Goal: Task Accomplishment & Management: Manage account settings

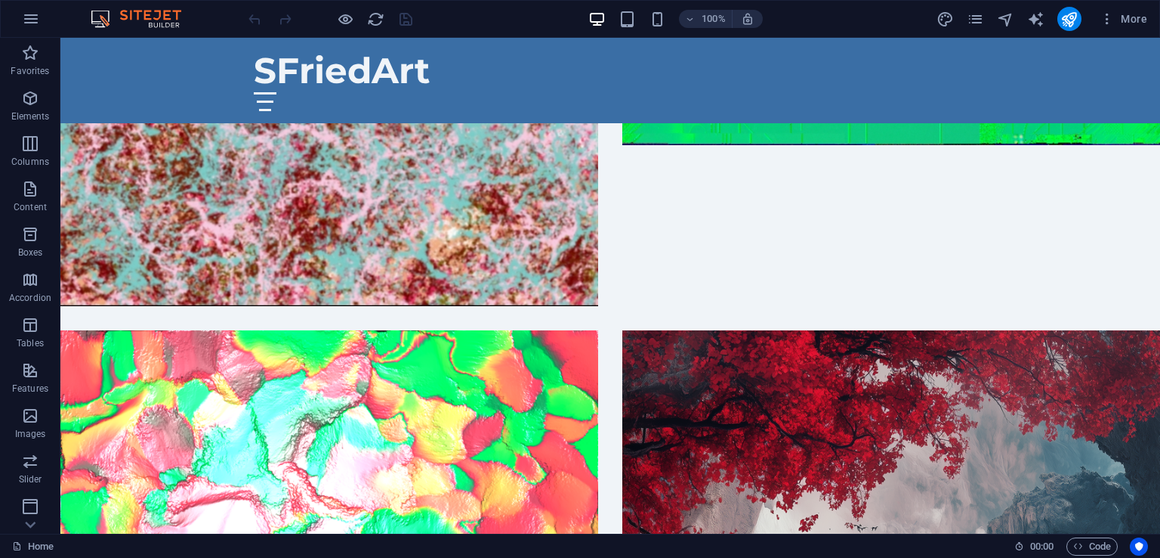
scroll to position [3137, 0]
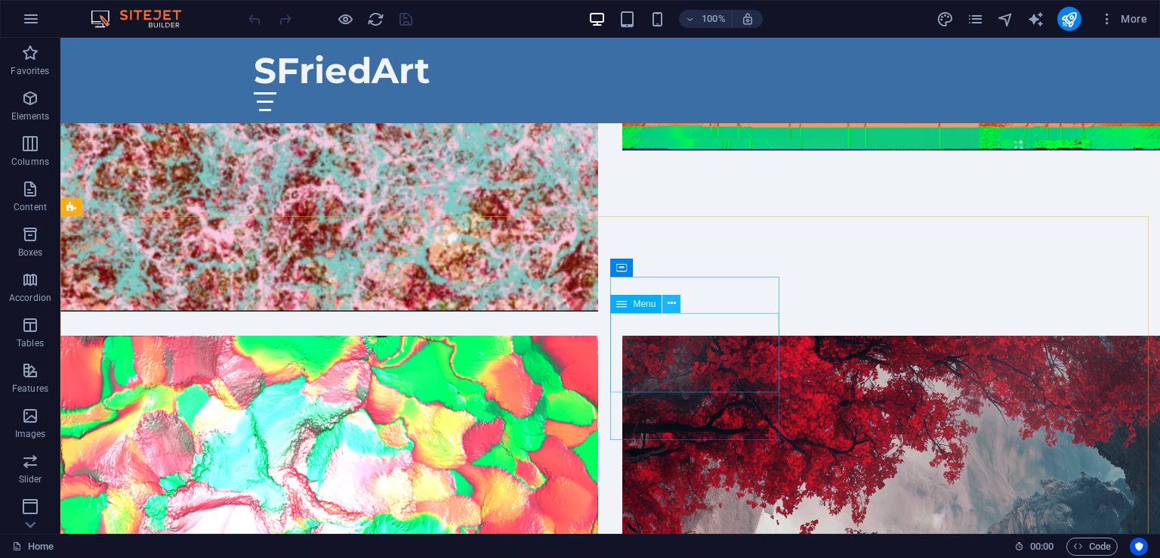
click at [675, 301] on icon at bounding box center [672, 303] width 8 height 16
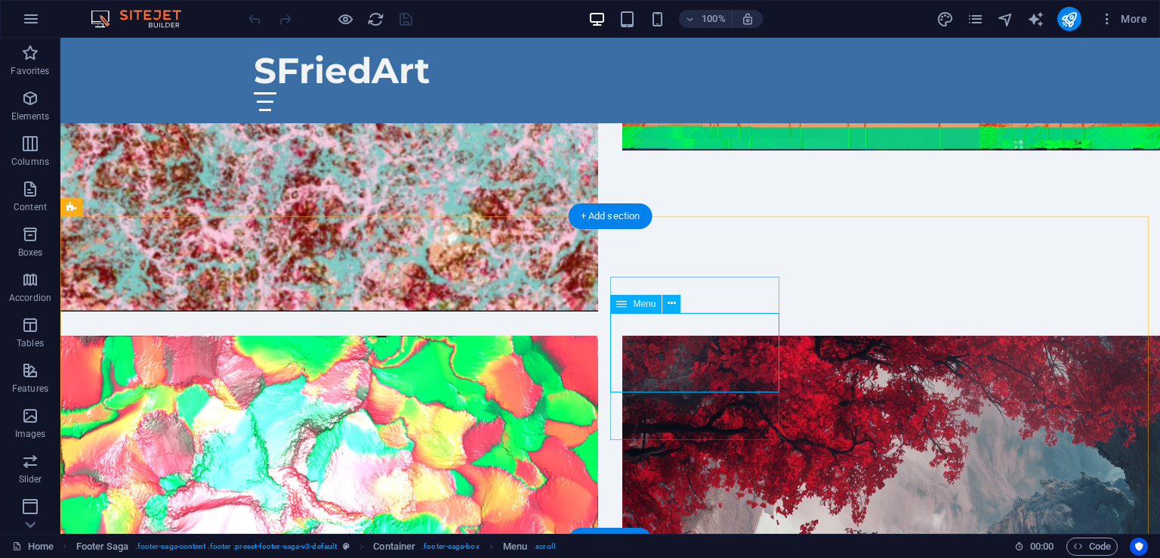
select select
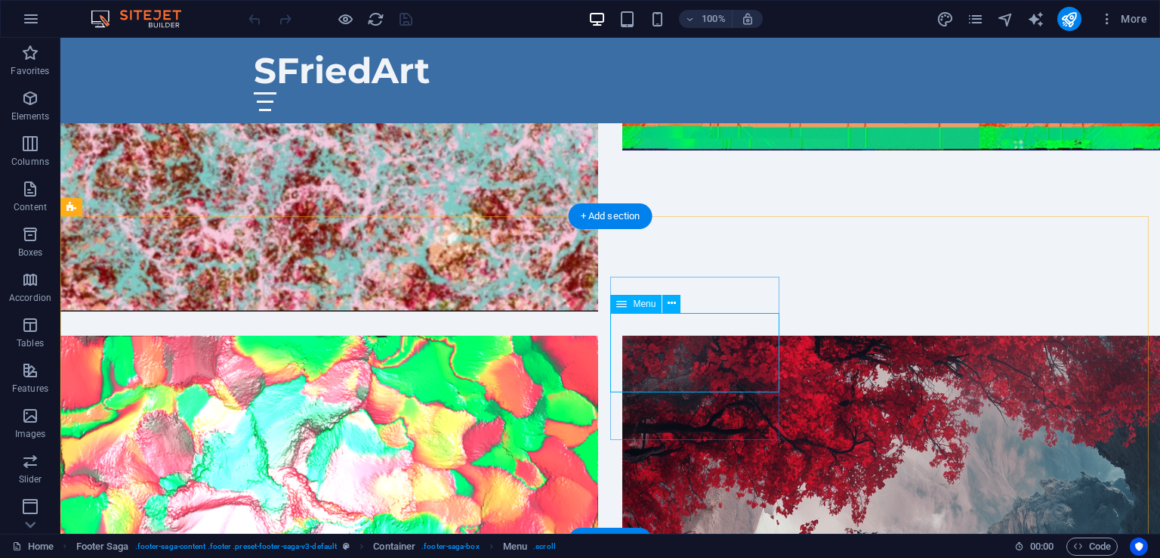
select select
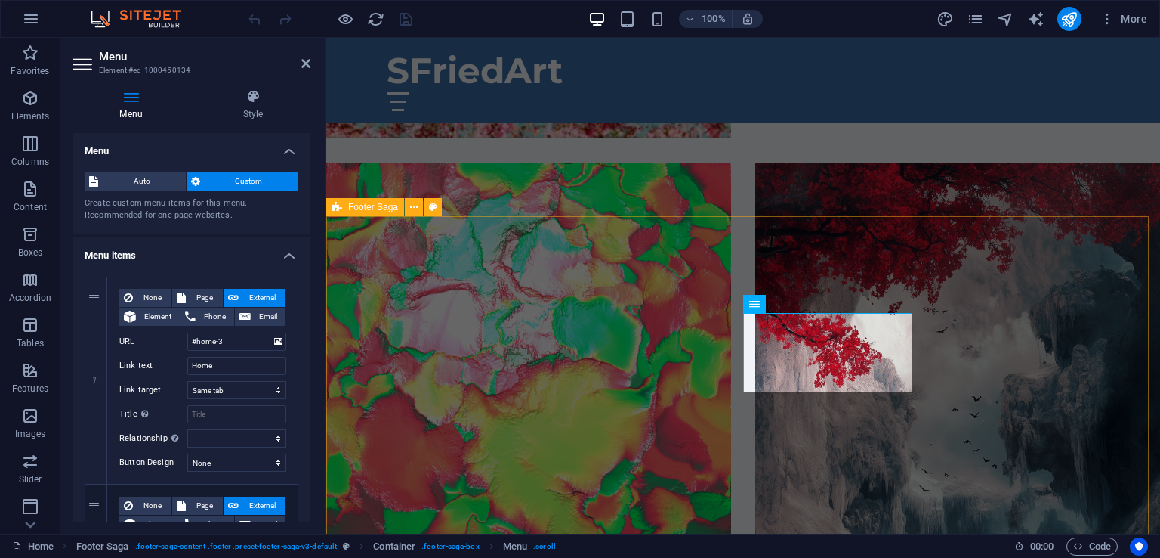
scroll to position [2765, 0]
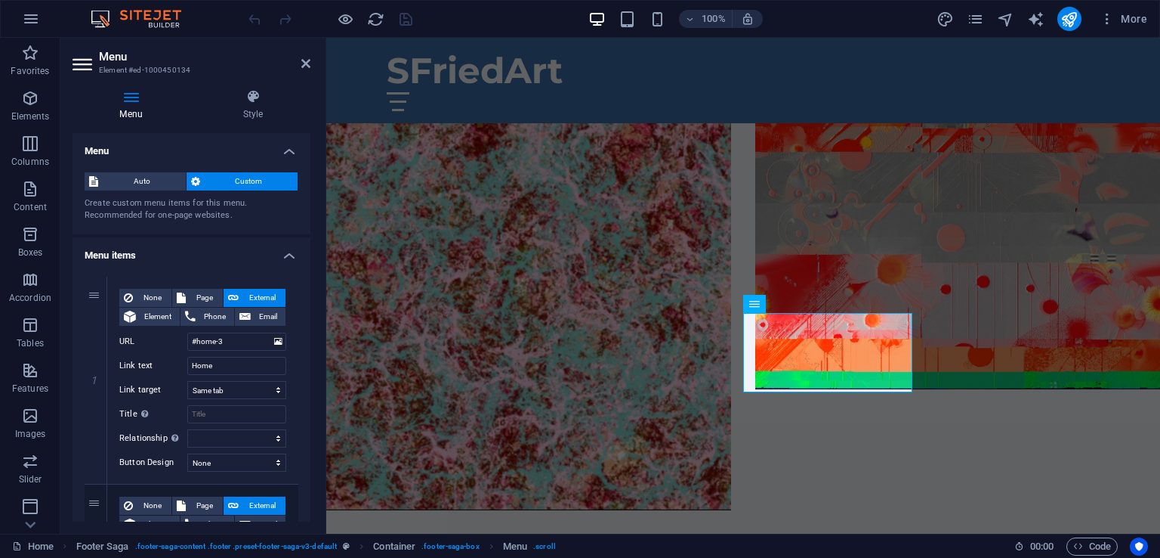
drag, startPoint x: 311, startPoint y: 235, endPoint x: 308, endPoint y: 249, distance: 13.8
click at [308, 249] on div "Menu Style Menu Auto Custom Create custom menu items for this menu. Recommended…" at bounding box center [191, 305] width 262 height 456
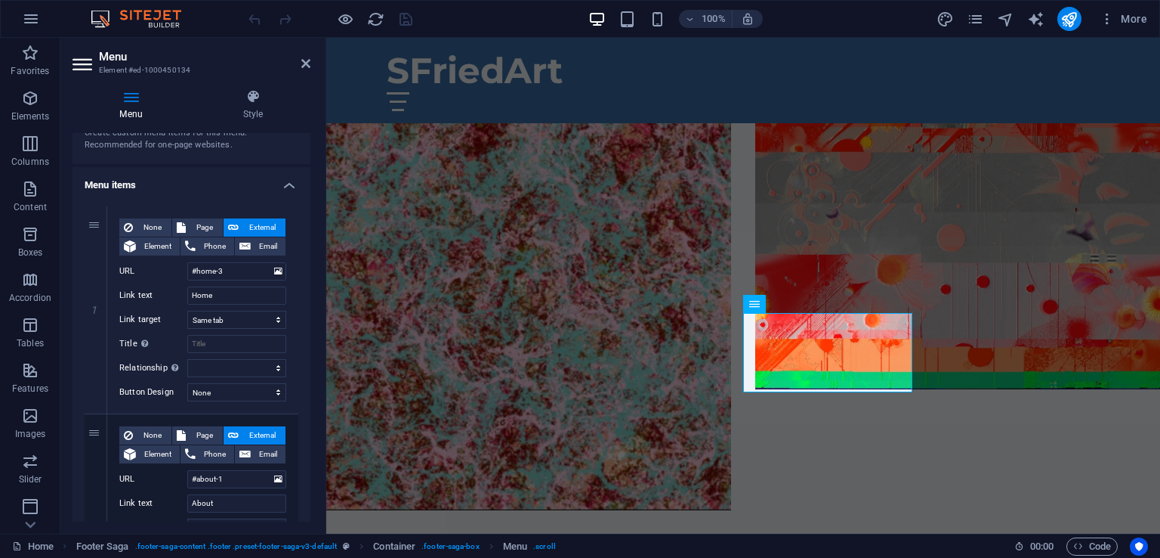
scroll to position [0, 0]
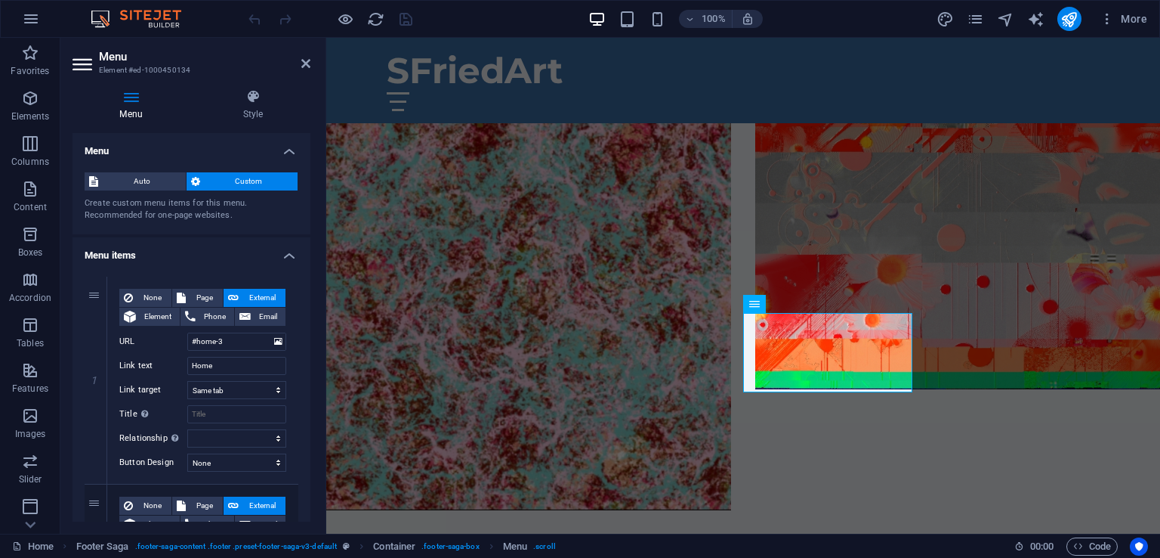
click at [287, 260] on h4 "Menu items" at bounding box center [192, 250] width 238 height 27
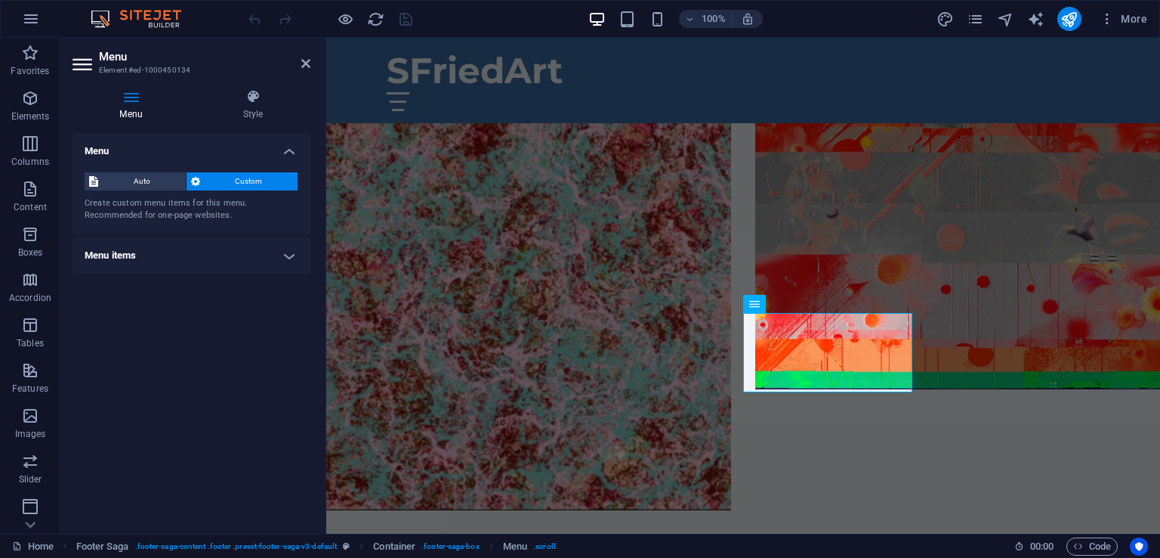
click at [287, 260] on h4 "Menu items" at bounding box center [192, 255] width 238 height 36
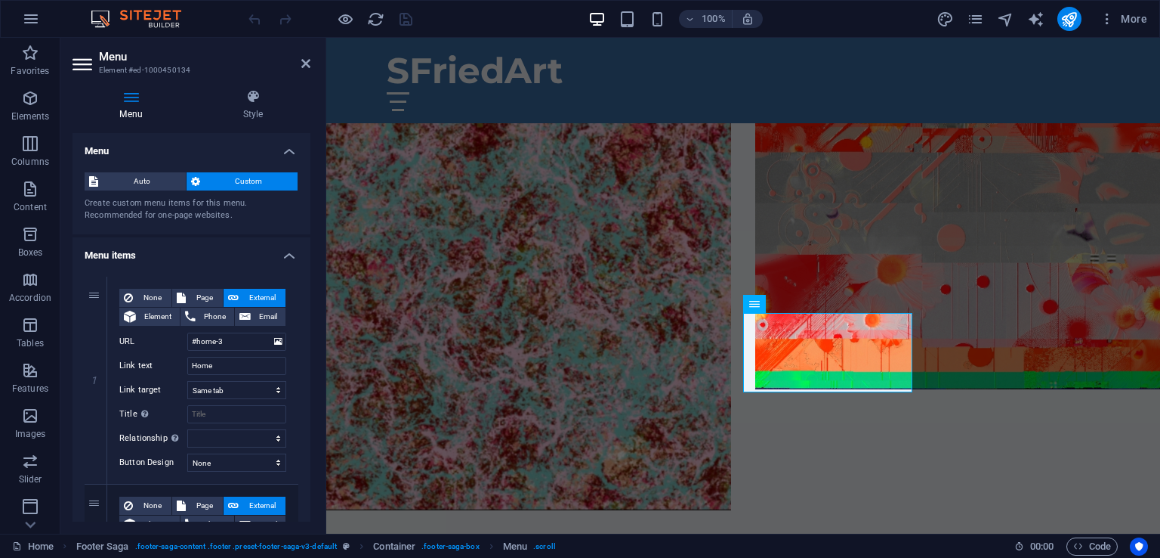
click at [287, 260] on h4 "Menu items" at bounding box center [192, 250] width 238 height 27
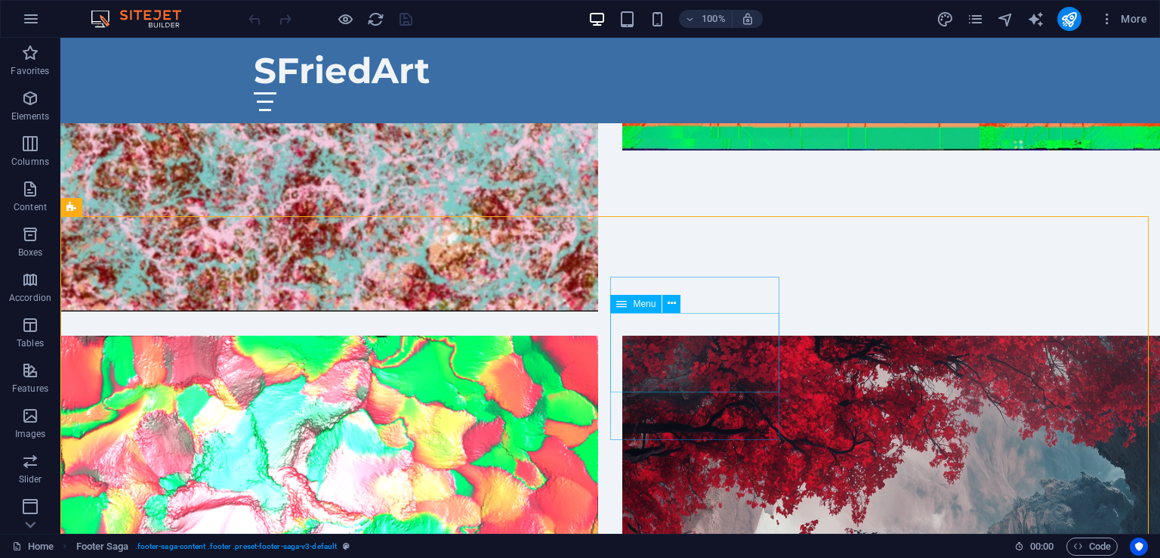
click at [640, 304] on span "Menu" at bounding box center [644, 303] width 23 height 9
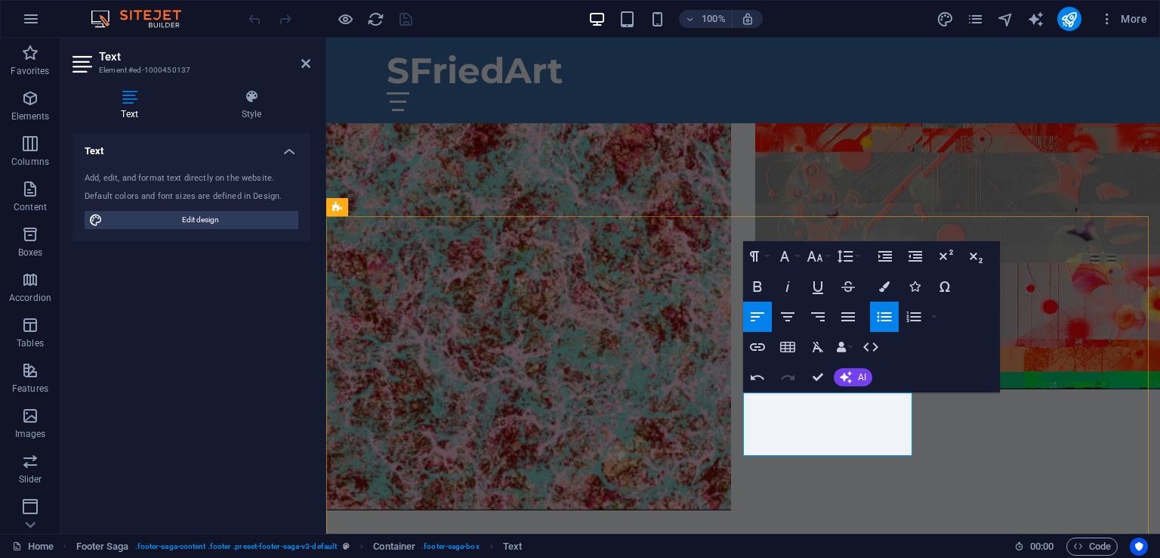
drag, startPoint x: 771, startPoint y: 427, endPoint x: 743, endPoint y: 427, distance: 28.0
click at [759, 345] on icon "button" at bounding box center [757, 347] width 15 height 8
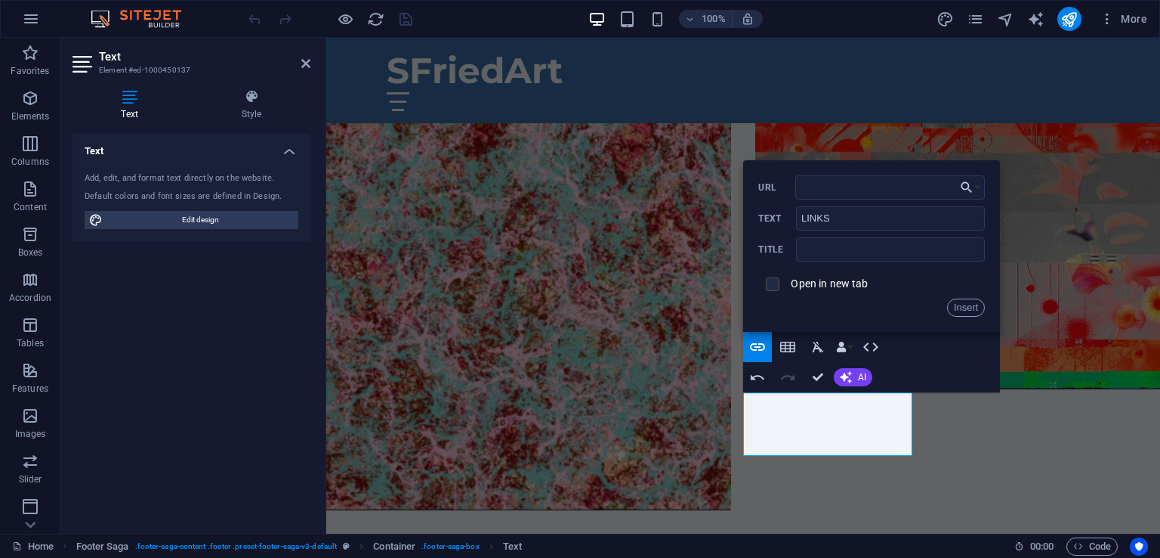
click at [777, 282] on input "checkbox" at bounding box center [771, 282] width 14 height 14
checkbox input "true"
click at [831, 187] on input "URL" at bounding box center [891, 187] width 190 height 24
type input "[URL][DOMAIN_NAME]"
click at [843, 248] on input "text" at bounding box center [890, 249] width 189 height 24
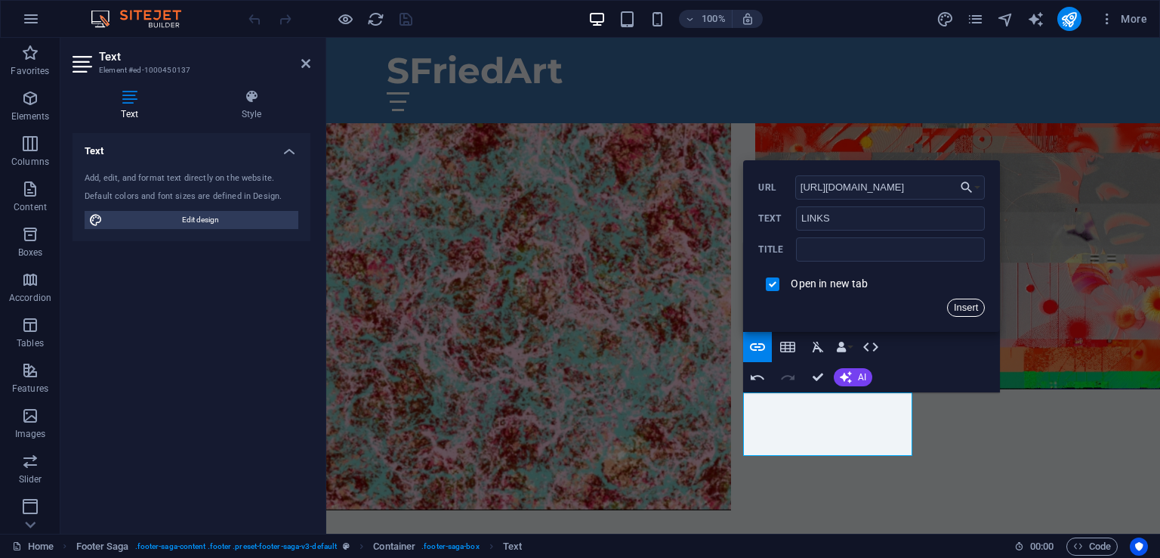
click at [964, 307] on button "Insert" at bounding box center [966, 307] width 39 height 18
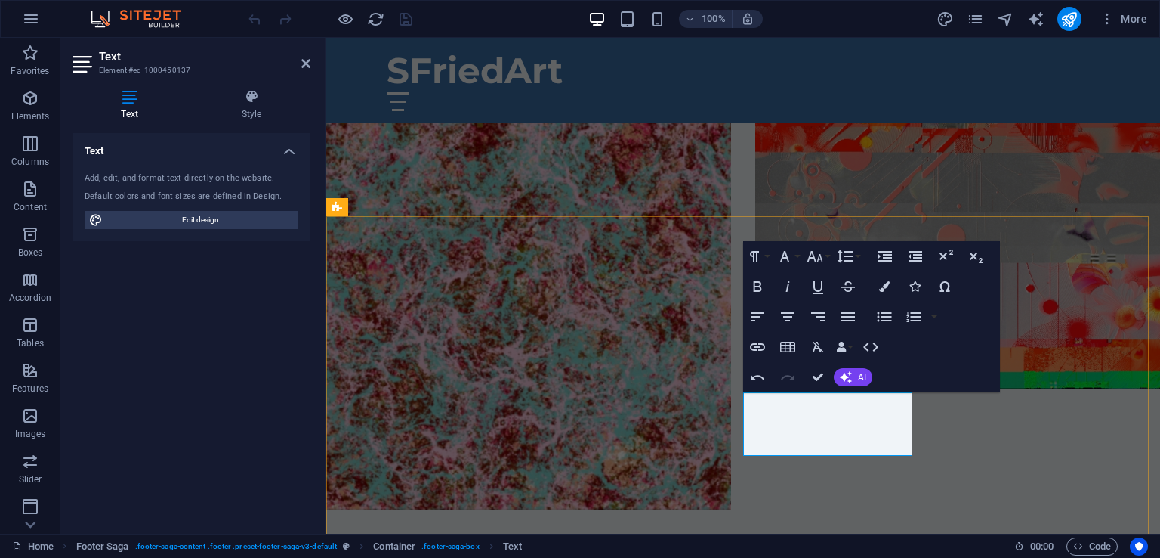
drag, startPoint x: 797, startPoint y: 430, endPoint x: 736, endPoint y: 427, distance: 61.3
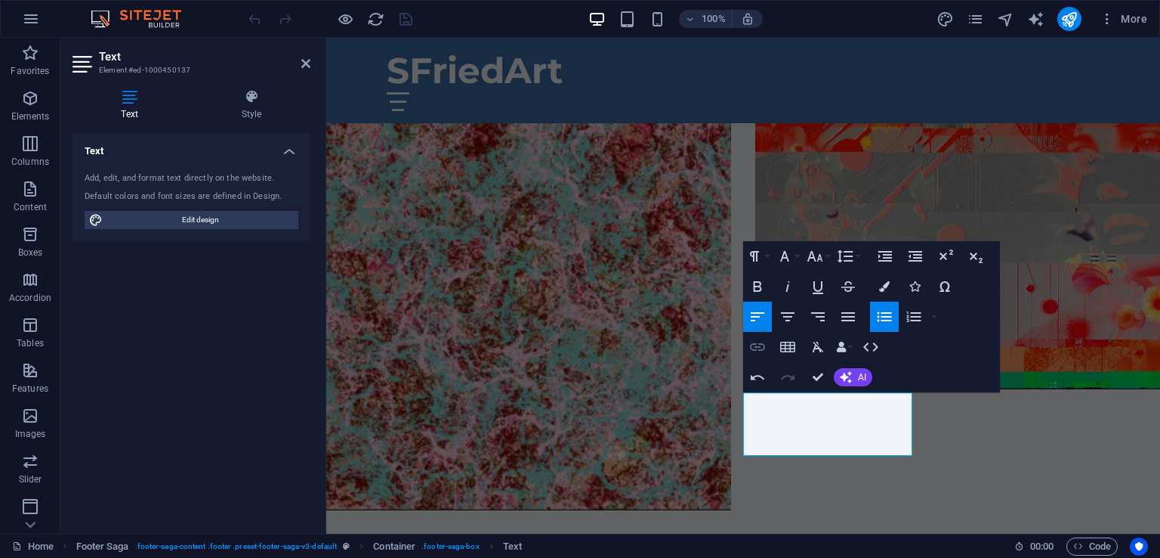
type input "LINKTREE"
checkbox input "false"
click at [762, 344] on icon "button" at bounding box center [757, 347] width 15 height 8
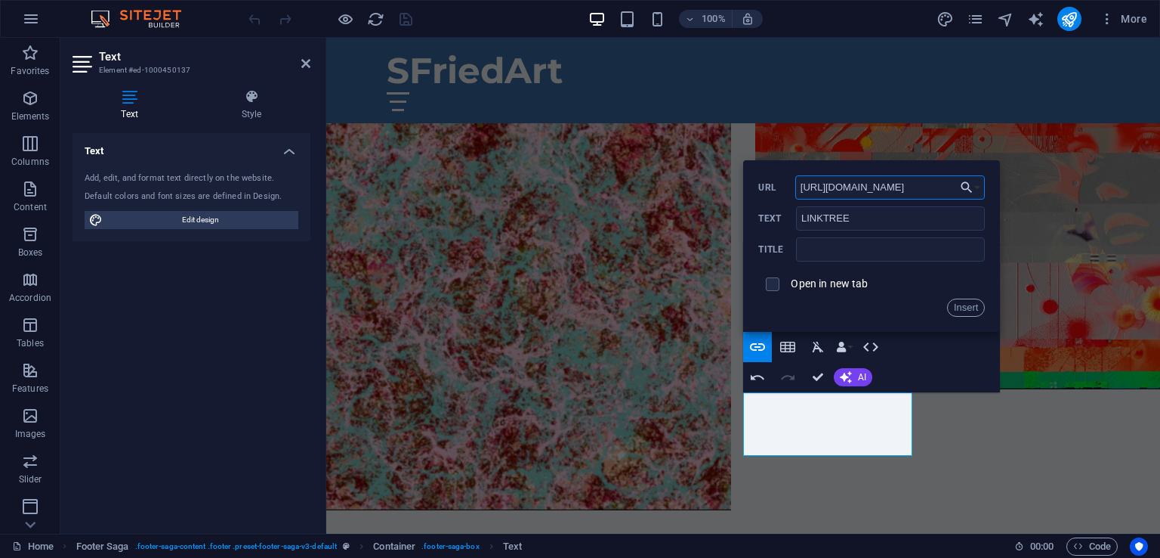
type input "[URL][DOMAIN_NAME]"
click at [768, 290] on span at bounding box center [773, 284] width 14 height 14
click at [771, 285] on input "checkbox" at bounding box center [771, 282] width 14 height 14
checkbox input "true"
click at [972, 303] on button "Insert" at bounding box center [966, 307] width 39 height 18
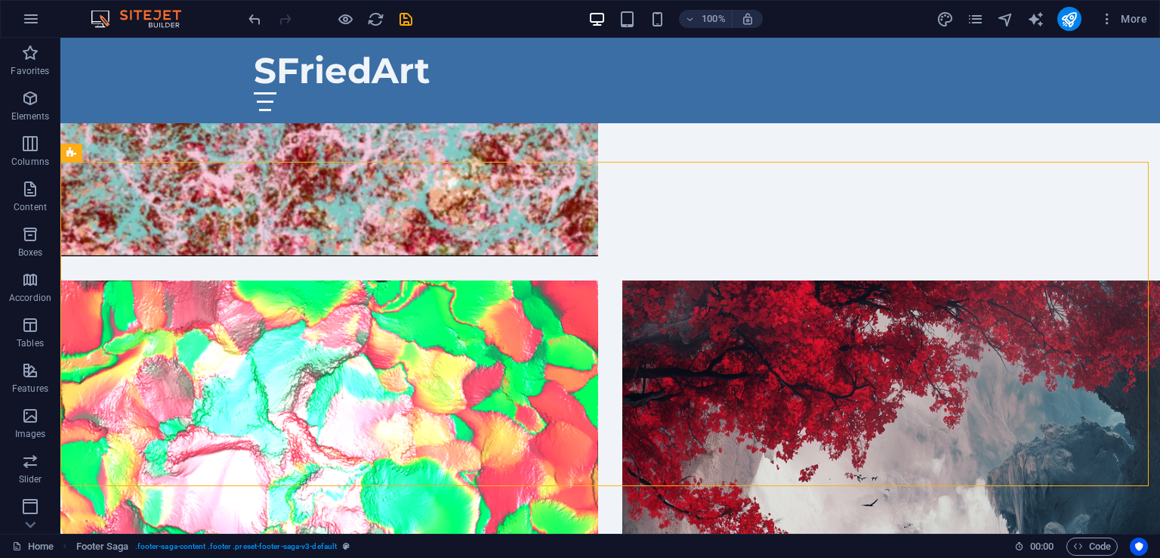
scroll to position [3241, 0]
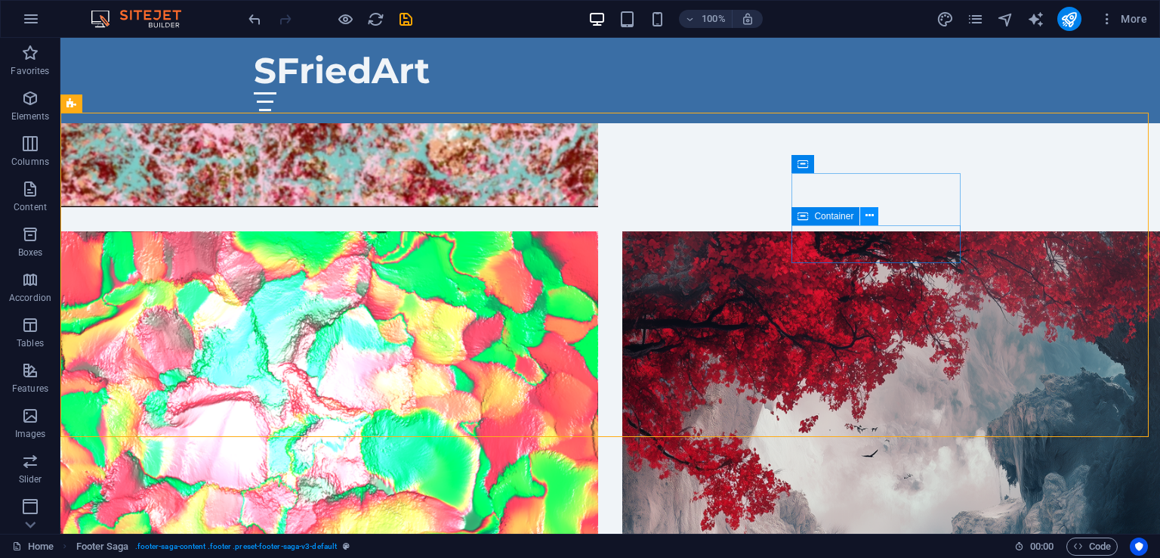
click at [870, 217] on icon at bounding box center [870, 216] width 8 height 16
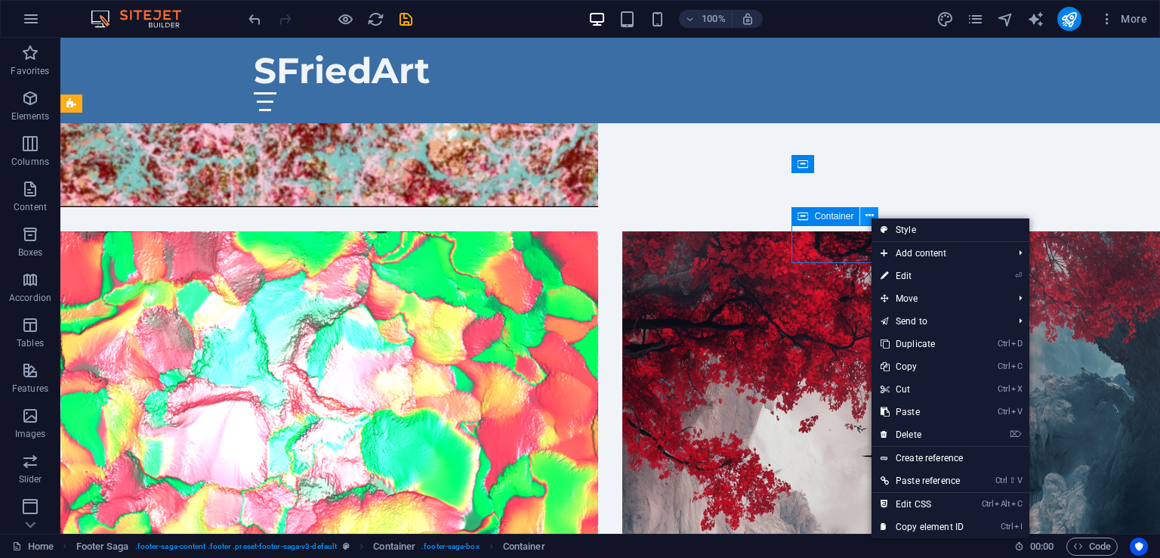
click at [870, 217] on icon at bounding box center [870, 216] width 8 height 16
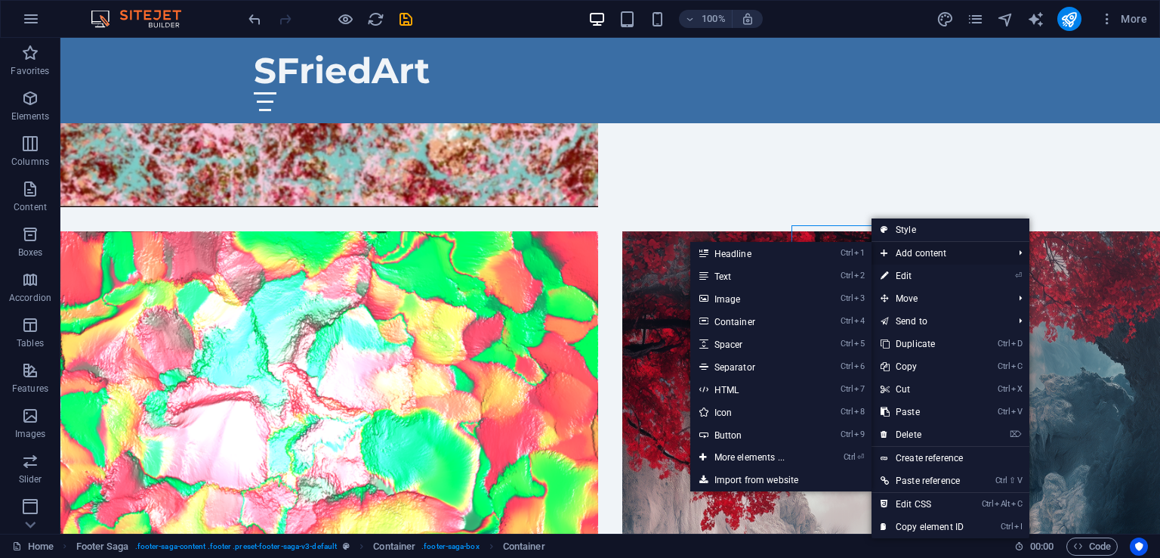
click at [888, 253] on span "Add content" at bounding box center [939, 253] width 135 height 23
click at [752, 448] on link "Ctrl ⏎ More elements ..." at bounding box center [753, 457] width 125 height 23
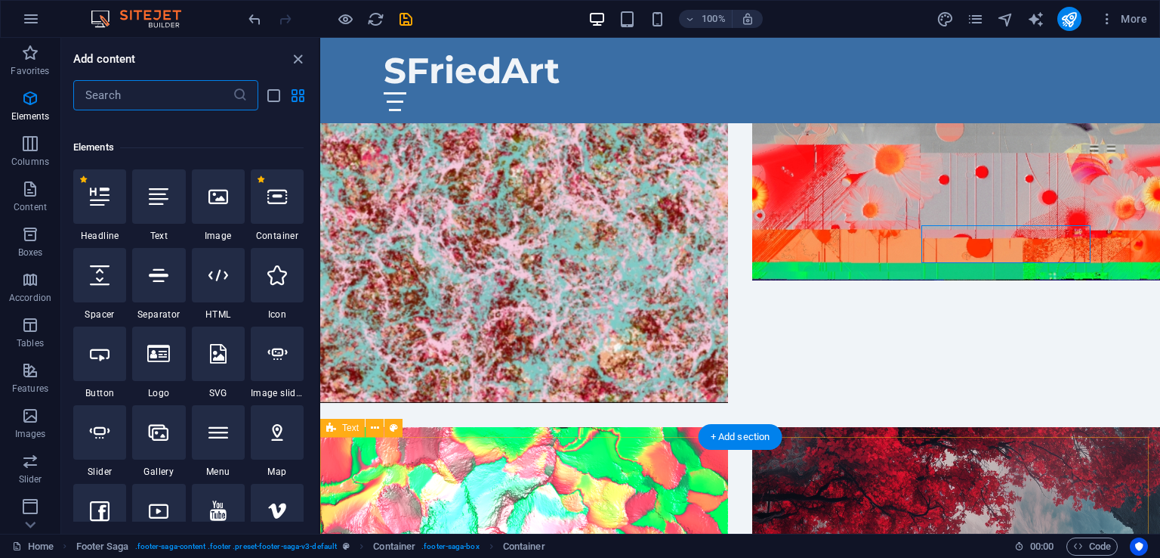
scroll to position [160, 0]
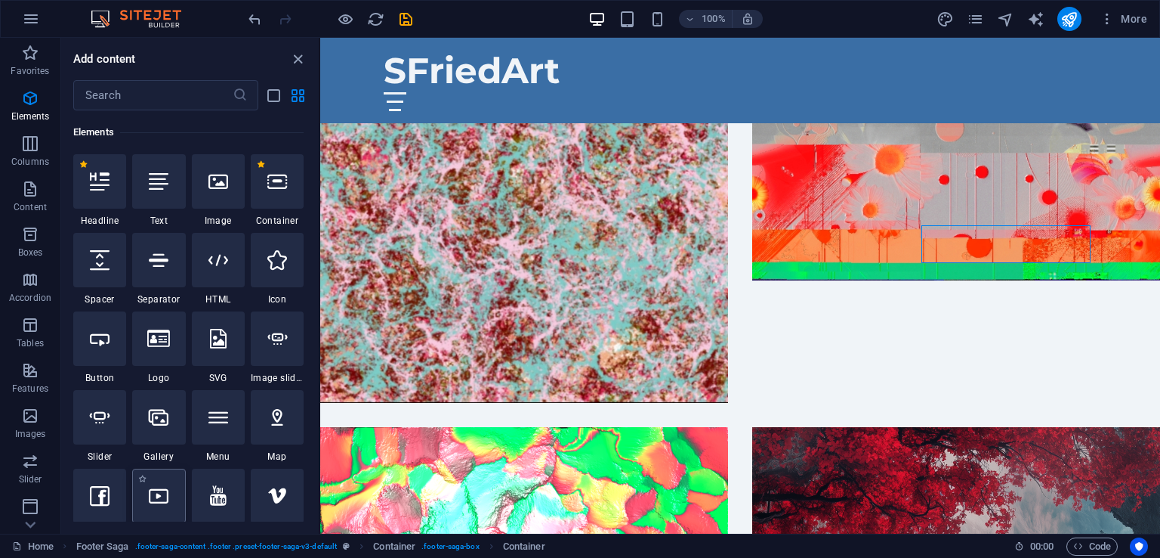
click at [164, 494] on icon at bounding box center [159, 496] width 20 height 20
select select "%"
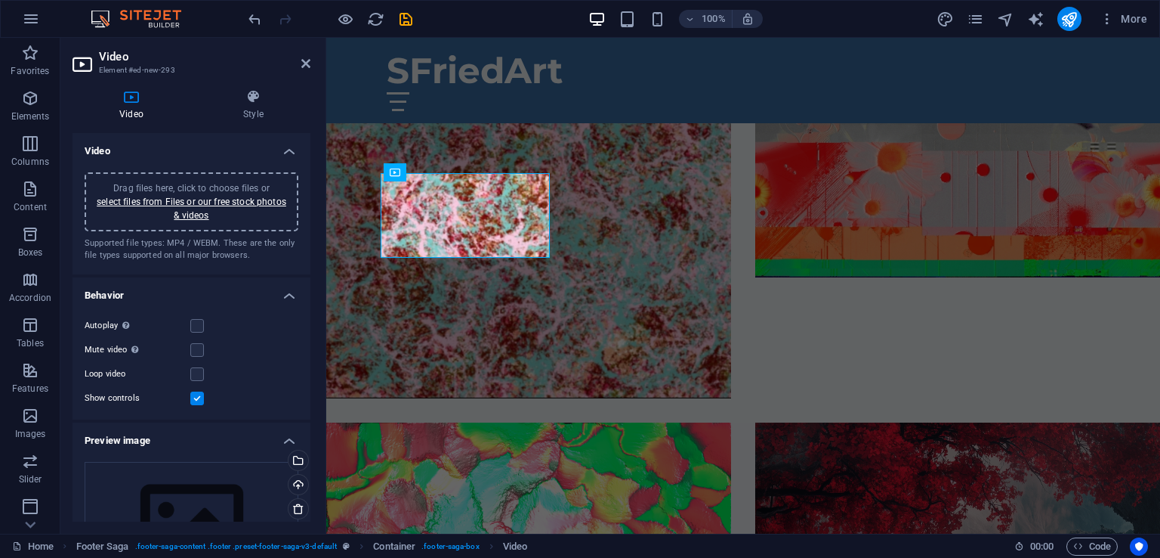
scroll to position [2869, 0]
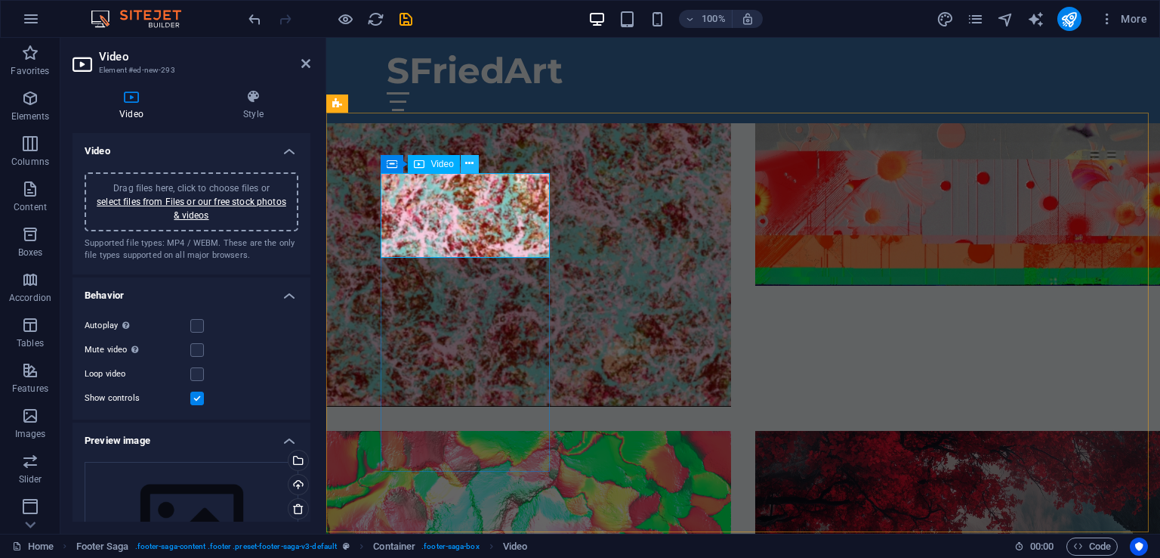
click at [471, 167] on icon at bounding box center [469, 164] width 8 height 16
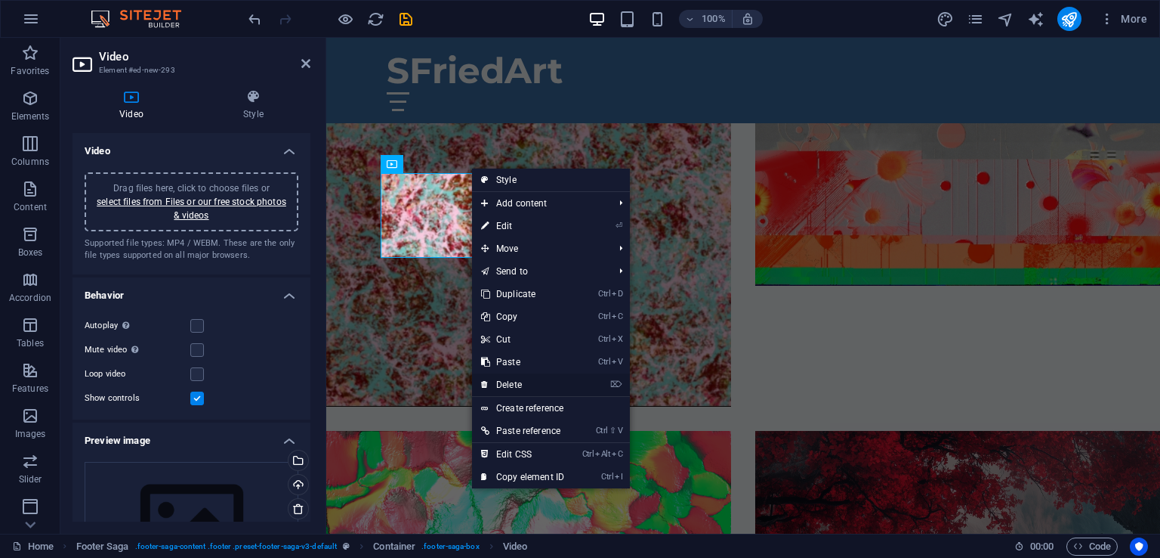
click at [512, 383] on link "⌦ Delete" at bounding box center [522, 384] width 101 height 23
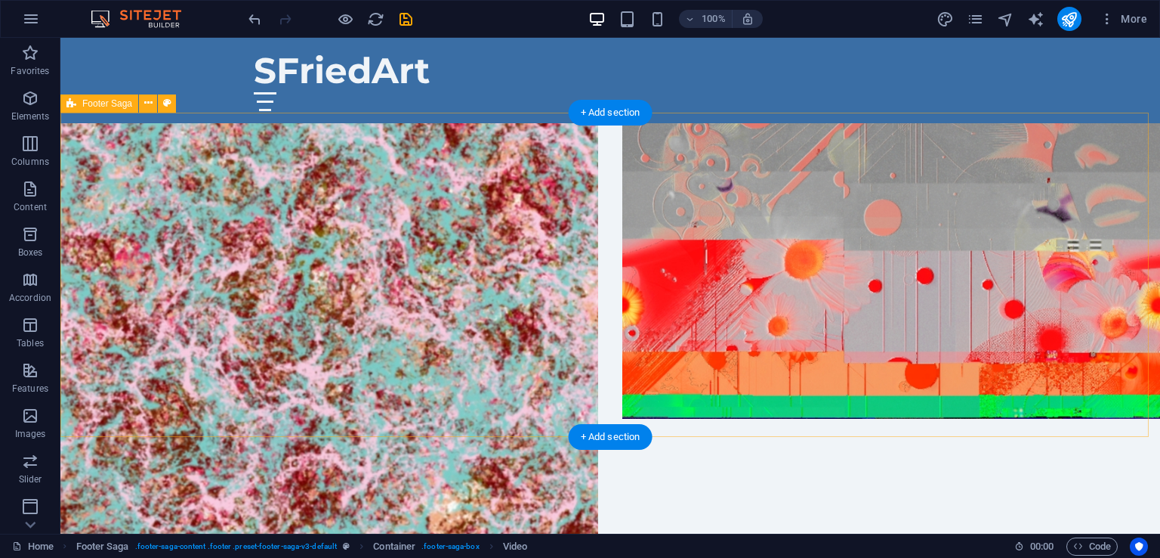
scroll to position [3241, 0]
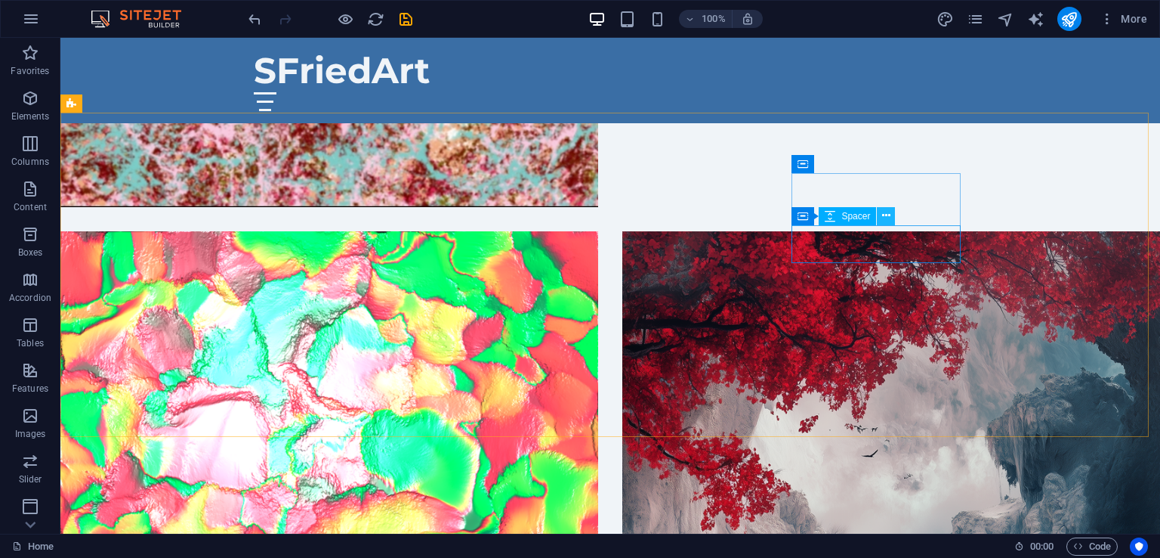
click at [887, 214] on icon at bounding box center [886, 216] width 8 height 16
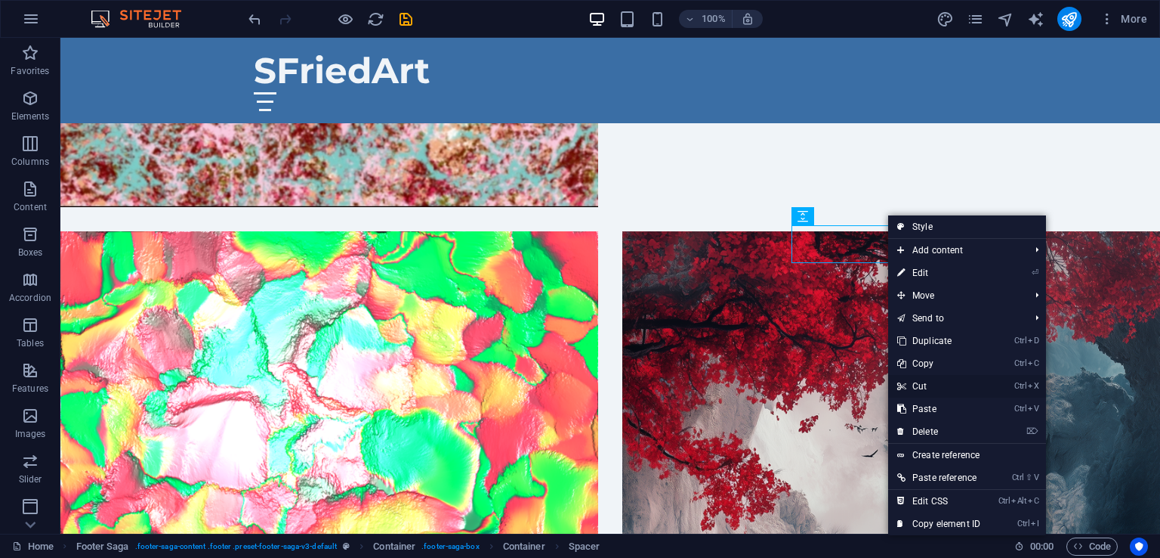
click at [943, 382] on link "Ctrl X Cut" at bounding box center [938, 386] width 101 height 23
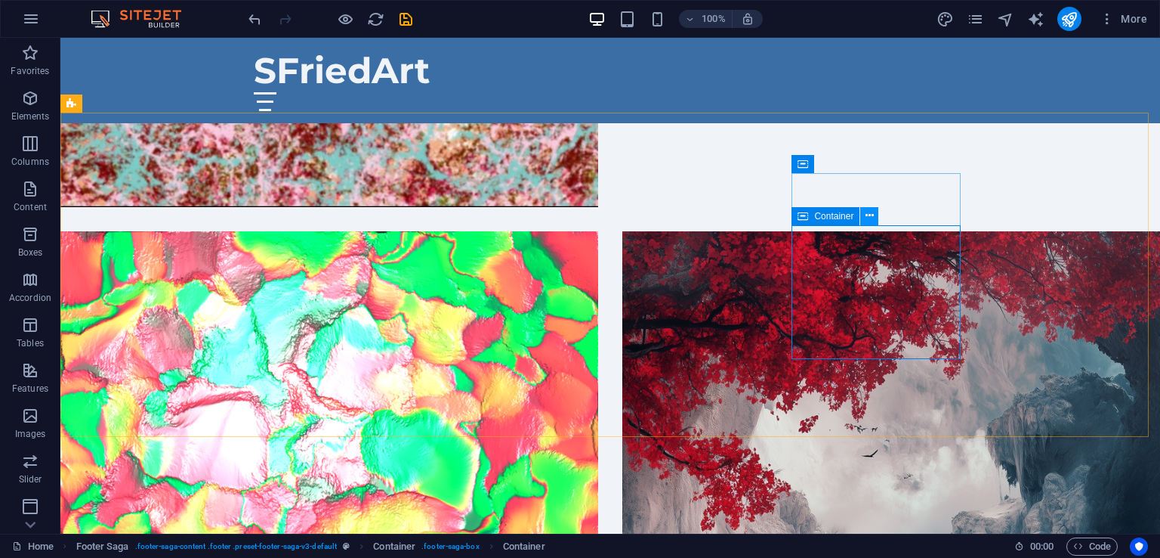
click at [869, 211] on icon at bounding box center [870, 216] width 8 height 16
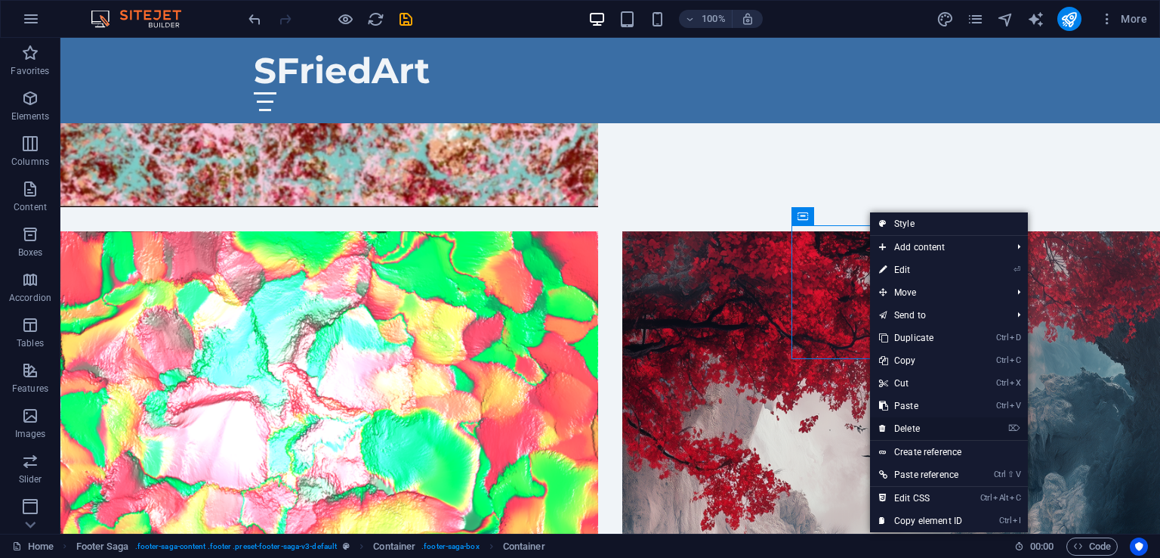
click at [920, 424] on link "⌦ Delete" at bounding box center [920, 428] width 101 height 23
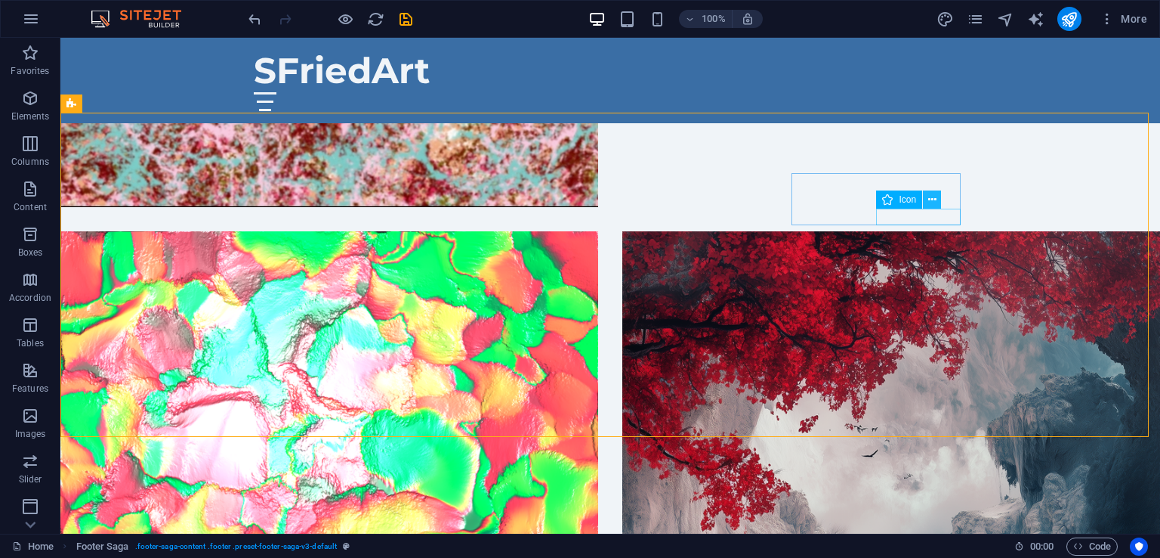
click at [932, 200] on icon at bounding box center [933, 200] width 8 height 16
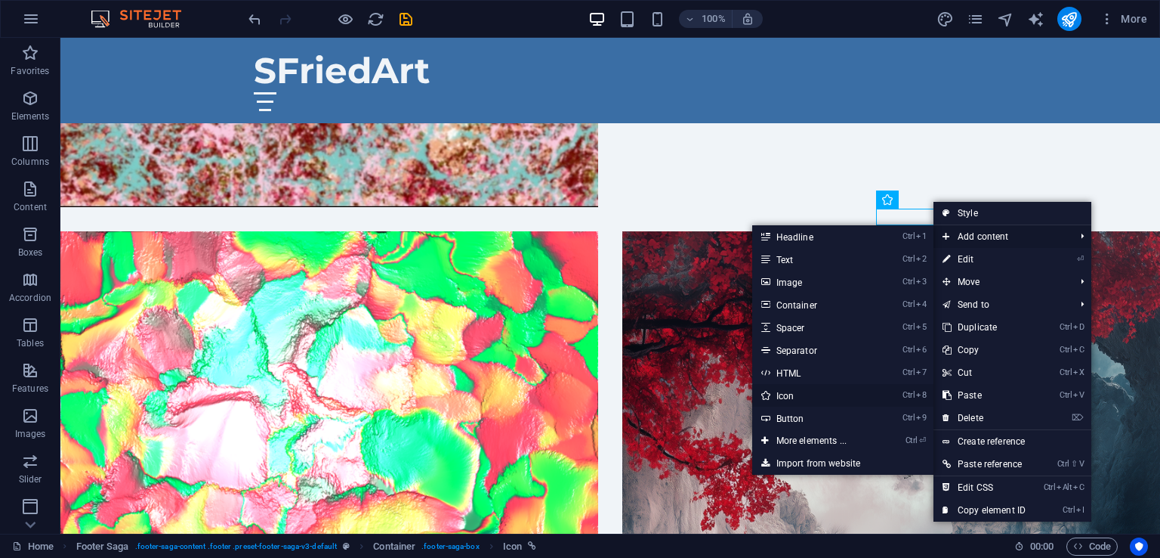
click at [818, 386] on link "Ctrl 8 Icon" at bounding box center [814, 395] width 125 height 23
select select "xMidYMid"
select select "px"
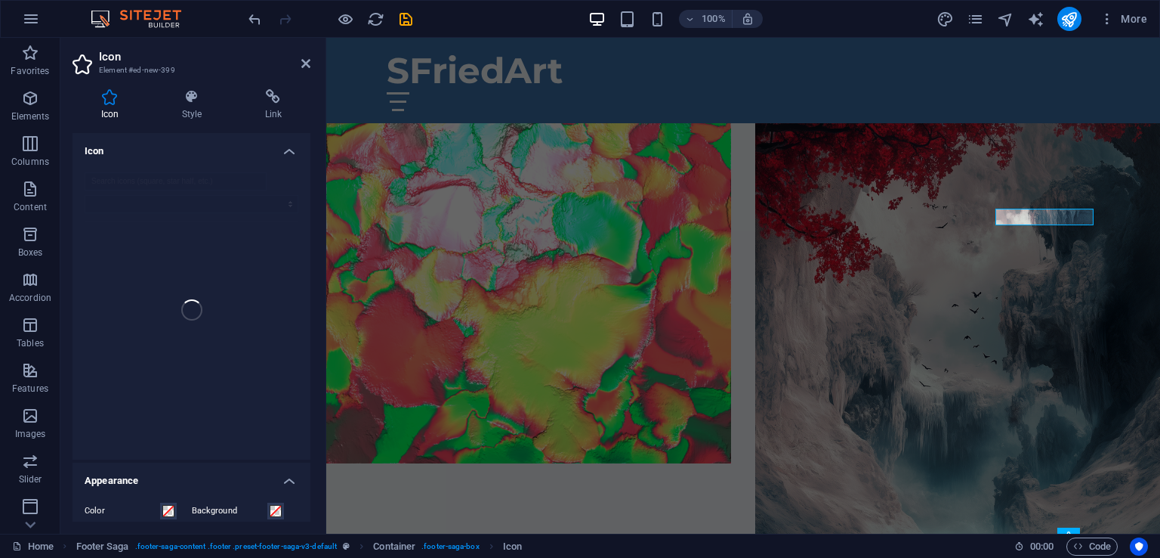
scroll to position [2869, 0]
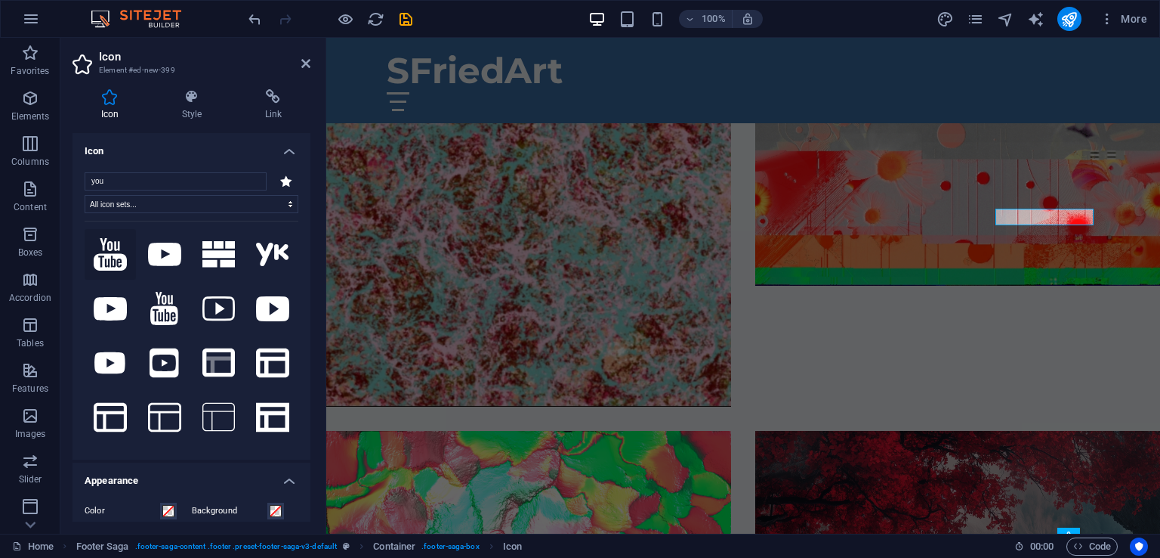
type input "you"
click at [122, 257] on icon at bounding box center [110, 254] width 33 height 32
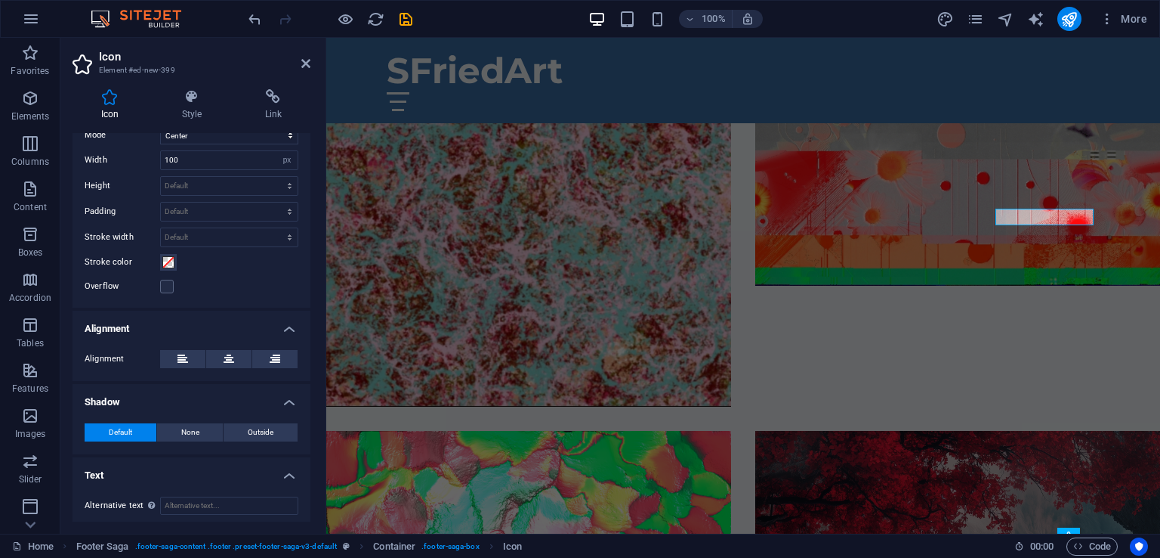
scroll to position [403, 0]
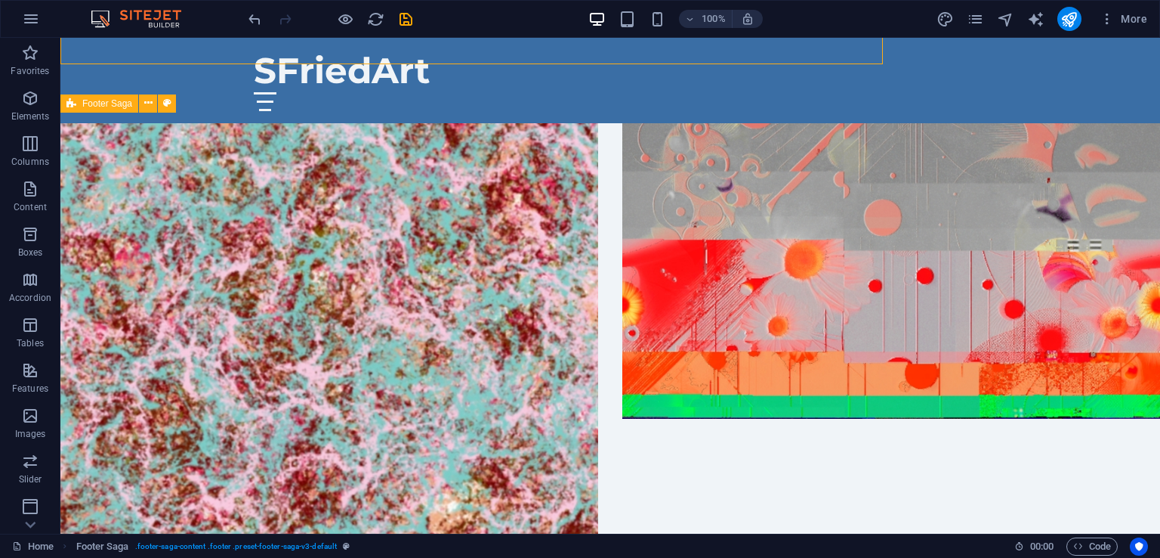
scroll to position [3241, 0]
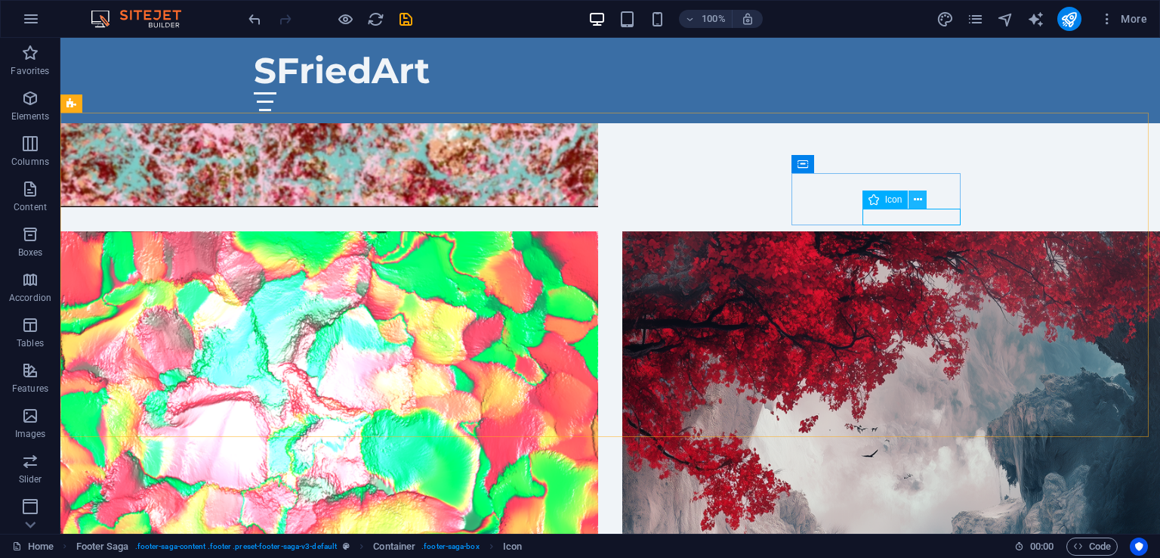
click at [916, 194] on icon at bounding box center [918, 200] width 8 height 16
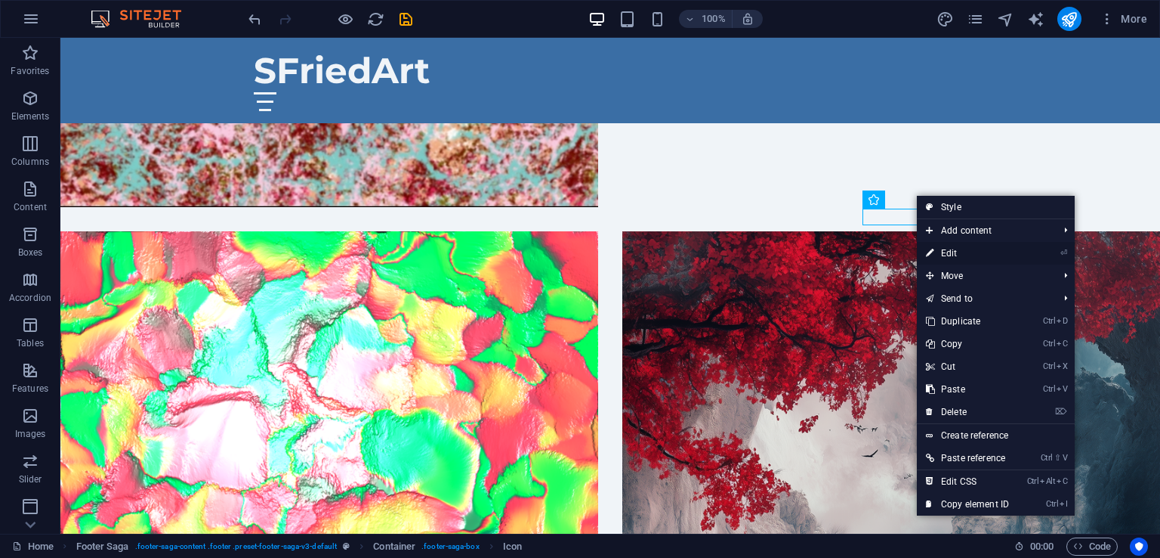
click at [936, 253] on link "⏎ Edit" at bounding box center [967, 253] width 101 height 23
select select "xMidYMid"
select select "px"
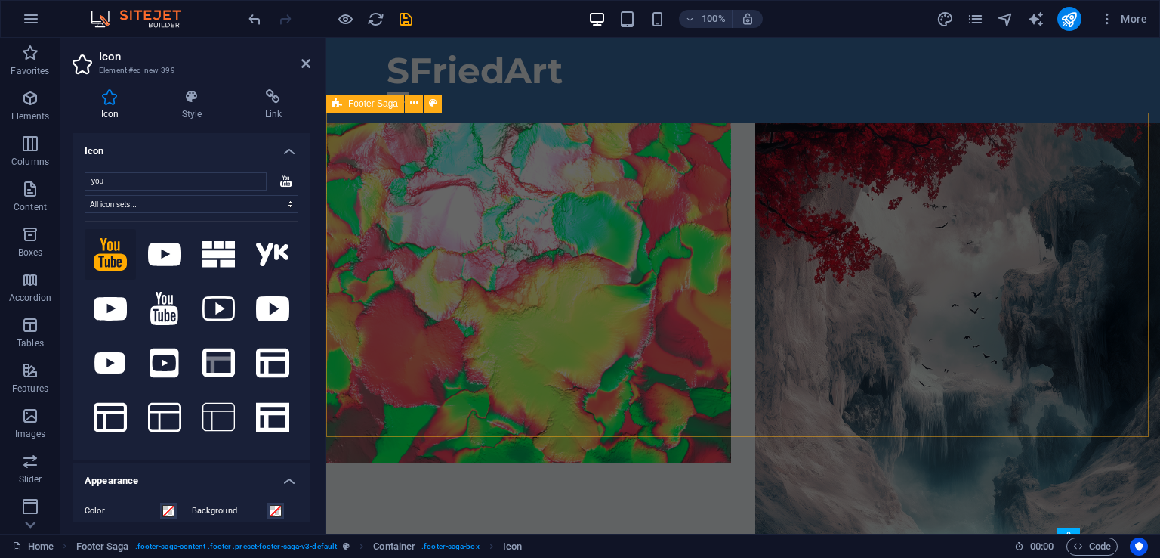
scroll to position [2869, 0]
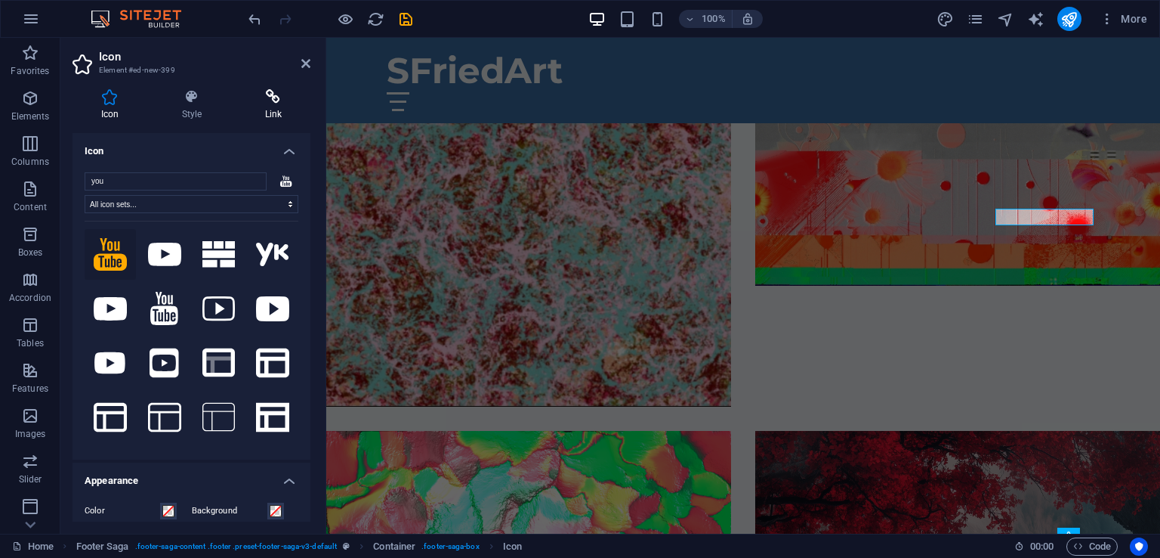
click at [270, 101] on icon at bounding box center [273, 96] width 74 height 15
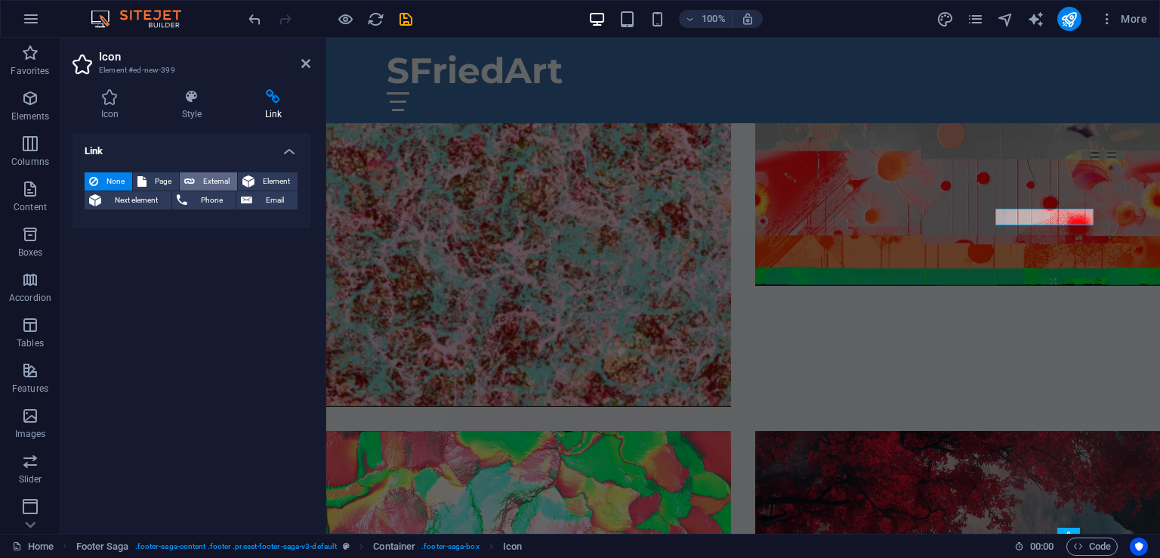
click at [202, 179] on span "External" at bounding box center [215, 181] width 33 height 18
select select "blank"
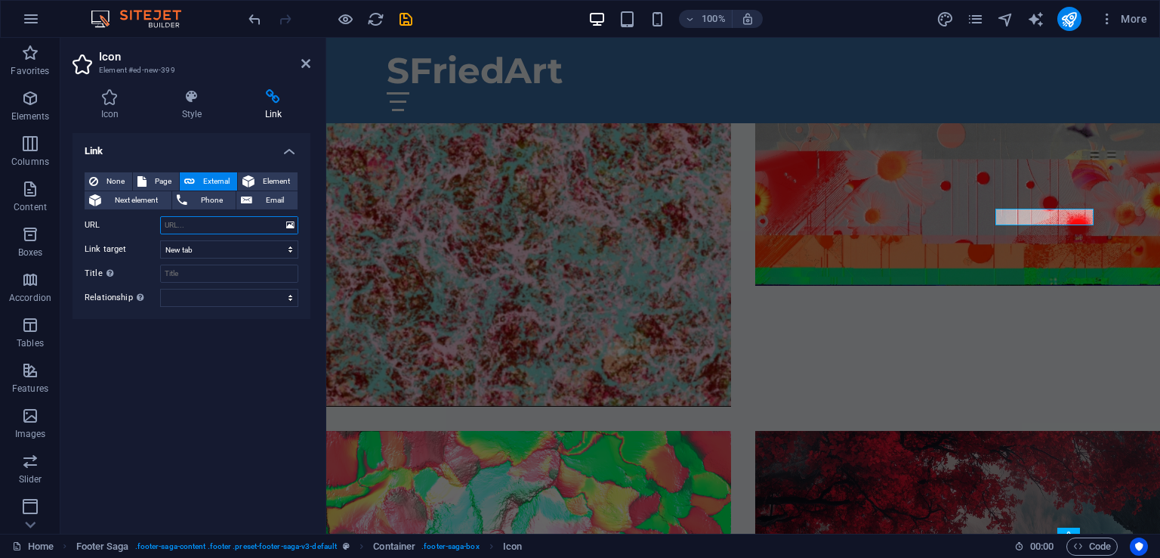
click at [204, 228] on input "URL" at bounding box center [229, 225] width 138 height 18
type input "h"
paste input "[URL][DOMAIN_NAME]"
type input "[URL][DOMAIN_NAME]"
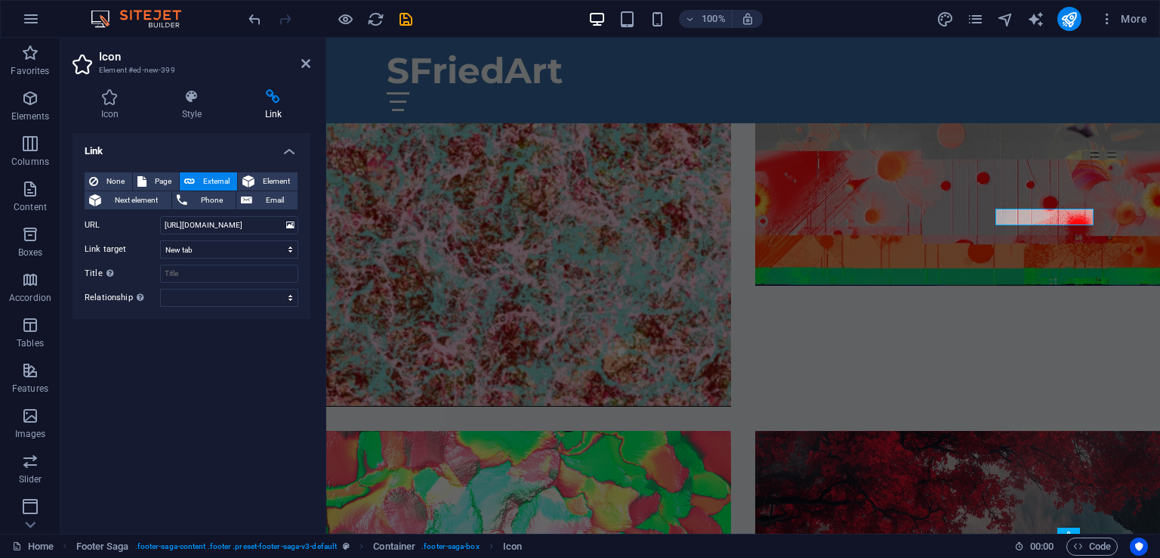
scroll to position [0, 0]
click at [269, 379] on div "Link None Page External Element Next element Phone Email Page Home Subpage Lega…" at bounding box center [192, 327] width 238 height 388
click at [288, 153] on h4 "Link" at bounding box center [192, 146] width 238 height 27
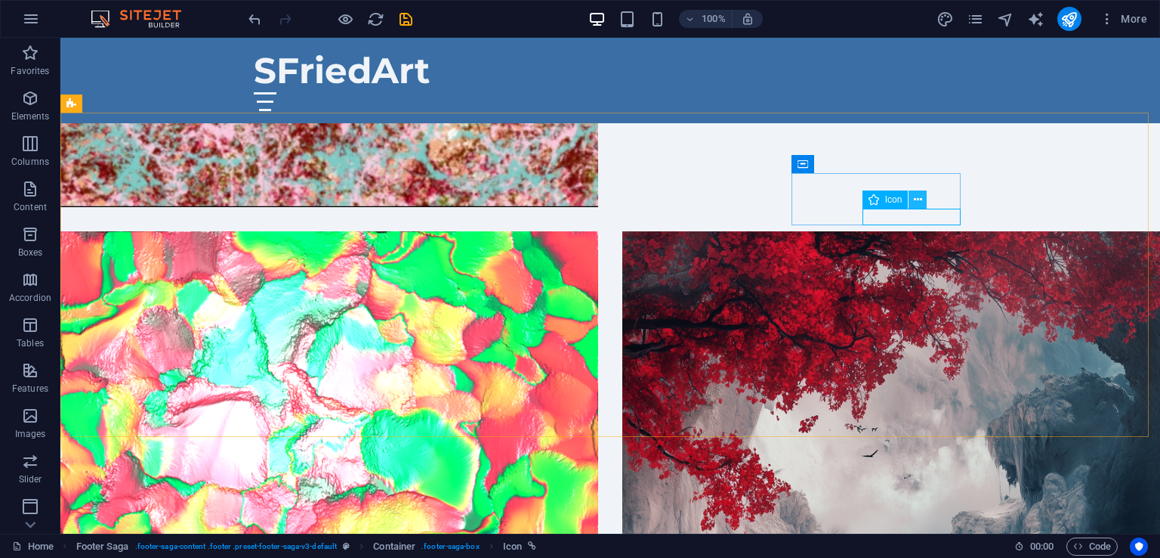
click at [918, 202] on icon at bounding box center [918, 200] width 8 height 16
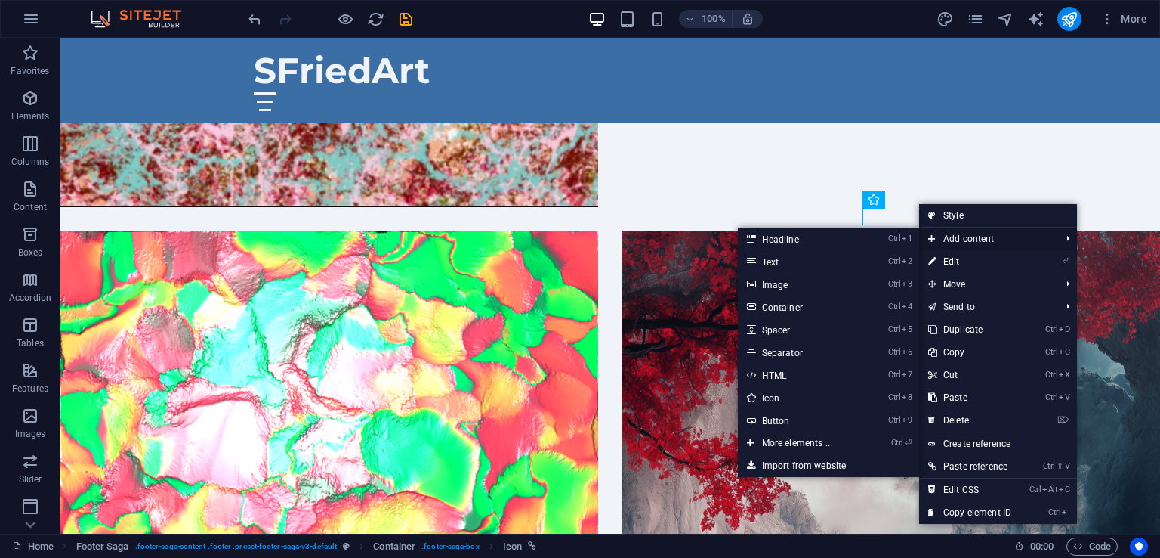
click at [966, 235] on span "Add content" at bounding box center [986, 238] width 135 height 23
click at [804, 400] on link "Ctrl 8 Icon" at bounding box center [800, 397] width 125 height 23
select select "xMidYMid"
select select "px"
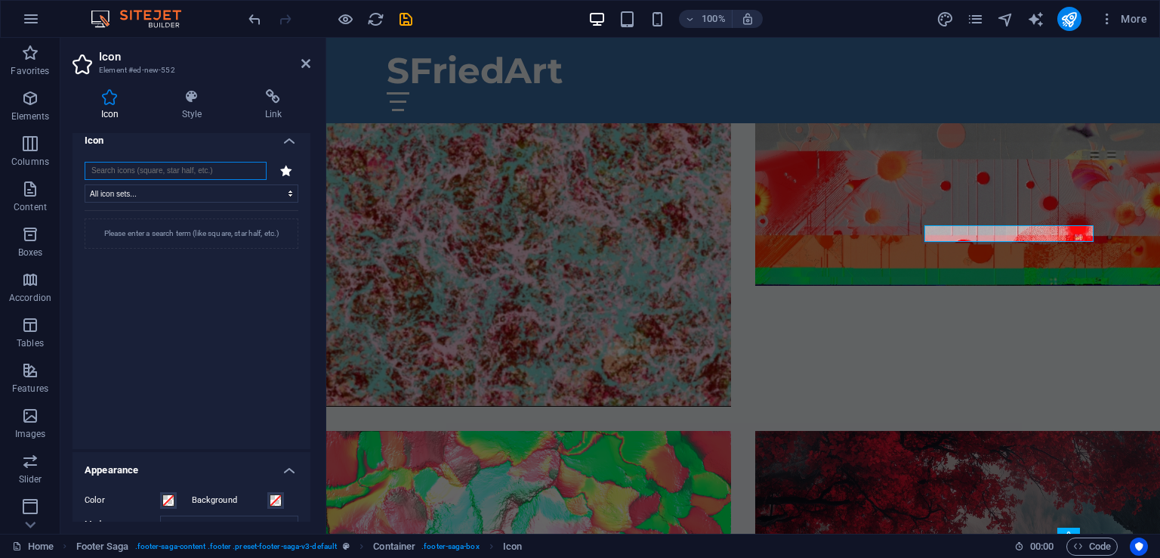
scroll to position [0, 0]
type input "e"
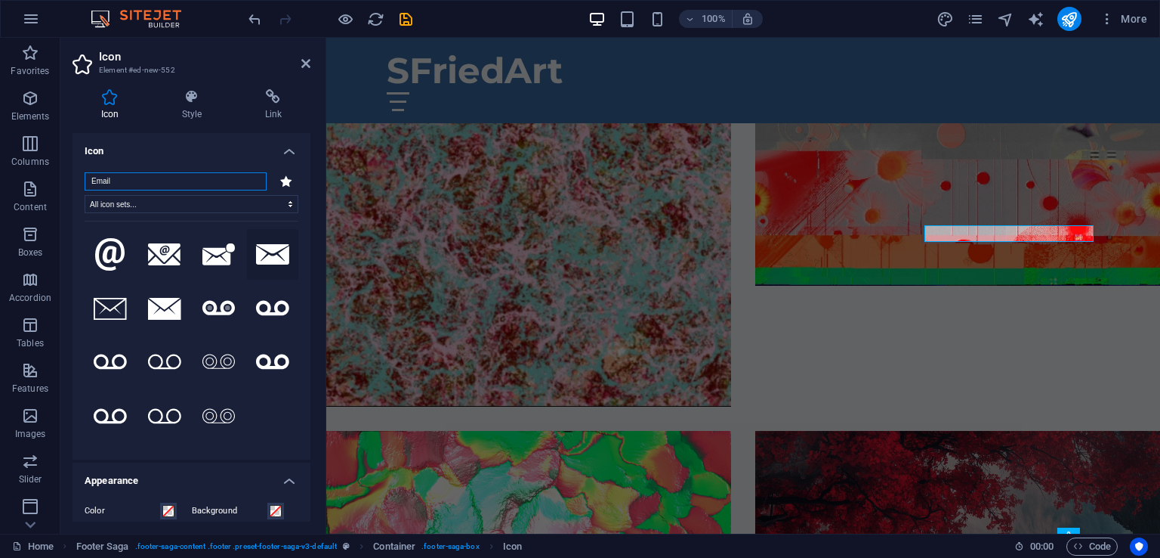
type input "Email"
click at [276, 252] on icon at bounding box center [272, 254] width 33 height 20
click at [306, 67] on icon at bounding box center [305, 63] width 9 height 12
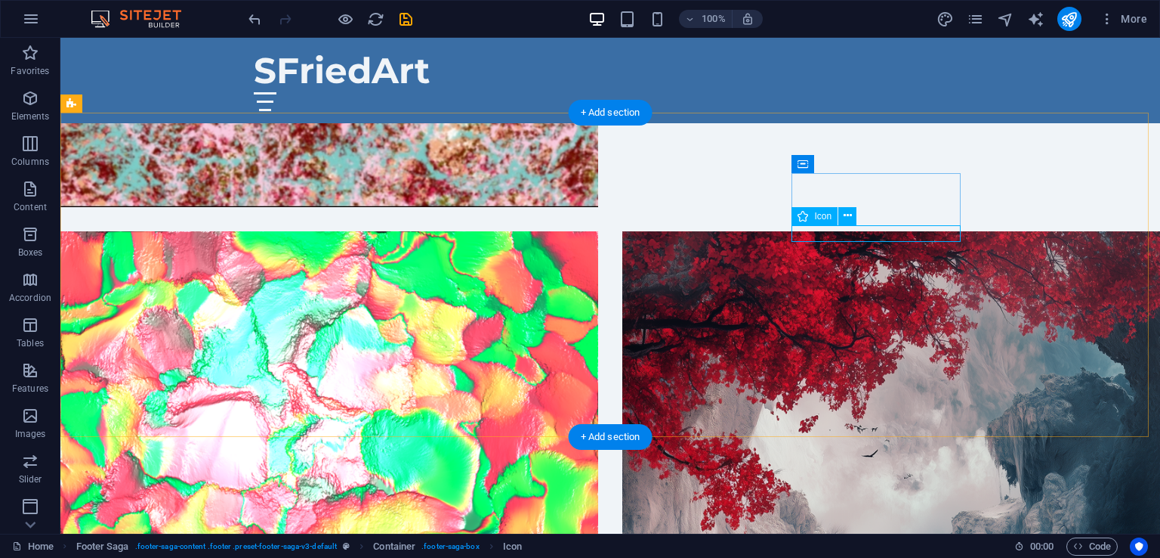
click at [848, 211] on icon at bounding box center [848, 216] width 8 height 16
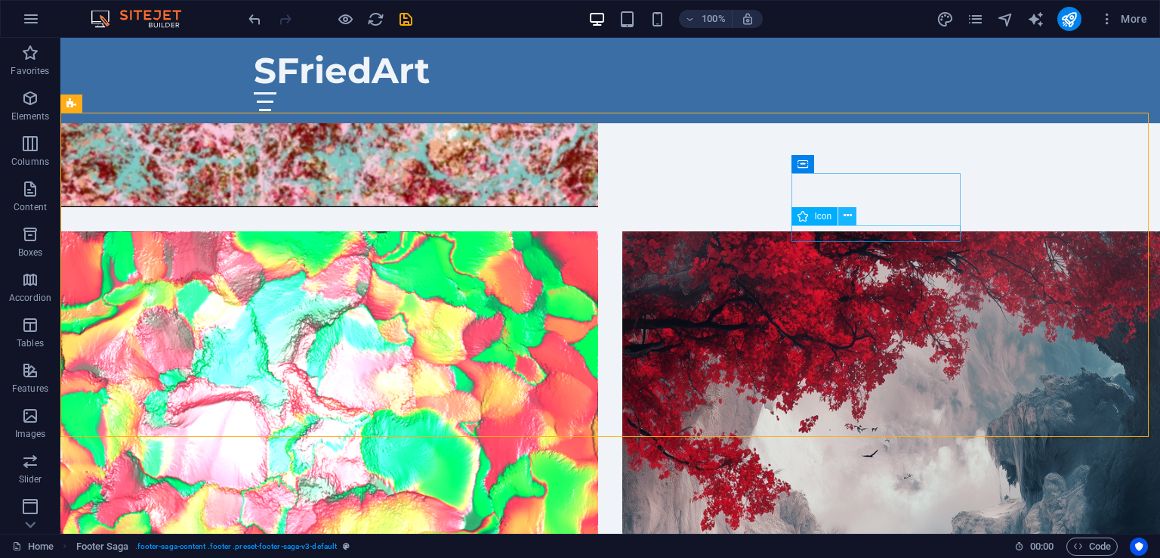
click at [847, 212] on icon at bounding box center [848, 216] width 8 height 16
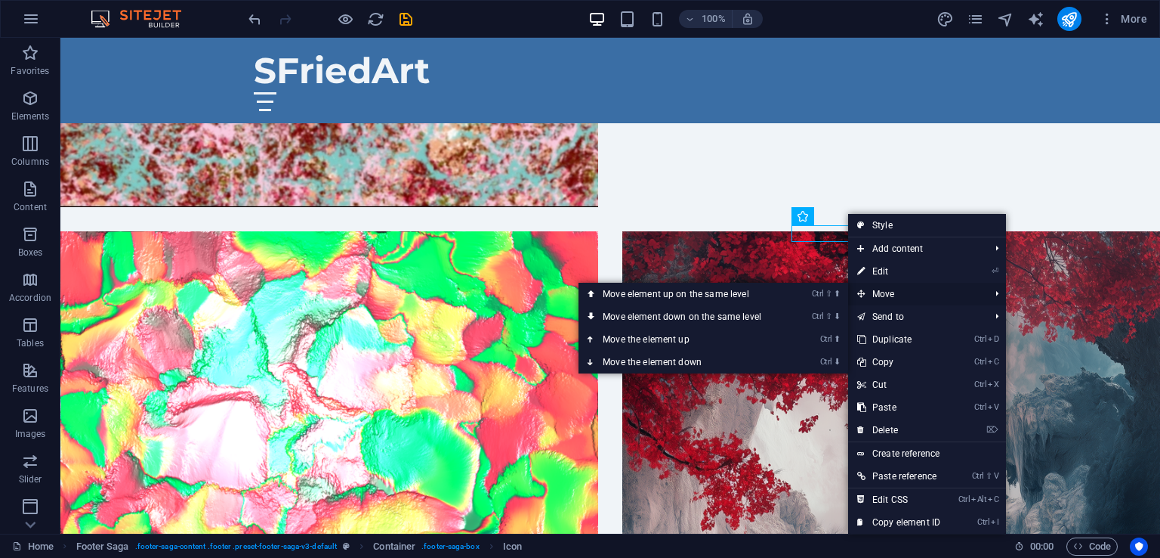
click at [882, 298] on span "Move" at bounding box center [915, 294] width 135 height 23
click at [889, 288] on span "Move" at bounding box center [915, 294] width 135 height 23
click at [743, 363] on link "Ctrl ⬇ Move the element down" at bounding box center [685, 362] width 213 height 23
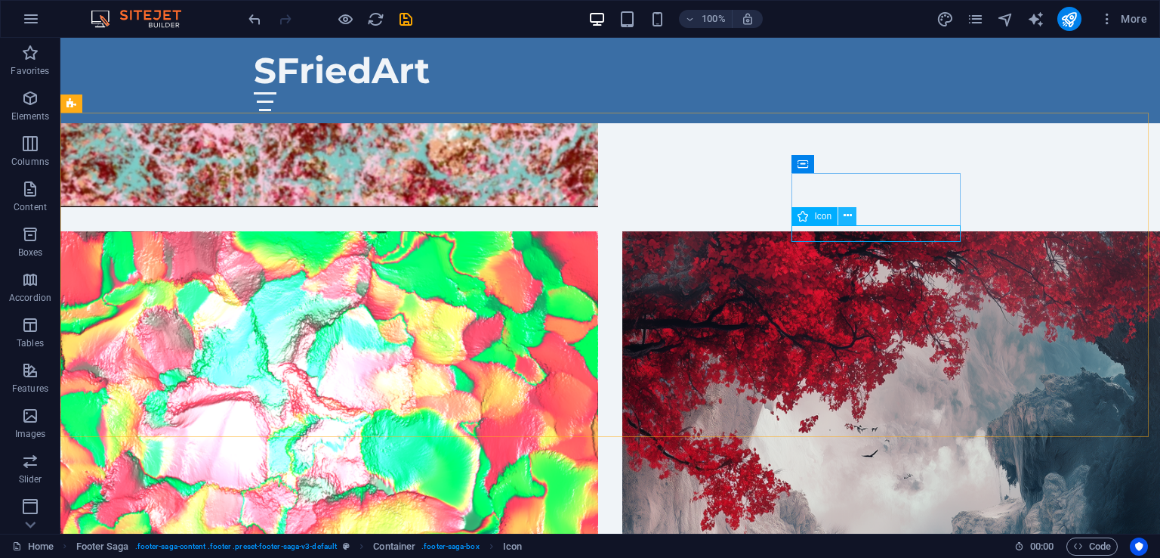
click at [849, 212] on icon at bounding box center [848, 216] width 8 height 16
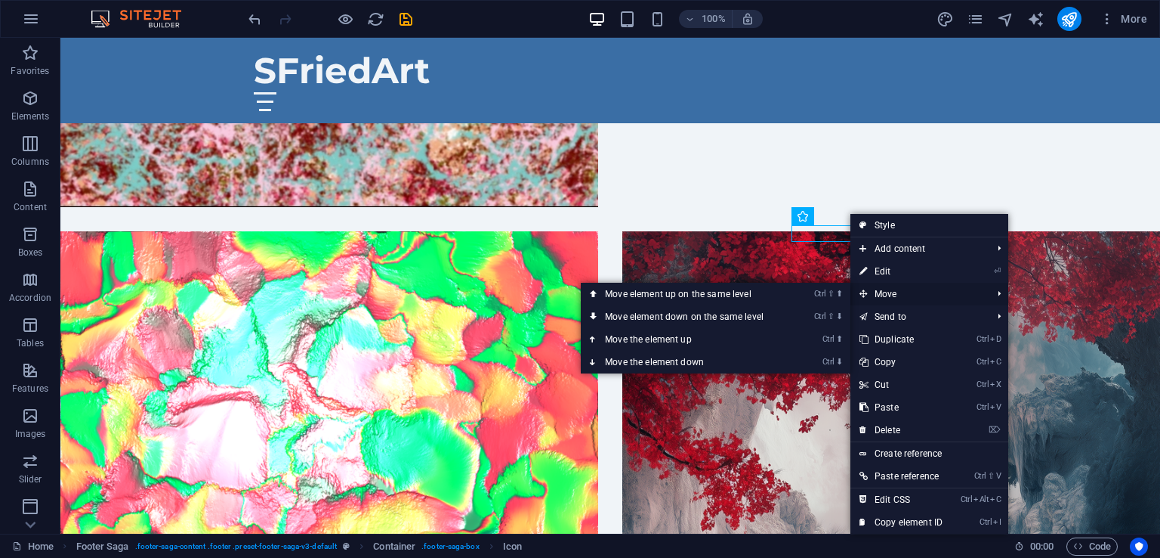
click at [885, 291] on span "Move" at bounding box center [918, 294] width 135 height 23
click at [898, 292] on span "Move" at bounding box center [918, 294] width 135 height 23
click at [762, 314] on link "Ctrl ⇧ ⬇ Move element down on the same level" at bounding box center [687, 316] width 213 height 23
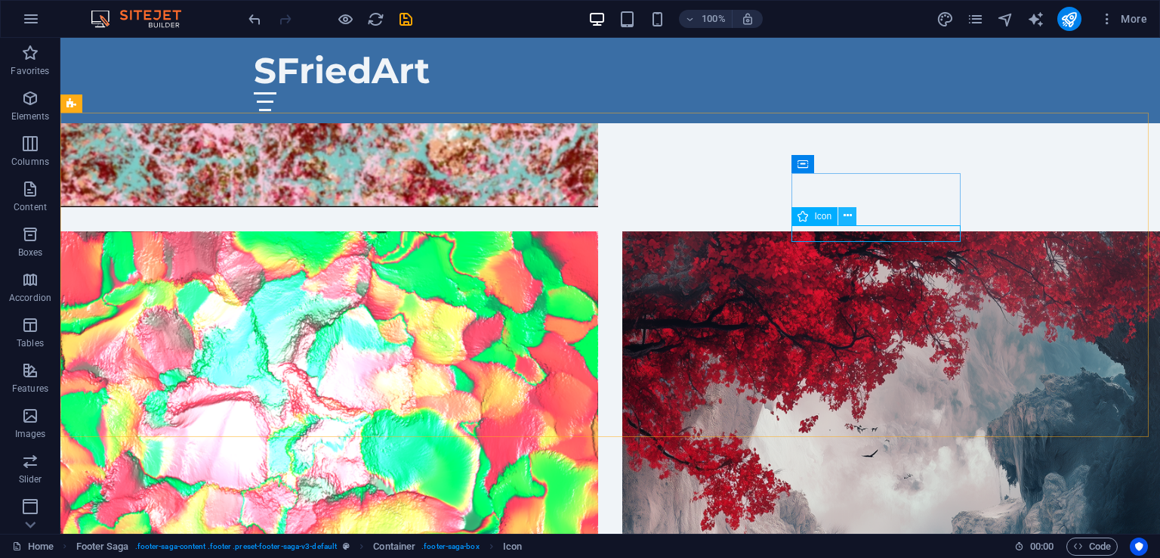
click at [848, 214] on icon at bounding box center [848, 216] width 8 height 16
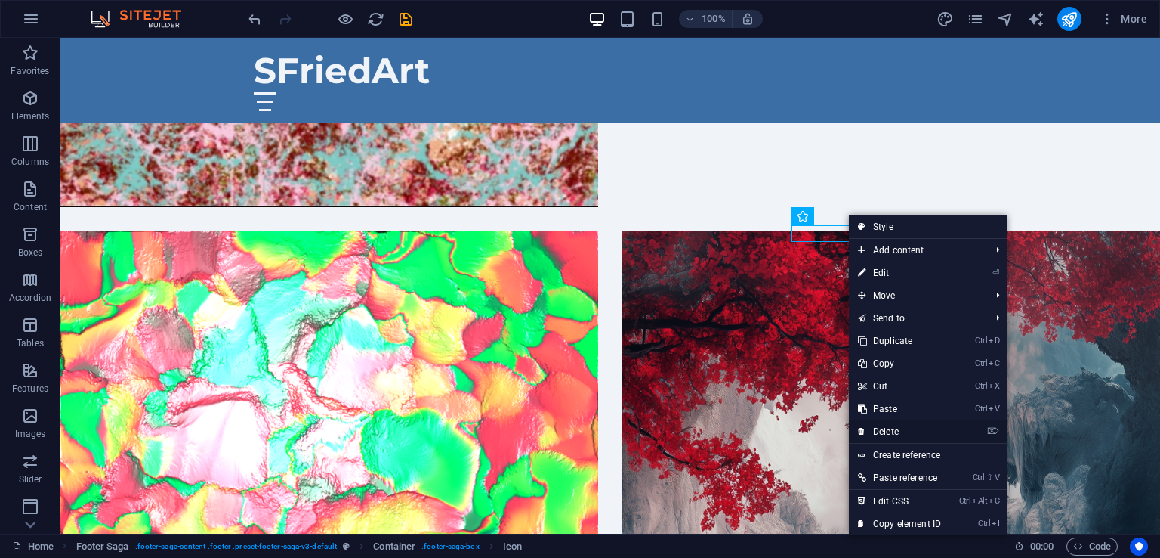
click at [884, 427] on link "⌦ Delete" at bounding box center [899, 431] width 101 height 23
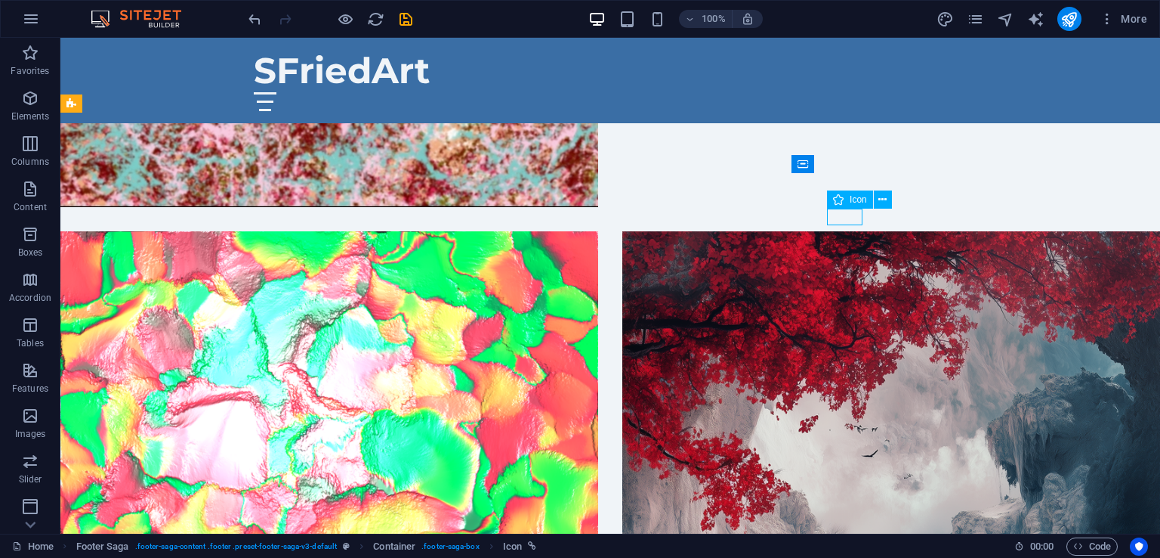
drag, startPoint x: 849, startPoint y: 197, endPoint x: 897, endPoint y: 198, distance: 47.6
click at [897, 198] on div "Icon" at bounding box center [864, 199] width 75 height 19
drag, startPoint x: 913, startPoint y: 235, endPoint x: 908, endPoint y: 200, distance: 35.2
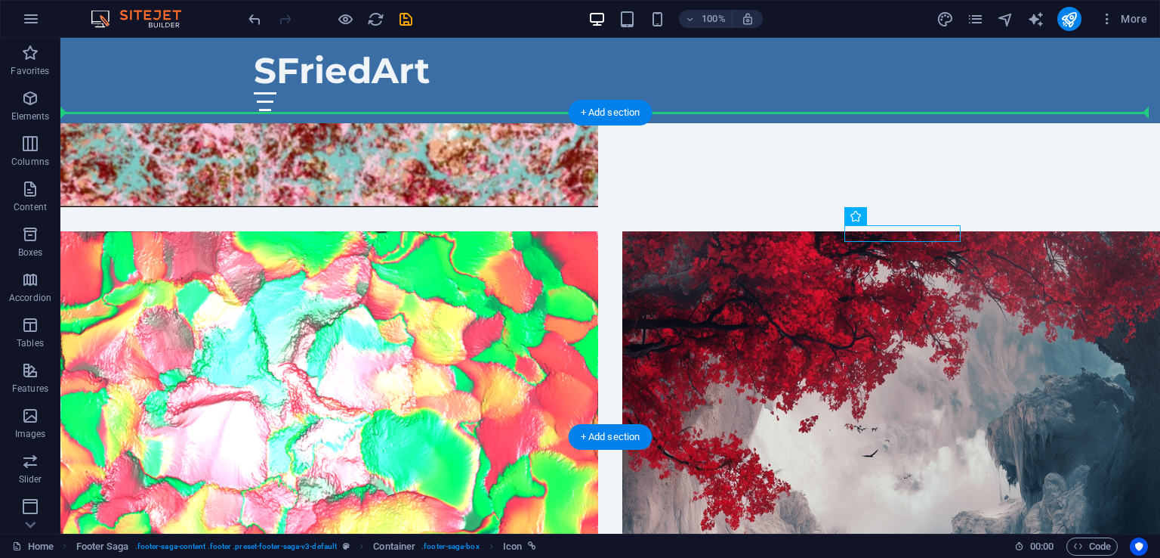
drag, startPoint x: 939, startPoint y: 255, endPoint x: 804, endPoint y: 247, distance: 135.5
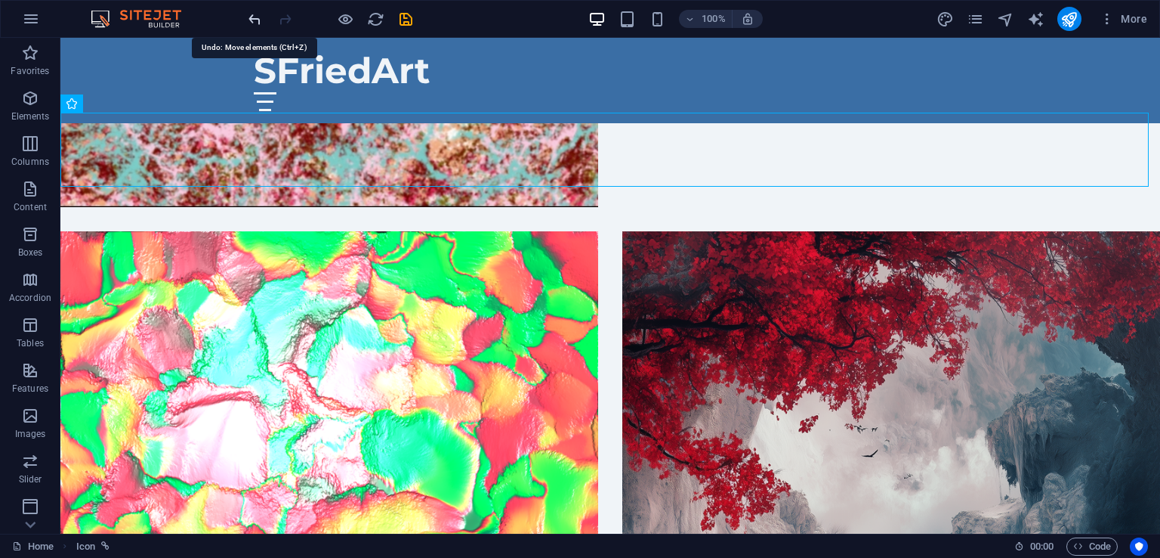
click at [253, 17] on icon "undo" at bounding box center [254, 19] width 17 height 17
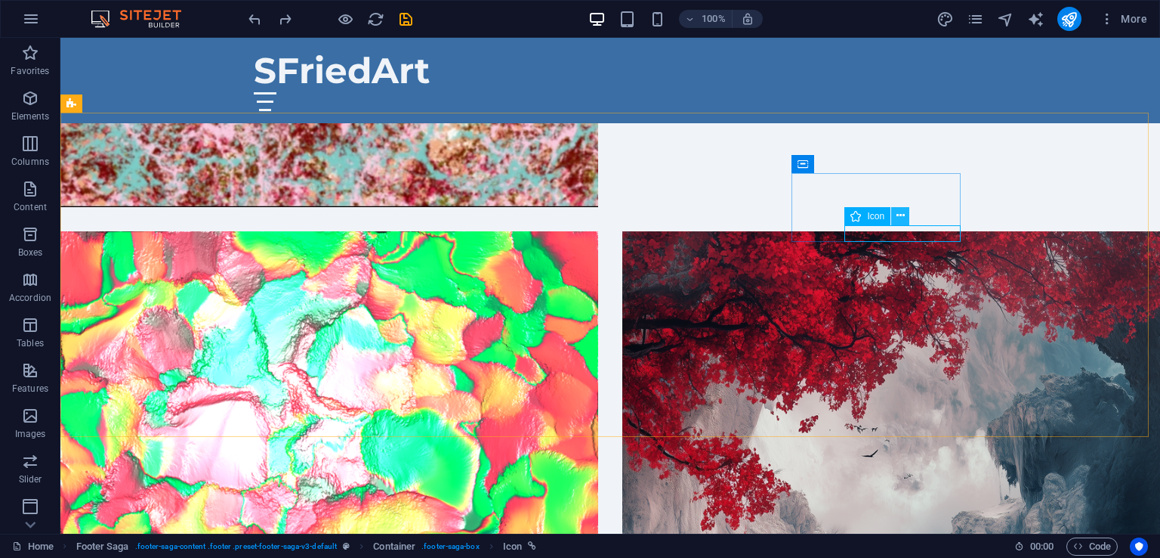
click at [898, 215] on icon at bounding box center [901, 216] width 8 height 16
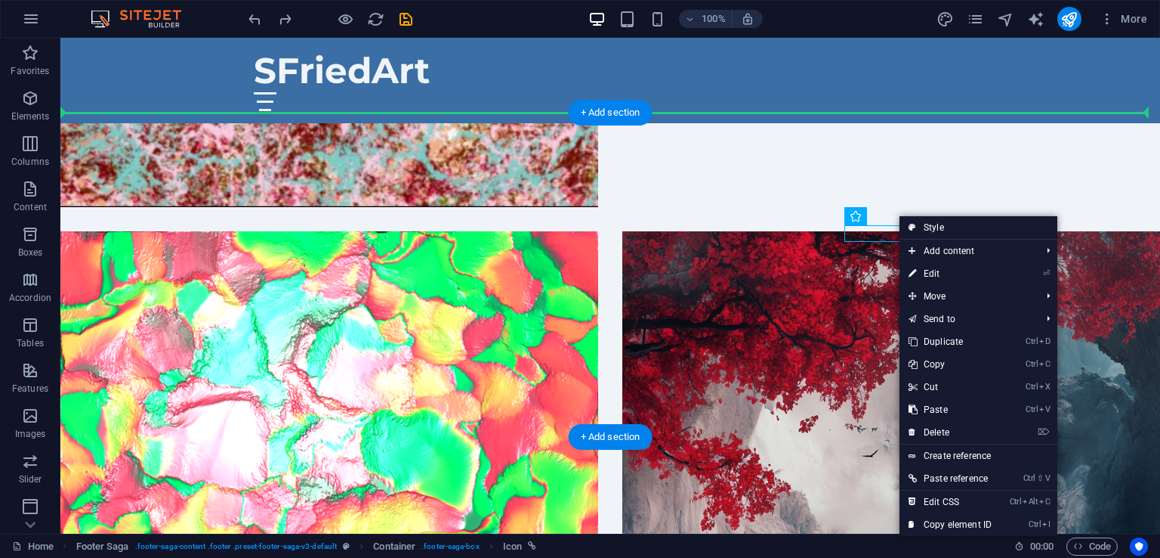
drag, startPoint x: 930, startPoint y: 256, endPoint x: 792, endPoint y: 266, distance: 138.6
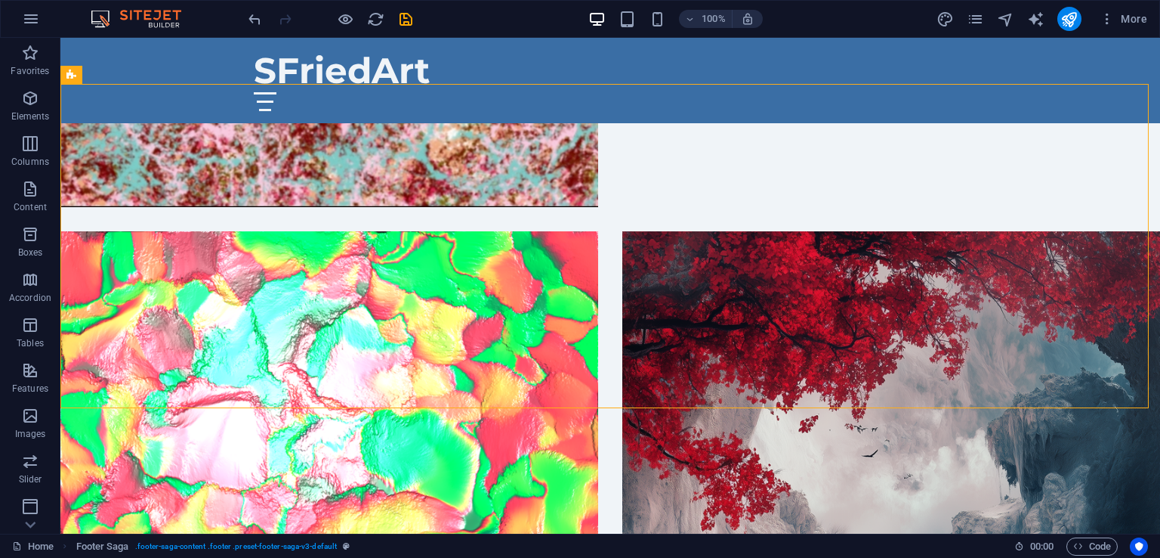
scroll to position [3369, 0]
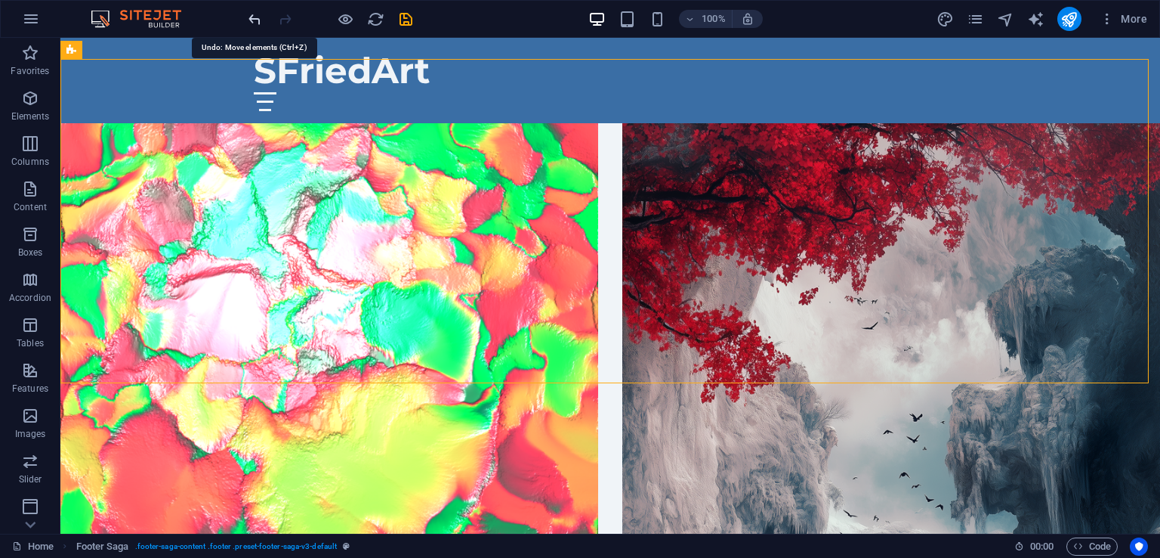
click at [246, 20] on icon "undo" at bounding box center [254, 19] width 17 height 17
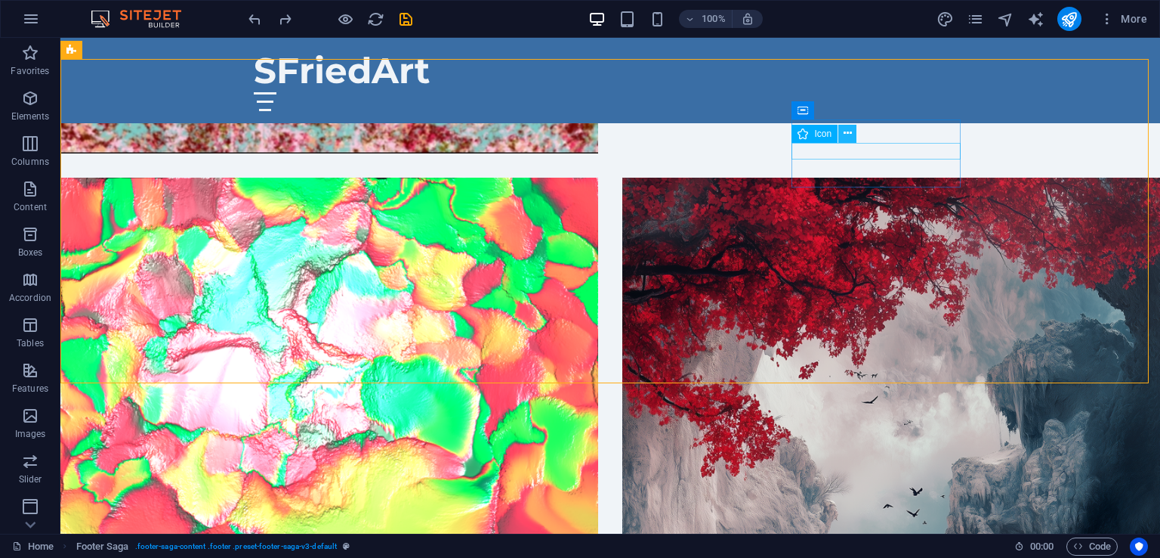
click at [851, 131] on icon at bounding box center [848, 133] width 8 height 16
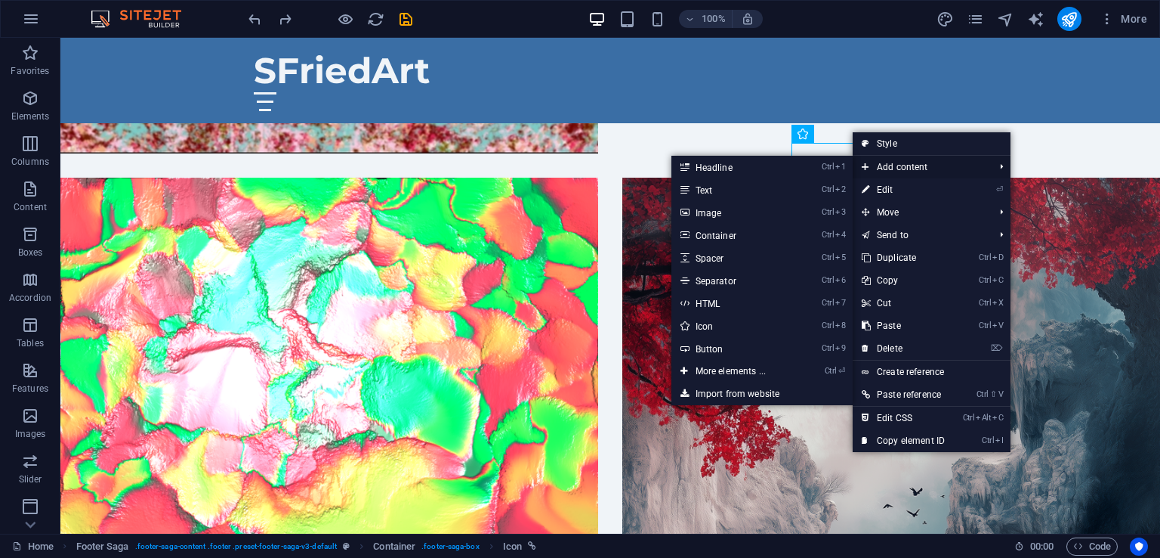
click at [868, 162] on icon at bounding box center [866, 167] width 8 height 23
click at [707, 264] on link "Ctrl 5 Spacer" at bounding box center [734, 257] width 125 height 23
select select "px"
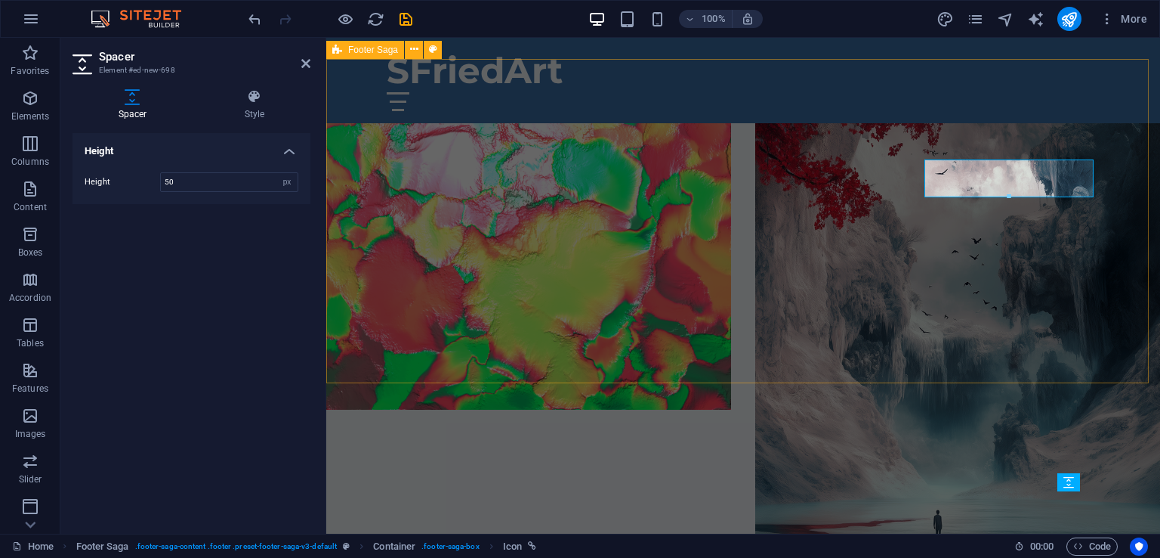
scroll to position [2922, 0]
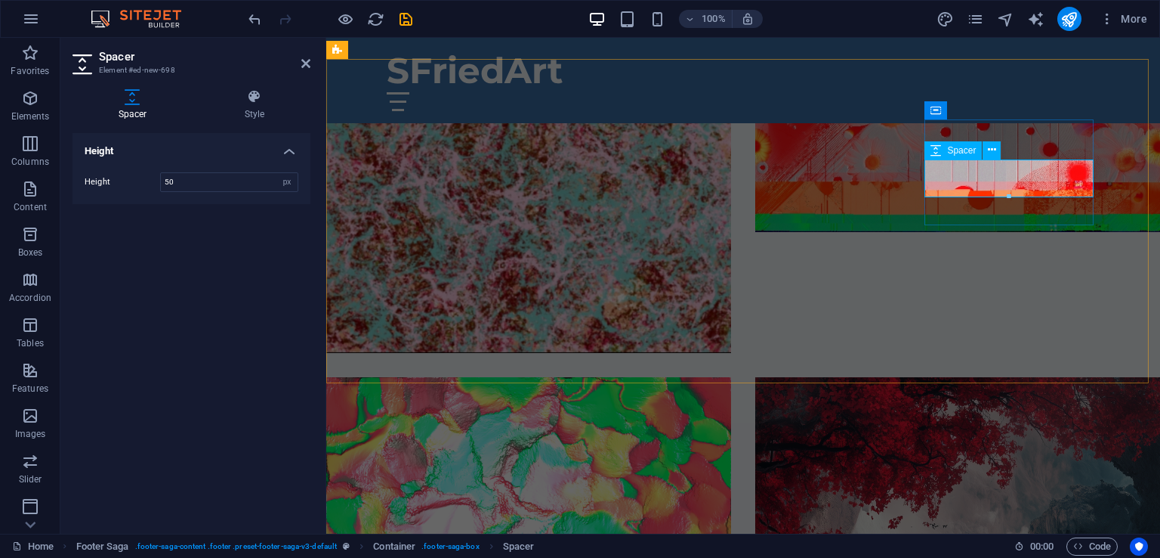
click at [205, 179] on input "50" at bounding box center [229, 182] width 137 height 18
type input "5"
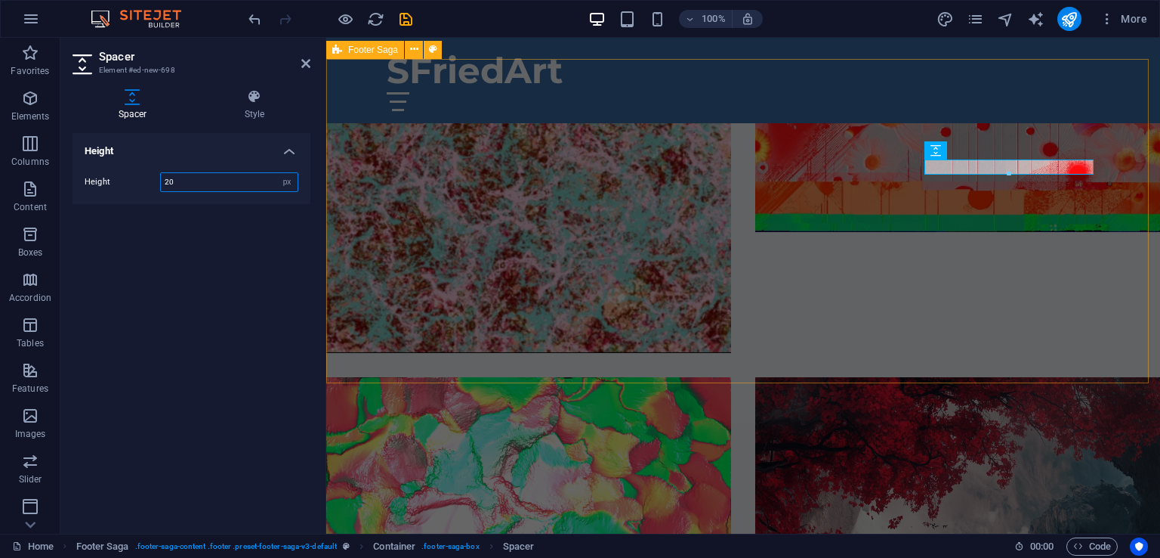
type input "20"
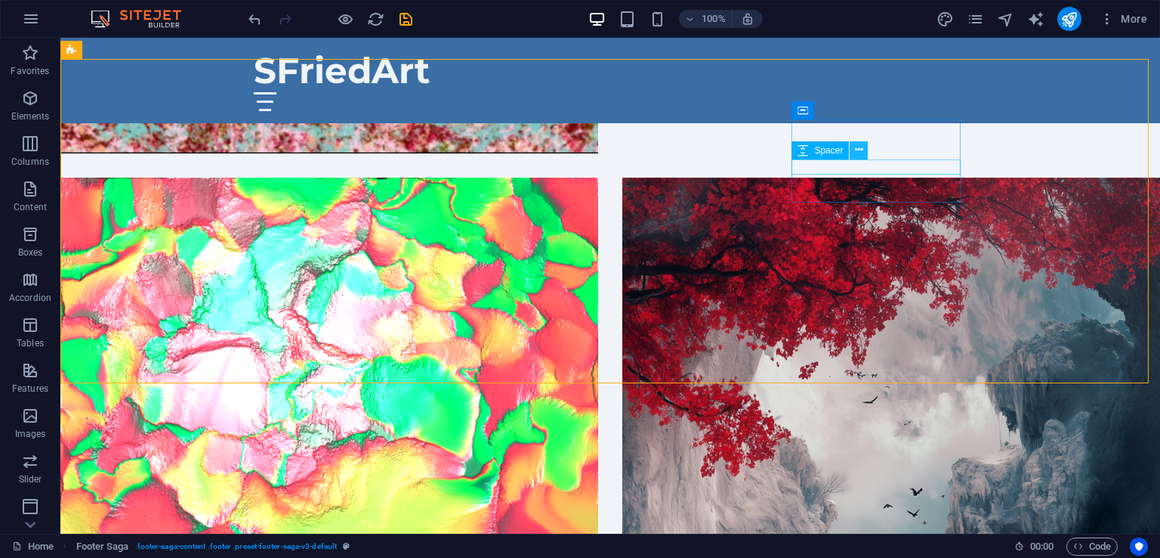
click at [858, 150] on icon at bounding box center [859, 150] width 8 height 16
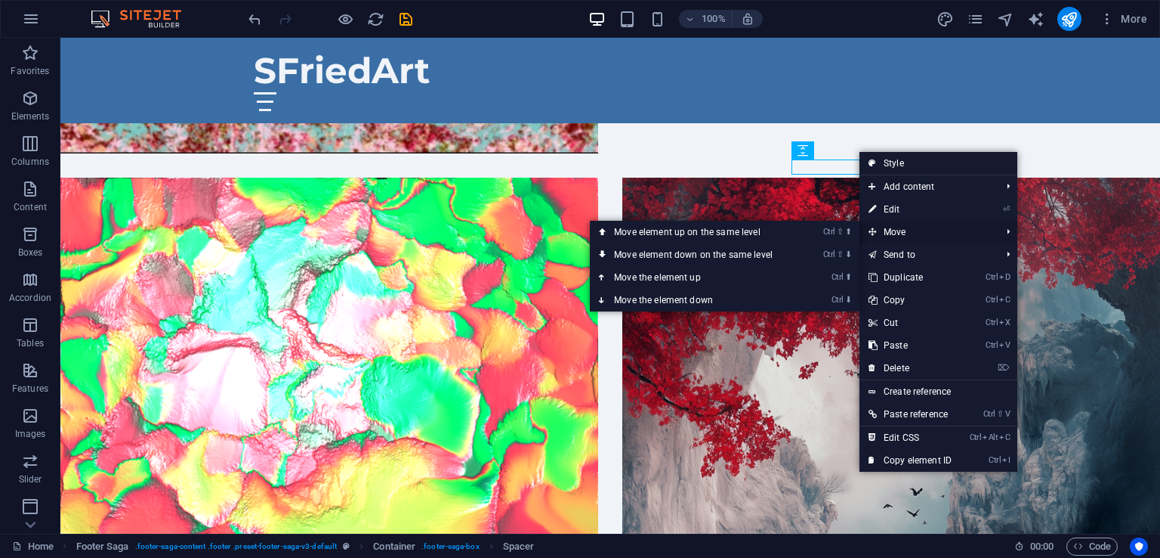
click at [896, 238] on span "Move" at bounding box center [927, 232] width 135 height 23
click at [687, 277] on link "Ctrl ⬆ Move the element up" at bounding box center [696, 277] width 213 height 23
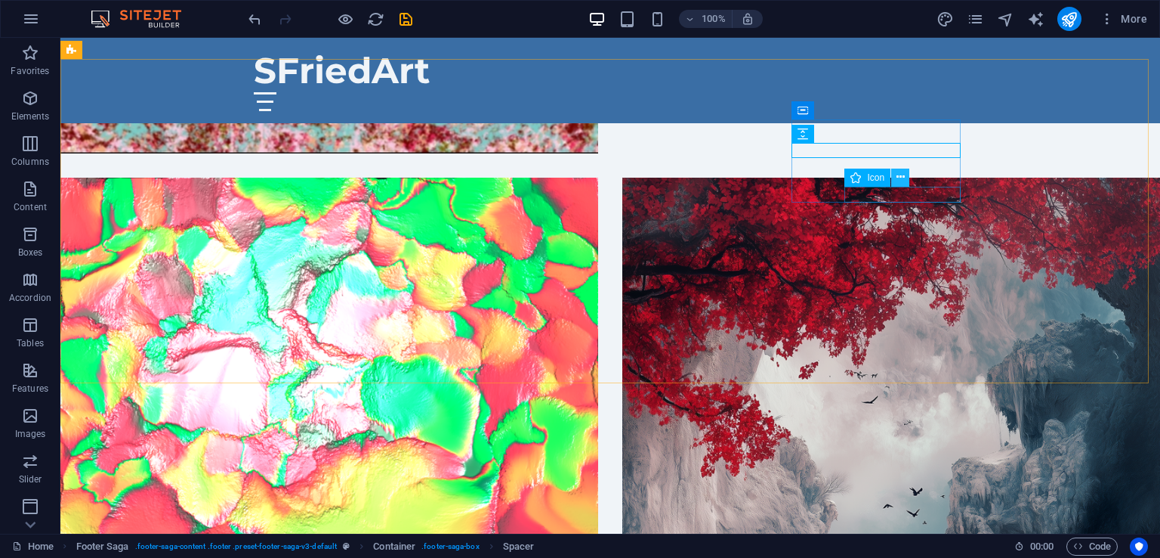
click at [901, 179] on icon at bounding box center [901, 177] width 8 height 16
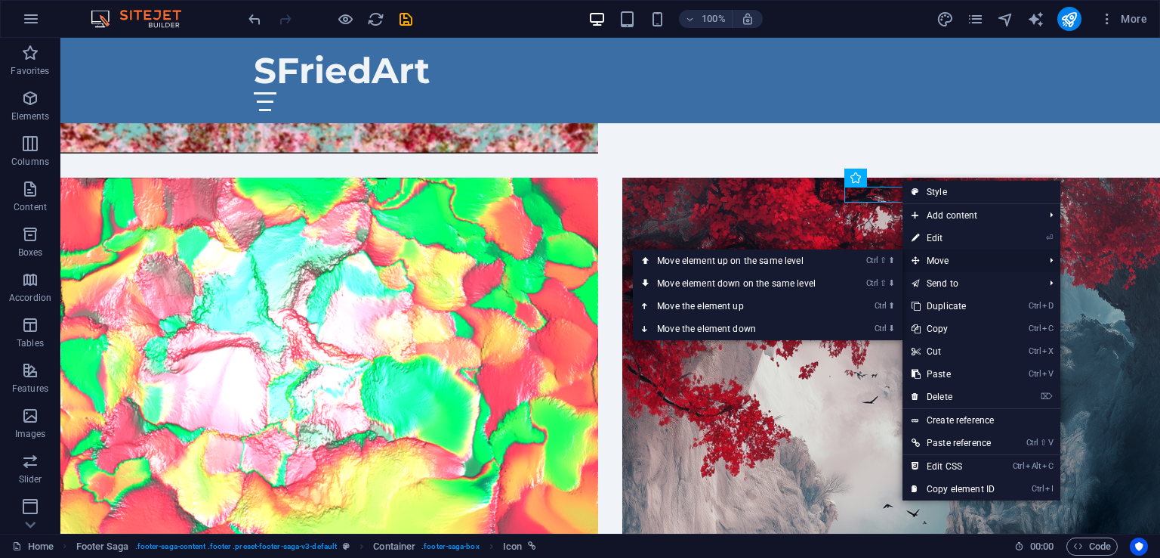
click at [929, 258] on span "Move" at bounding box center [970, 260] width 135 height 23
click at [746, 323] on link "Ctrl ⬇ Move the element down" at bounding box center [739, 328] width 213 height 23
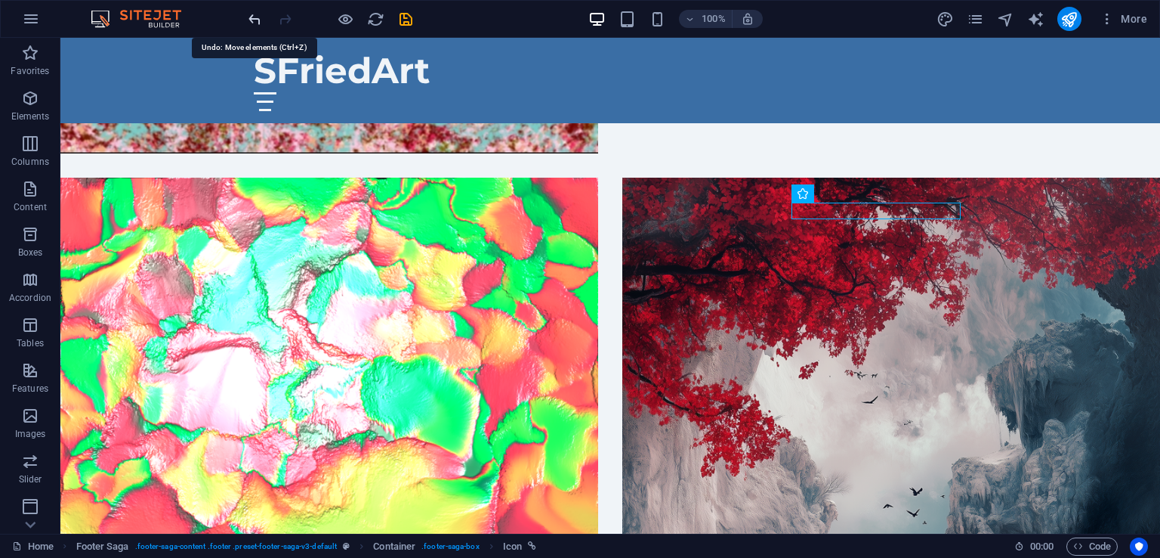
click at [248, 22] on icon "undo" at bounding box center [254, 19] width 17 height 17
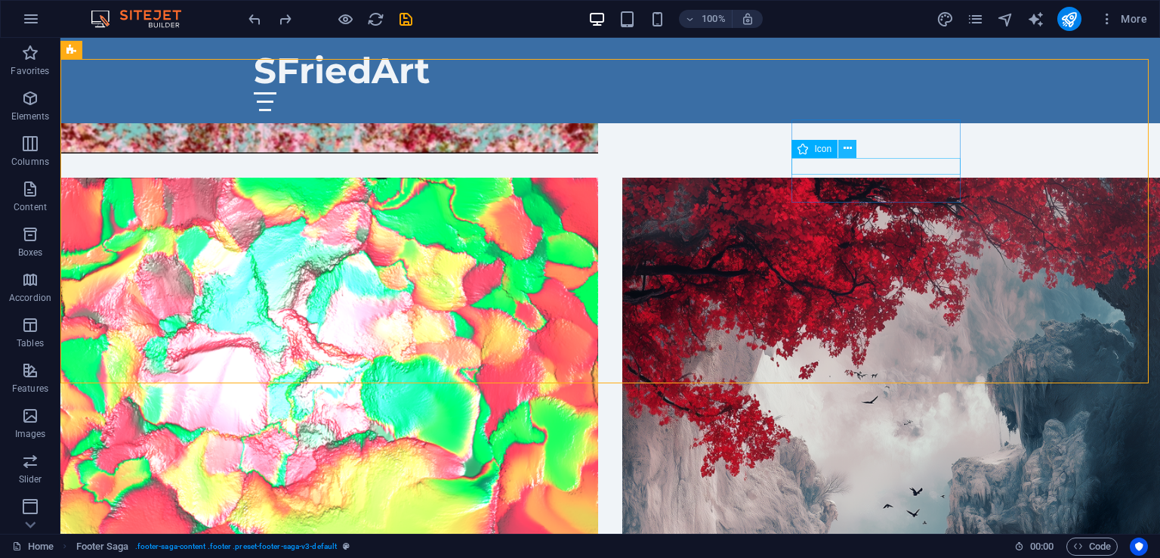
click at [845, 147] on icon at bounding box center [848, 149] width 8 height 16
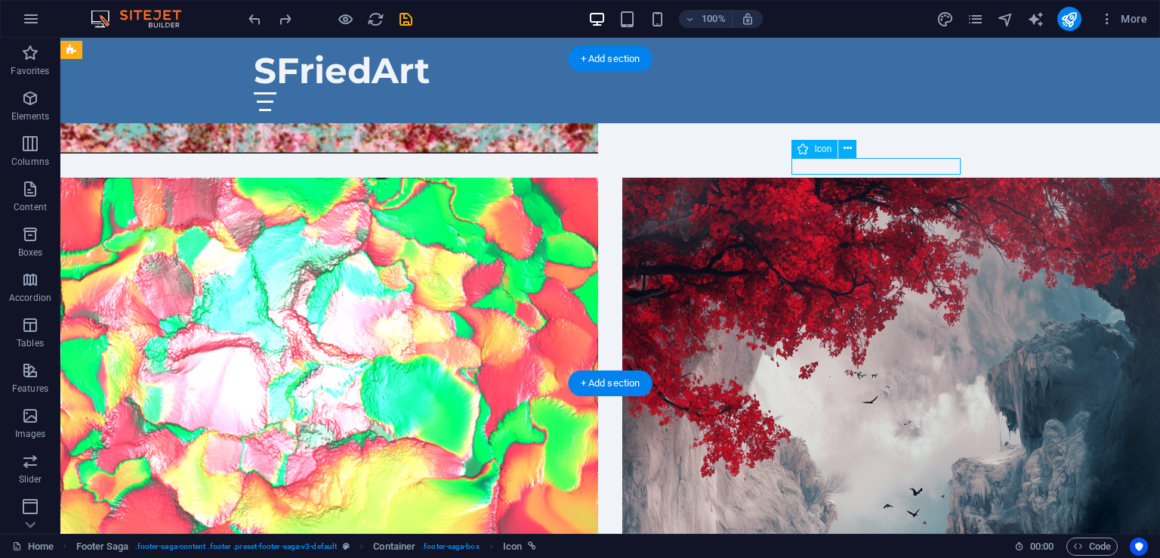
drag, startPoint x: 801, startPoint y: 165, endPoint x: 876, endPoint y: 165, distance: 75.5
drag, startPoint x: 809, startPoint y: 164, endPoint x: 800, endPoint y: 164, distance: 9.1
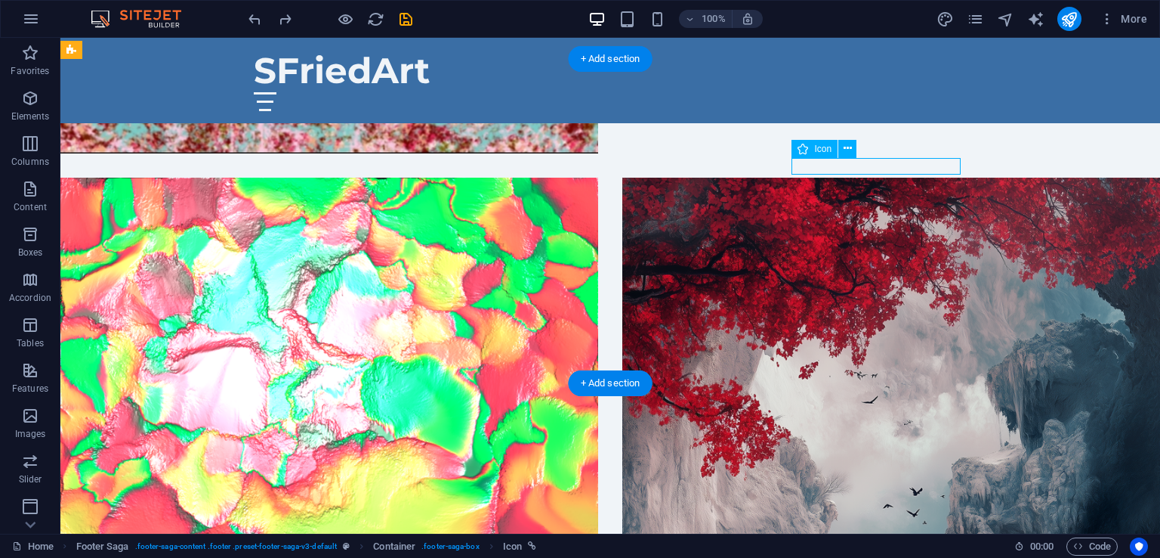
drag, startPoint x: 805, startPoint y: 169, endPoint x: 814, endPoint y: 170, distance: 8.3
drag, startPoint x: 814, startPoint y: 170, endPoint x: 828, endPoint y: 163, distance: 15.9
drag, startPoint x: 828, startPoint y: 163, endPoint x: 918, endPoint y: 162, distance: 89.9
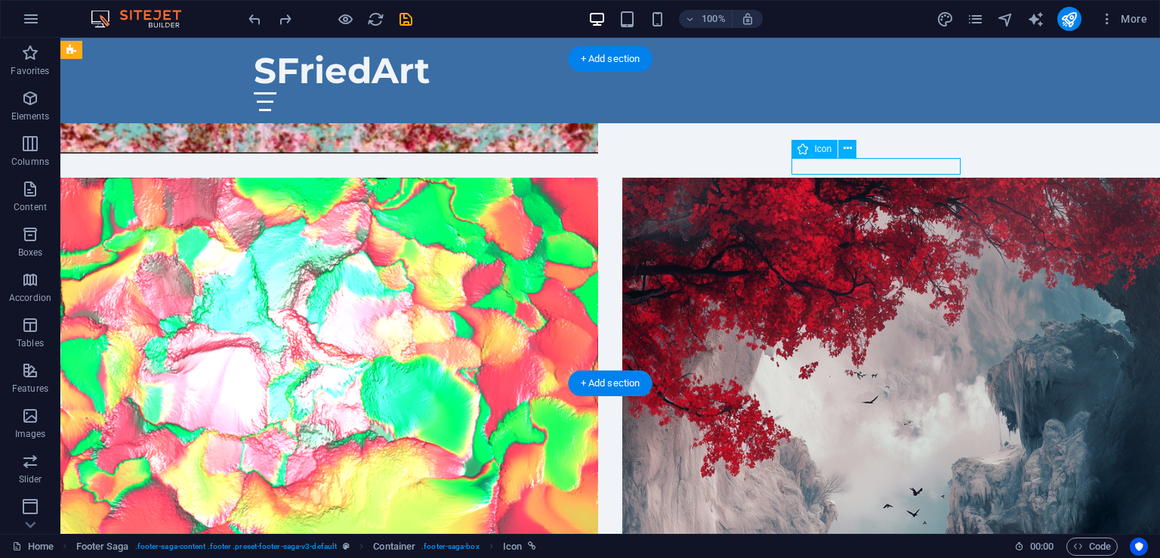
drag, startPoint x: 805, startPoint y: 167, endPoint x: 898, endPoint y: 167, distance: 92.2
click at [801, 147] on icon at bounding box center [803, 149] width 11 height 18
drag, startPoint x: 861, startPoint y: 184, endPoint x: 931, endPoint y: 188, distance: 69.6
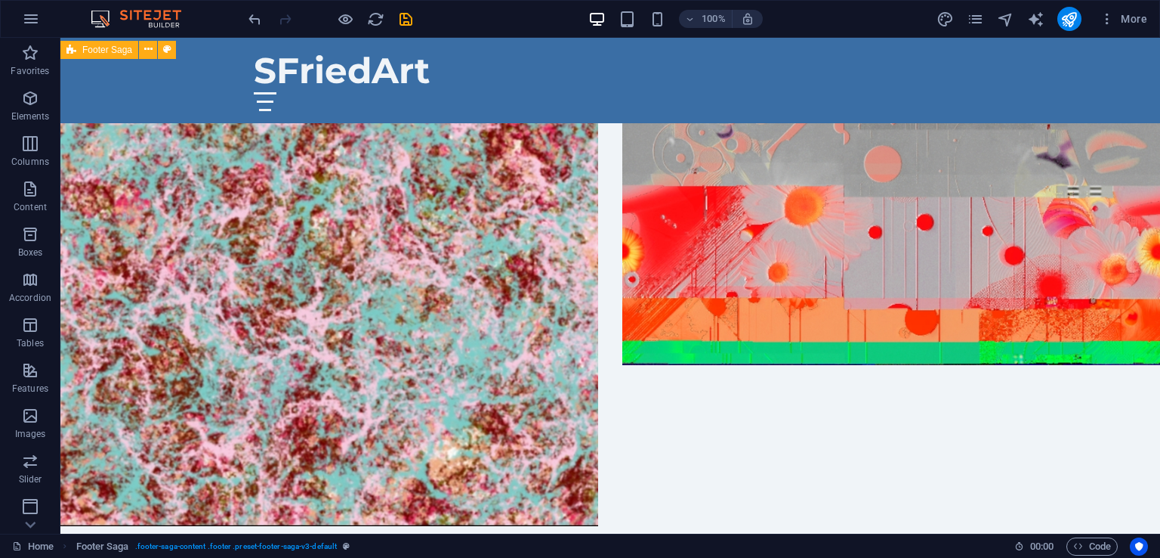
scroll to position [3295, 0]
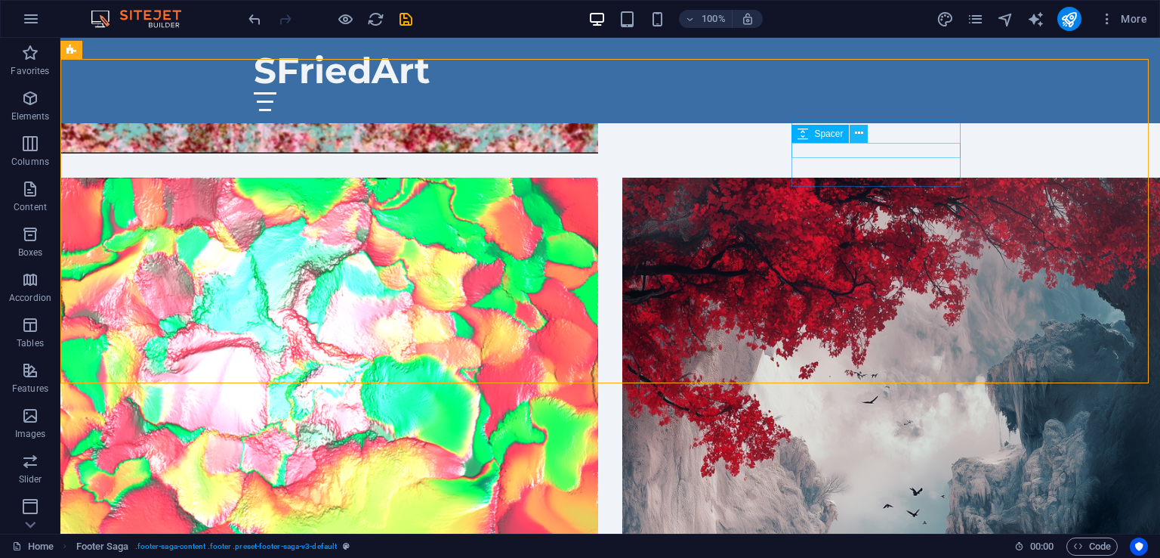
click at [859, 134] on icon at bounding box center [859, 133] width 8 height 16
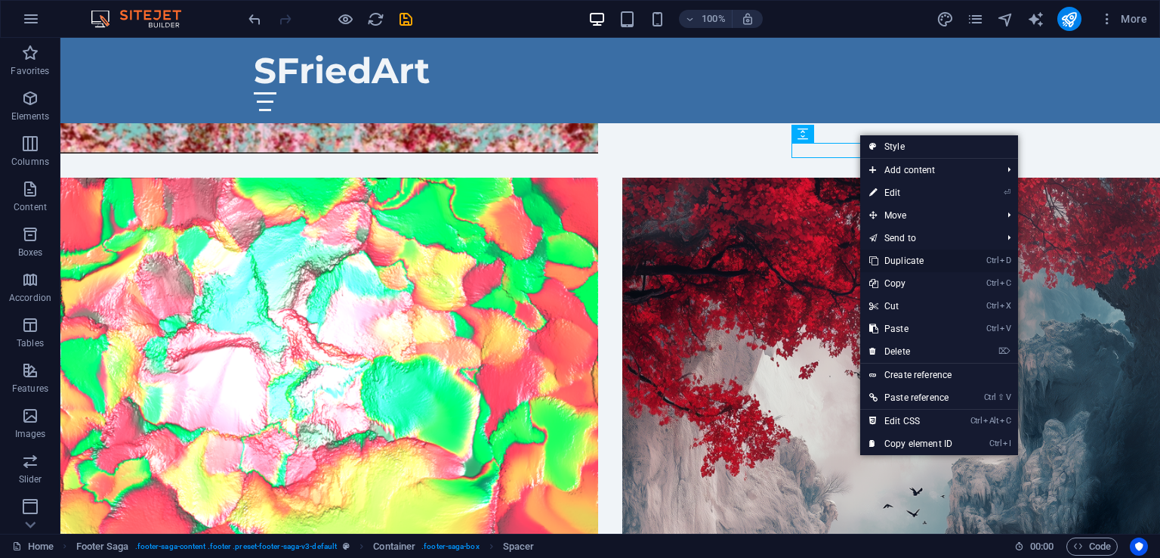
click at [903, 260] on link "Ctrl D Duplicate" at bounding box center [911, 260] width 101 height 23
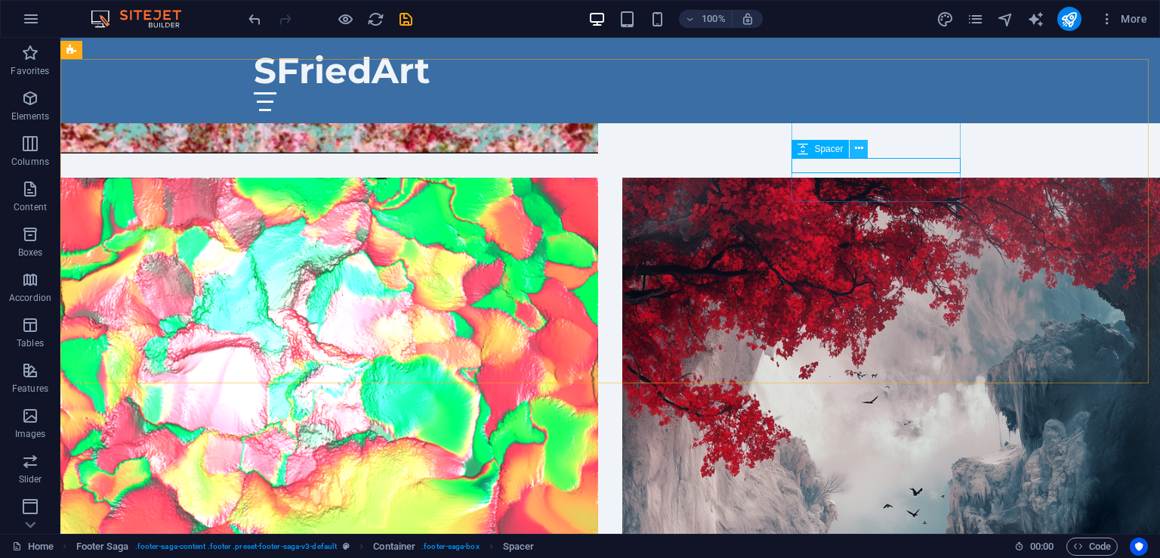
click at [860, 151] on icon at bounding box center [859, 149] width 8 height 16
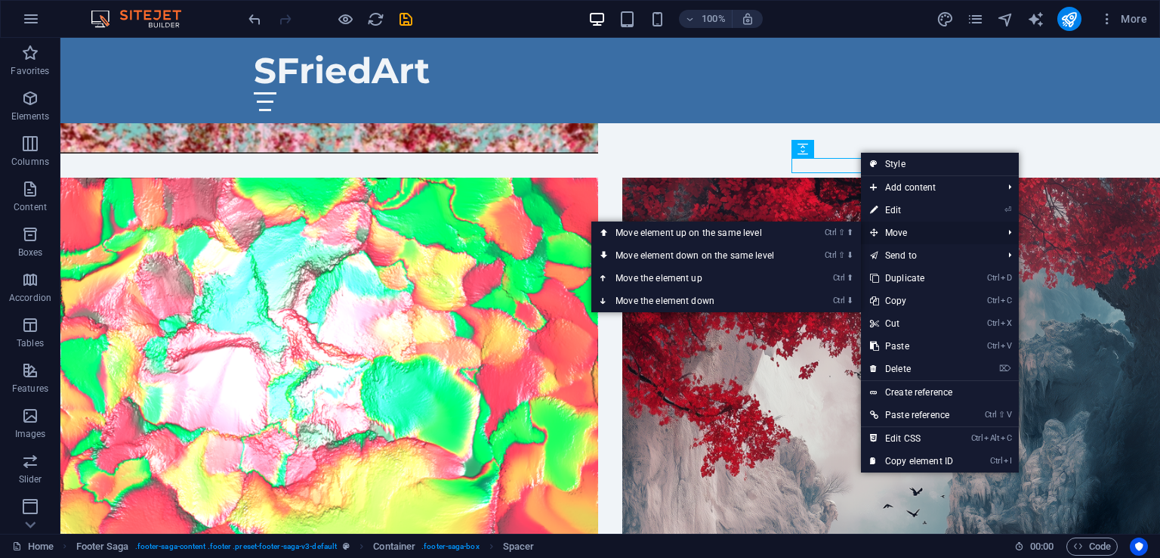
click at [908, 234] on span "Move" at bounding box center [928, 232] width 135 height 23
click at [898, 228] on span "Move" at bounding box center [928, 232] width 135 height 23
click at [755, 253] on link "Ctrl ⇧ ⬇ Move element down on the same level" at bounding box center [698, 255] width 213 height 23
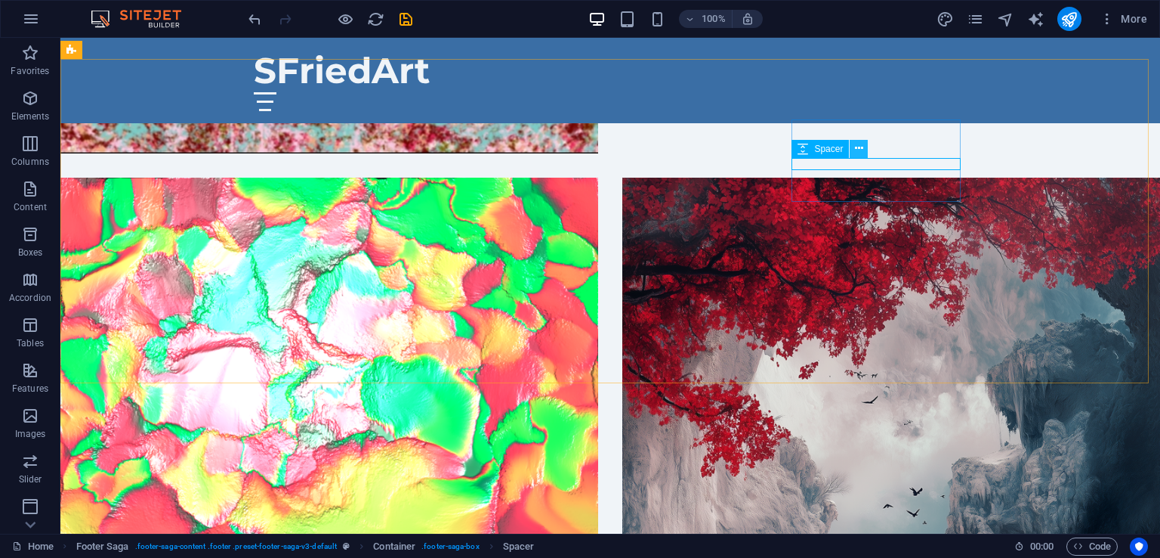
click at [859, 149] on icon at bounding box center [859, 149] width 8 height 16
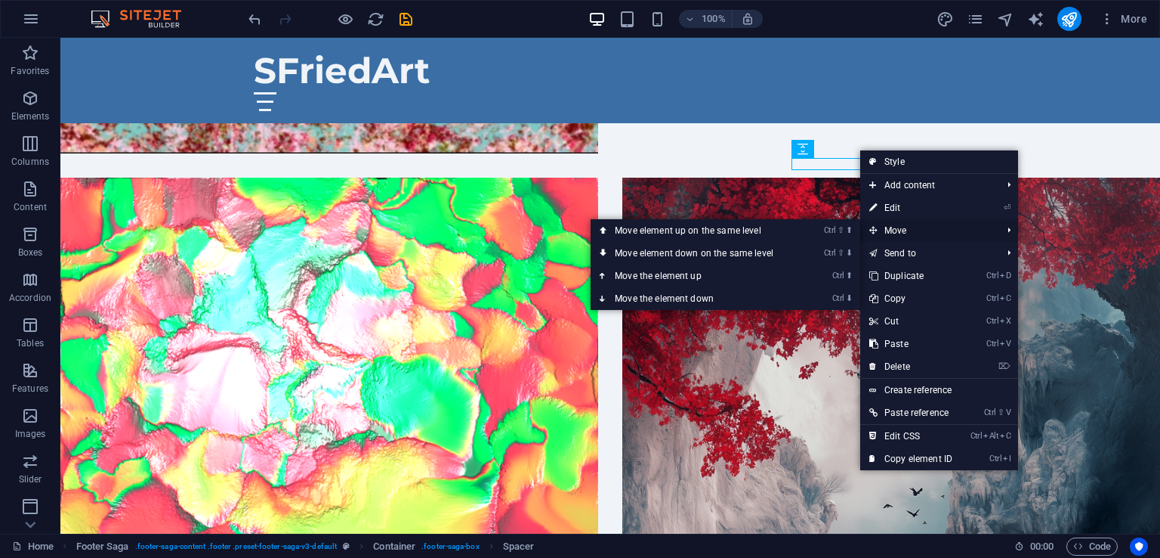
click at [897, 233] on span "Move" at bounding box center [928, 230] width 135 height 23
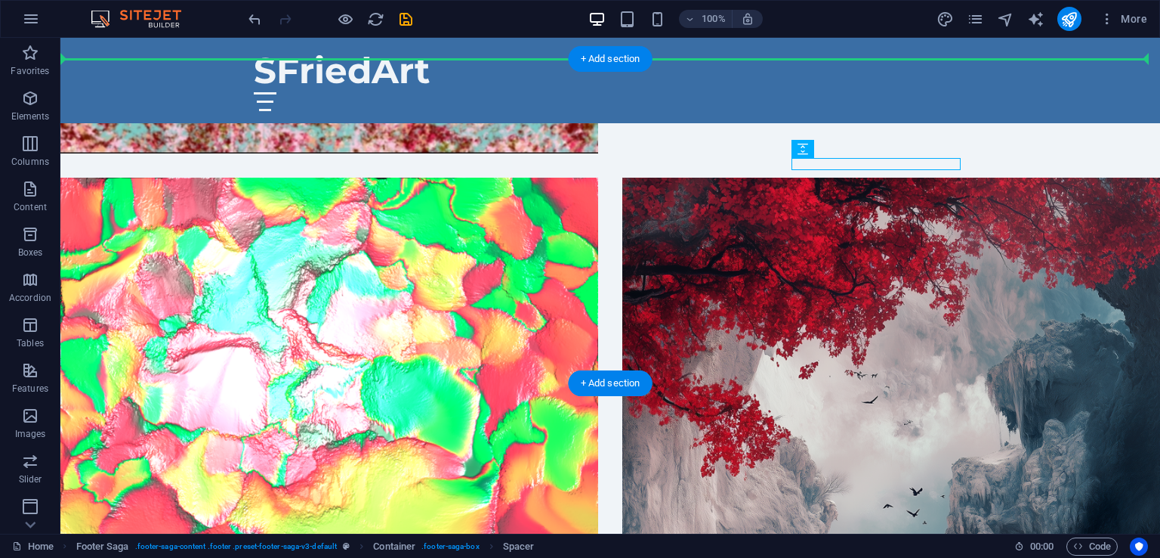
drag, startPoint x: 882, startPoint y: 159, endPoint x: 883, endPoint y: 211, distance: 51.4
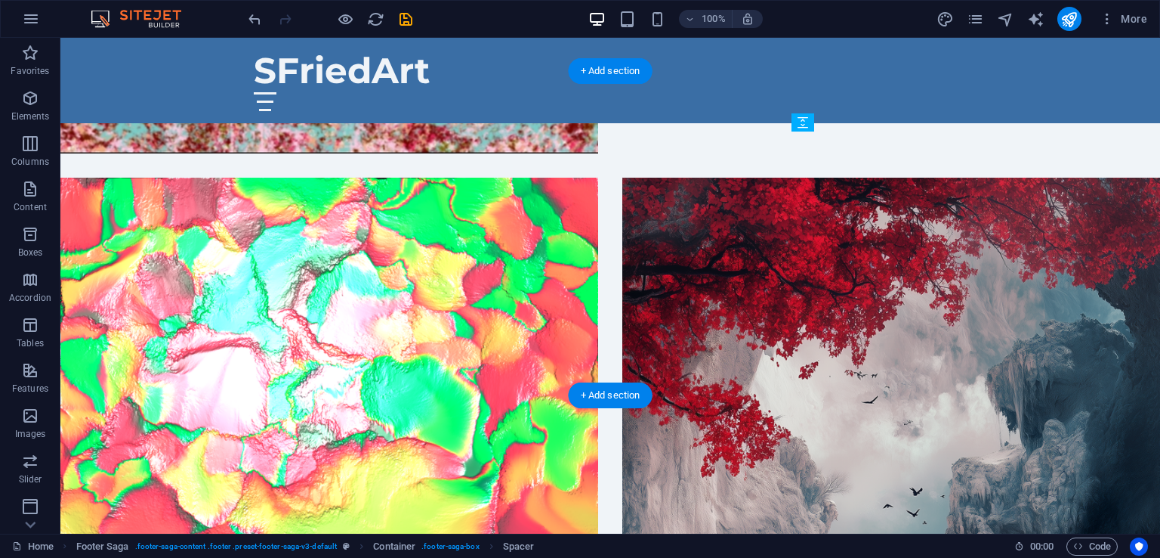
drag, startPoint x: 929, startPoint y: 172, endPoint x: 936, endPoint y: 178, distance: 8.6
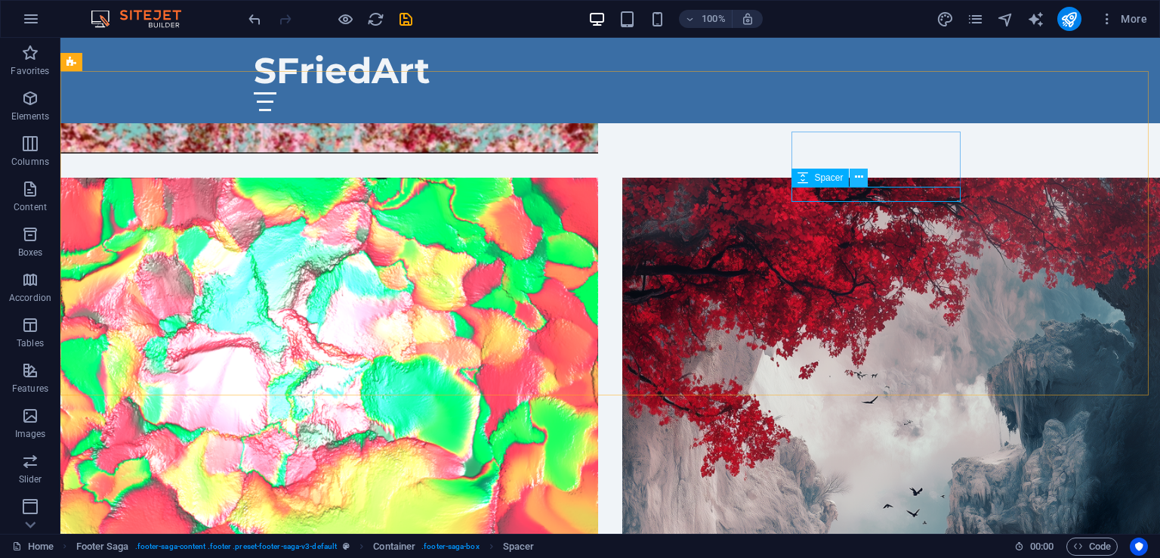
click at [858, 178] on icon at bounding box center [859, 177] width 8 height 16
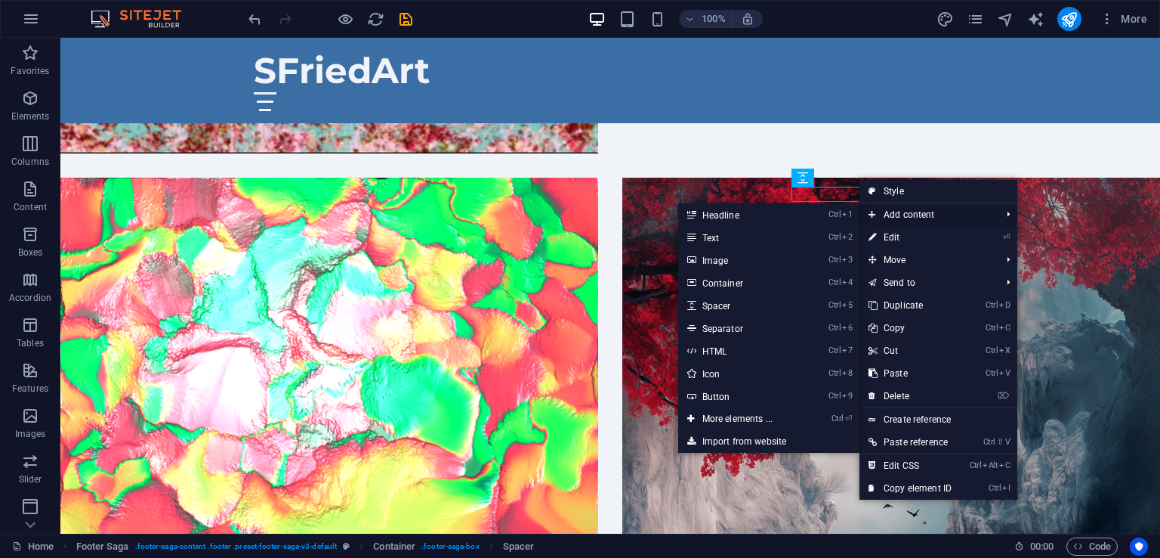
click at [876, 213] on span "Add content" at bounding box center [927, 214] width 135 height 23
click at [716, 240] on link "Ctrl 2 Text" at bounding box center [740, 237] width 125 height 23
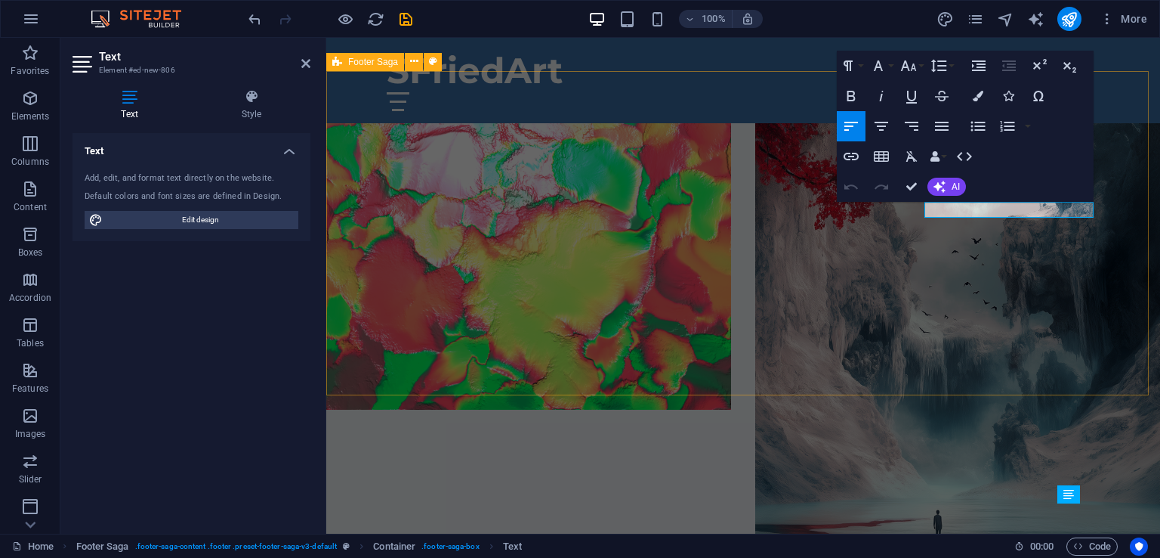
scroll to position [2922, 0]
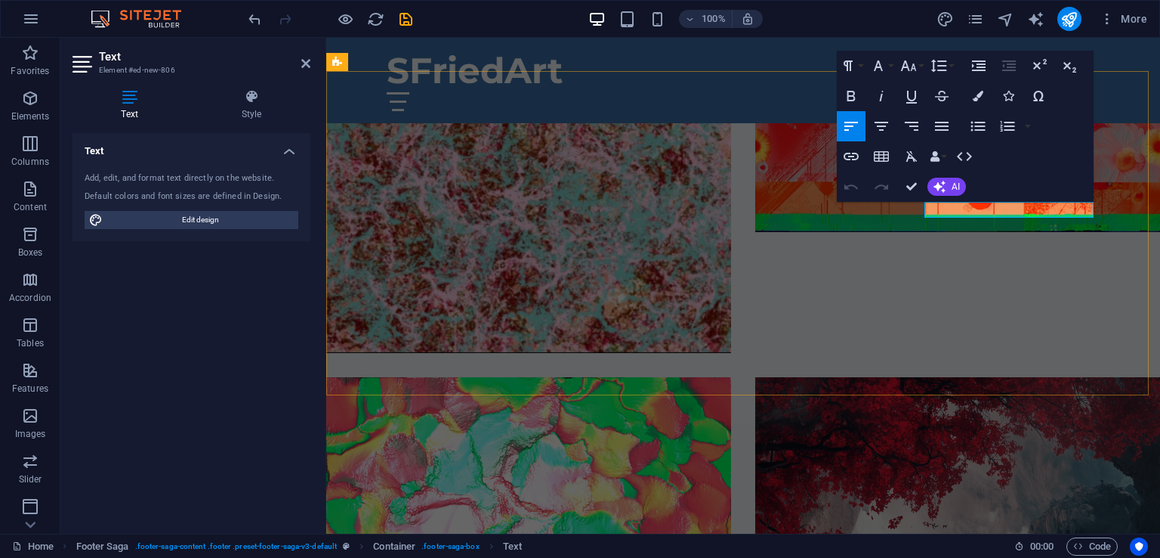
drag, startPoint x: 978, startPoint y: 207, endPoint x: 917, endPoint y: 207, distance: 60.4
click at [853, 153] on icon "button" at bounding box center [851, 157] width 15 height 8
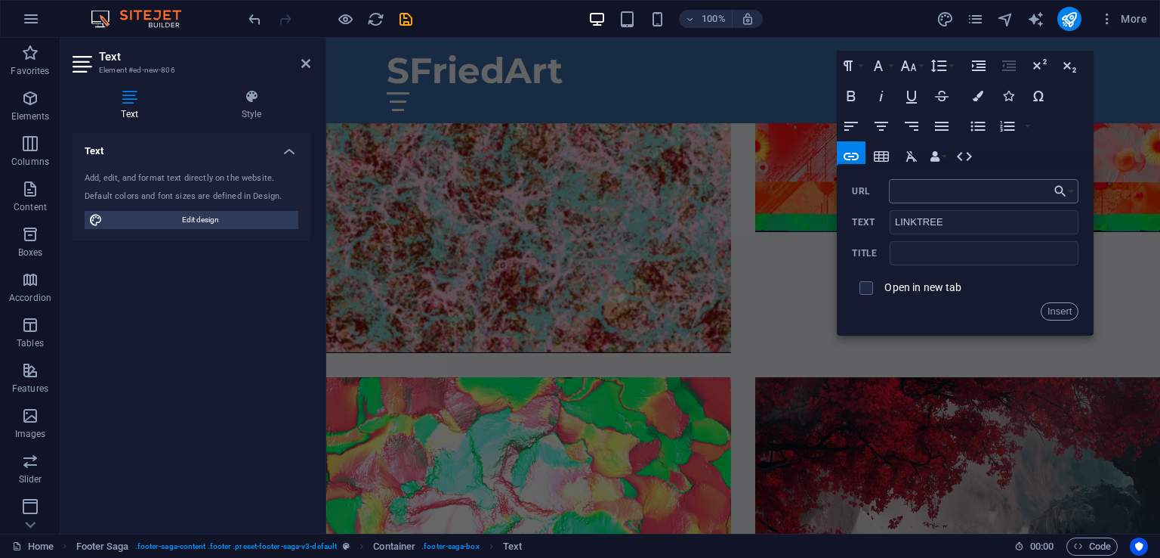
click at [943, 188] on input "URL" at bounding box center [984, 191] width 190 height 24
type input "https:[DOMAIN_NAME]"
click at [870, 285] on input "checkbox" at bounding box center [864, 286] width 14 height 14
checkbox input "true"
click at [1060, 307] on button "Insert" at bounding box center [1060, 311] width 39 height 18
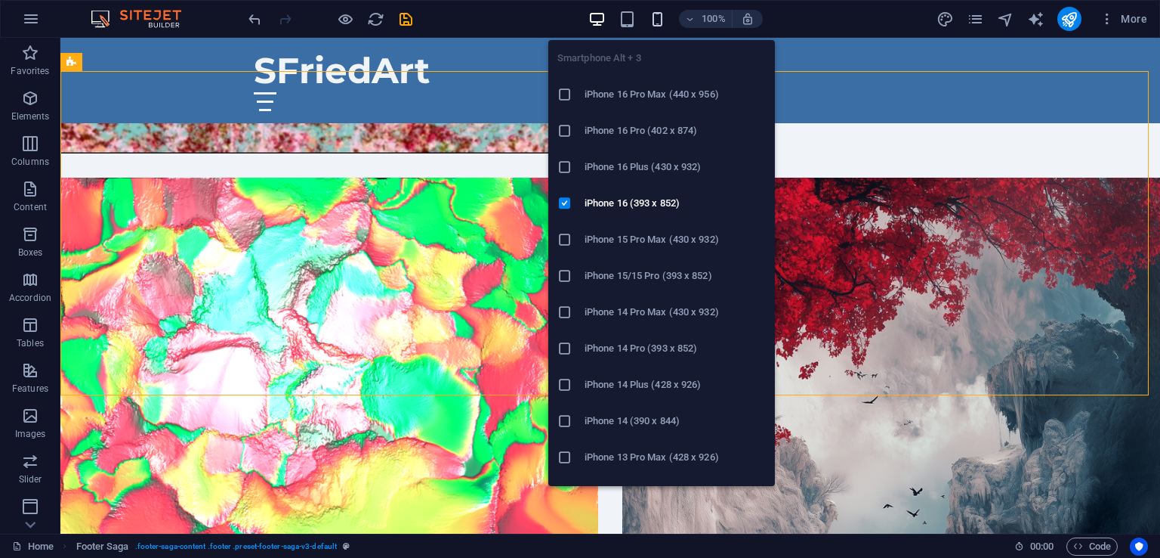
click at [657, 23] on icon "button" at bounding box center [657, 19] width 17 height 17
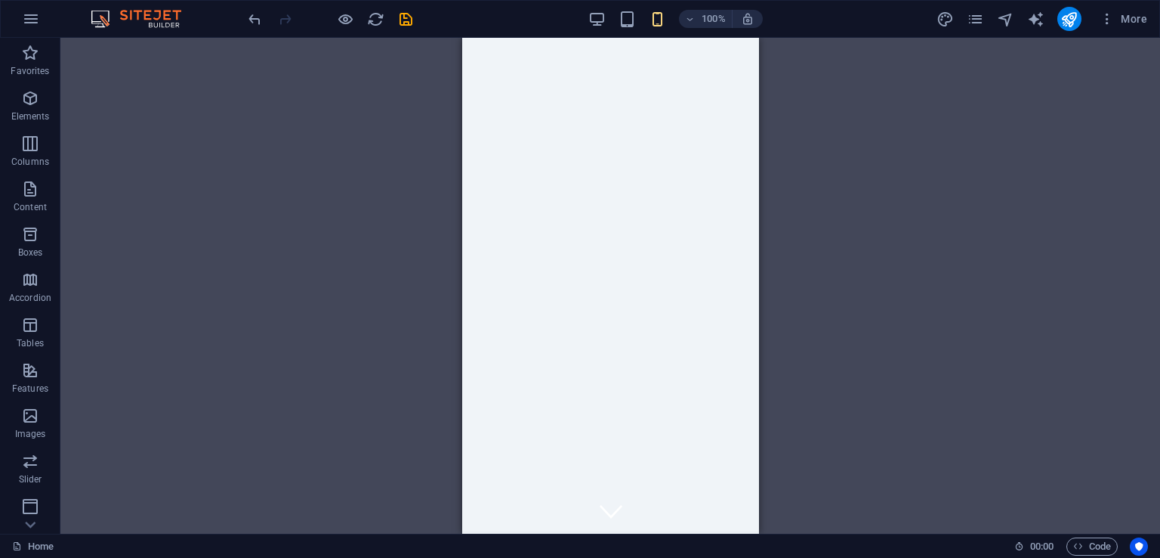
scroll to position [0, 0]
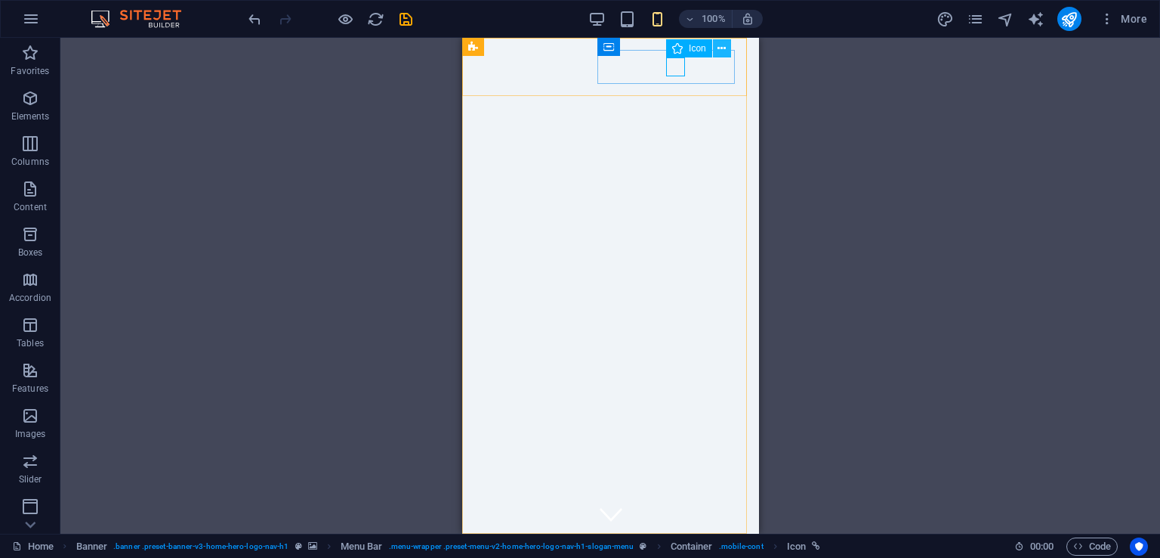
click at [718, 47] on icon at bounding box center [722, 49] width 8 height 16
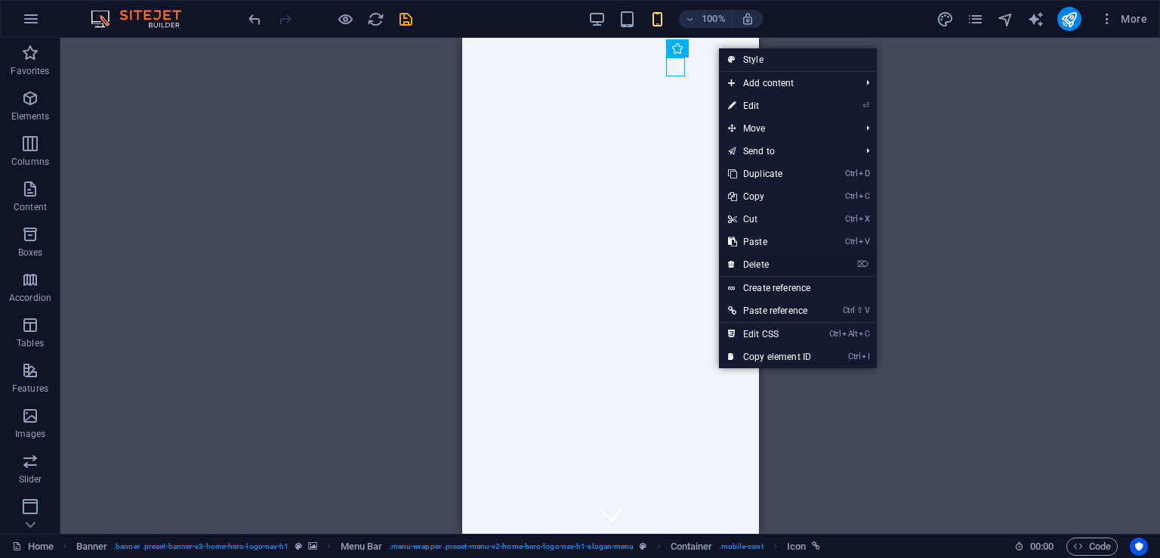
click at [766, 267] on link "⌦ Delete" at bounding box center [769, 264] width 101 height 23
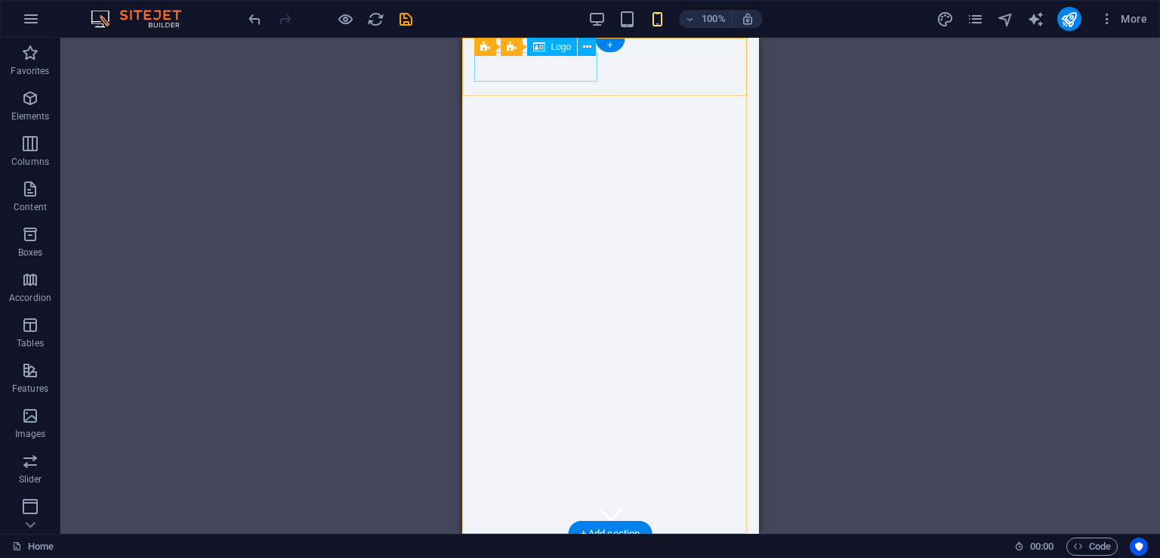
click at [548, 545] on div "SFriedArt" at bounding box center [610, 559] width 273 height 29
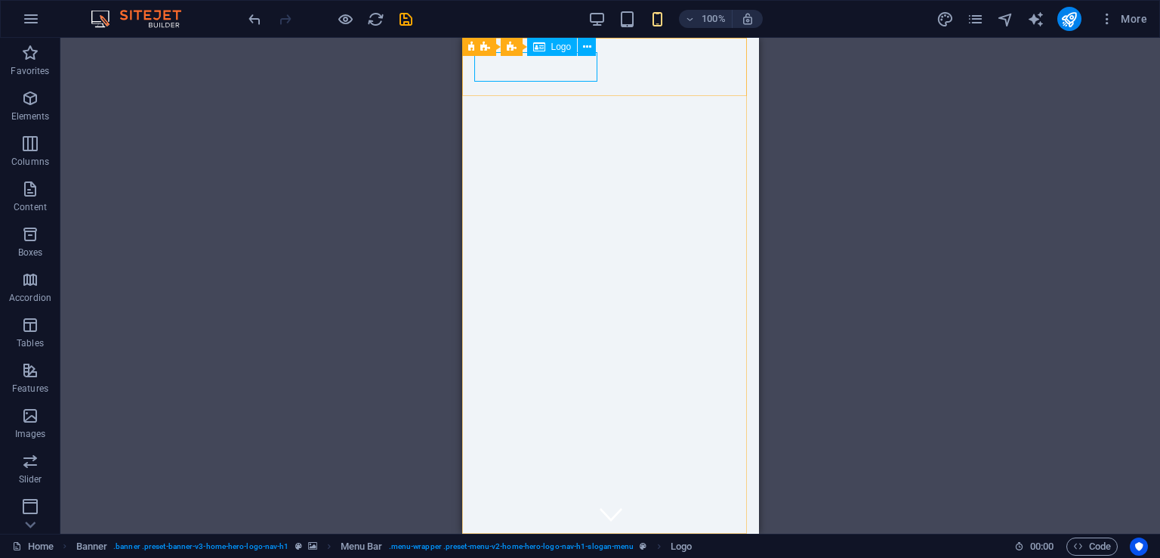
click at [553, 48] on span "Logo" at bounding box center [562, 46] width 20 height 9
click at [586, 51] on icon at bounding box center [587, 47] width 8 height 16
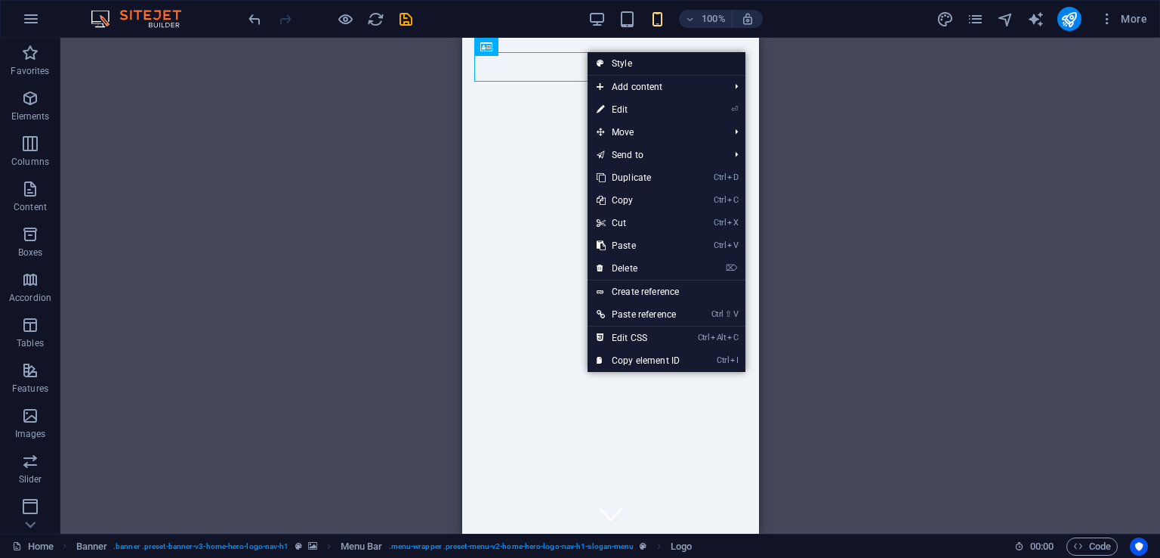
click at [607, 60] on link "Style" at bounding box center [667, 63] width 158 height 23
select select "rem"
select select "preset-menu-v2-home-hero-logo-nav-h1-slogan-menu"
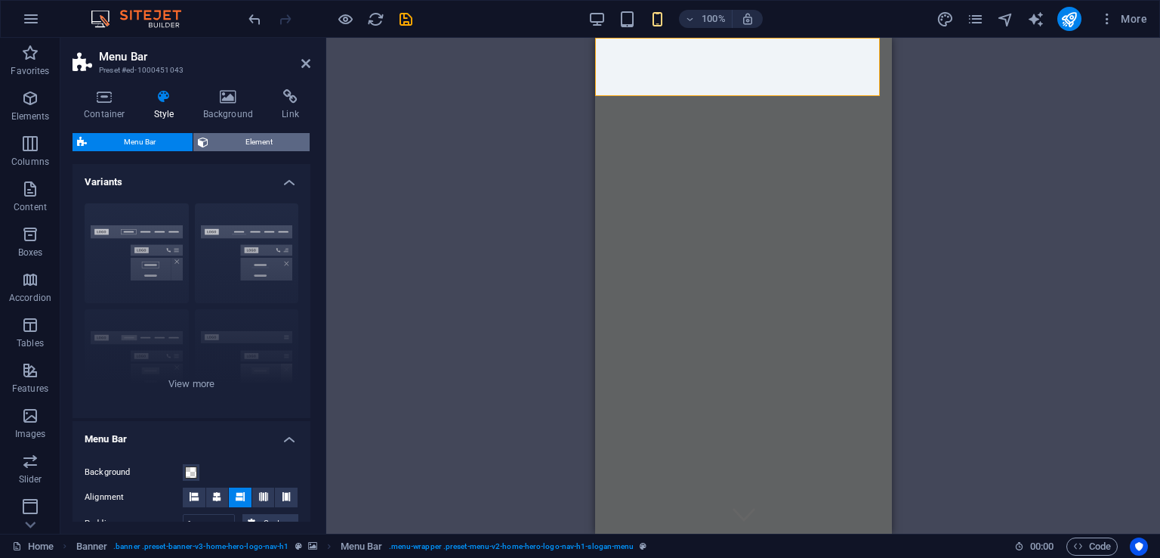
click at [235, 139] on span "Element" at bounding box center [259, 142] width 92 height 18
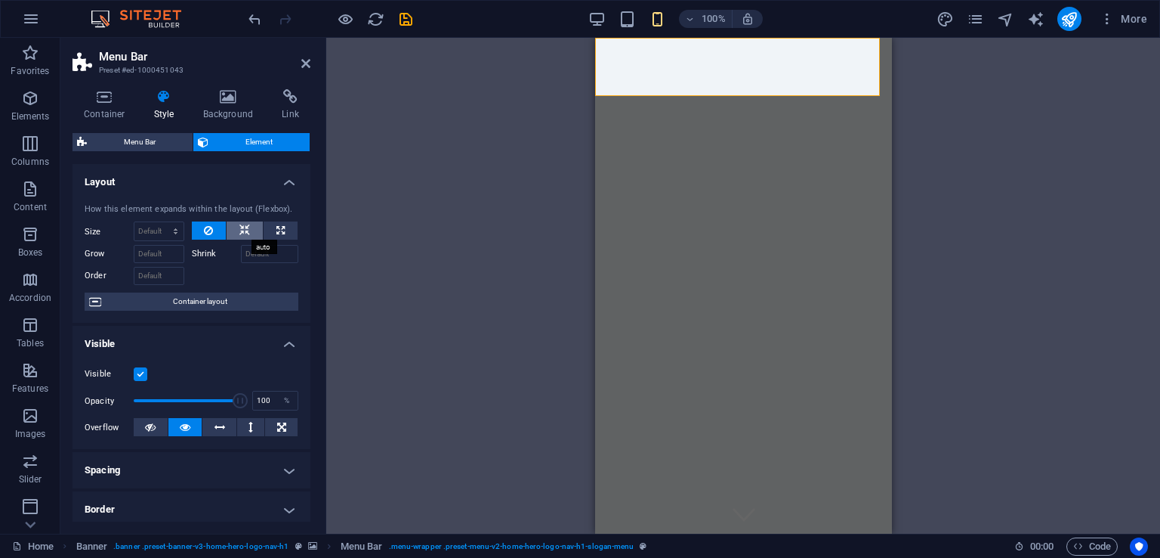
click at [244, 230] on icon at bounding box center [244, 230] width 11 height 18
click at [204, 228] on icon at bounding box center [208, 230] width 9 height 18
click at [282, 468] on h4 "Spacing" at bounding box center [192, 470] width 238 height 36
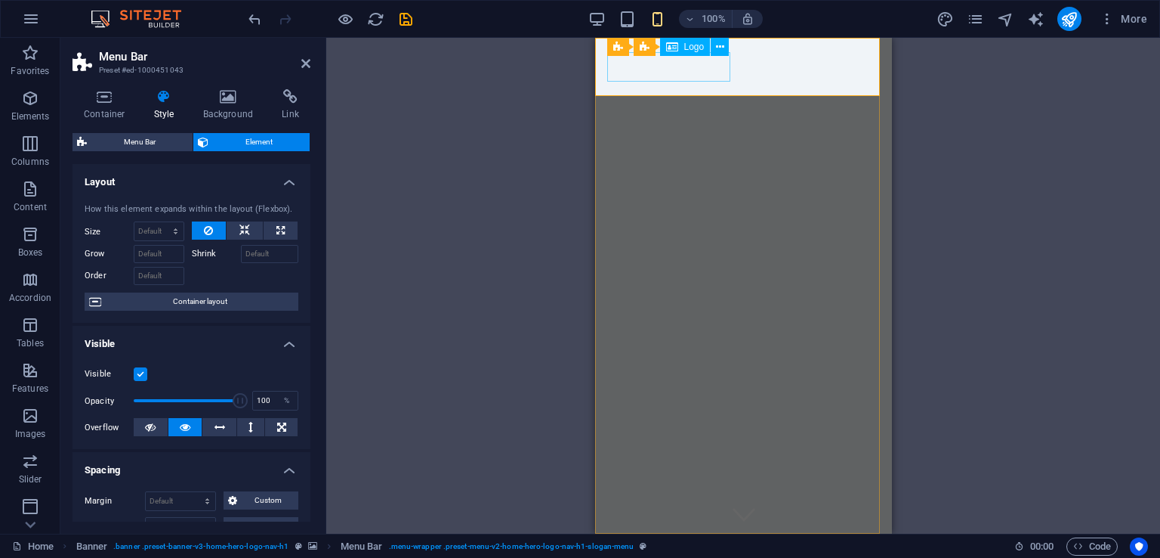
click at [663, 545] on div "SFriedArt" at bounding box center [743, 559] width 273 height 29
click at [689, 45] on span "Logo" at bounding box center [694, 46] width 20 height 9
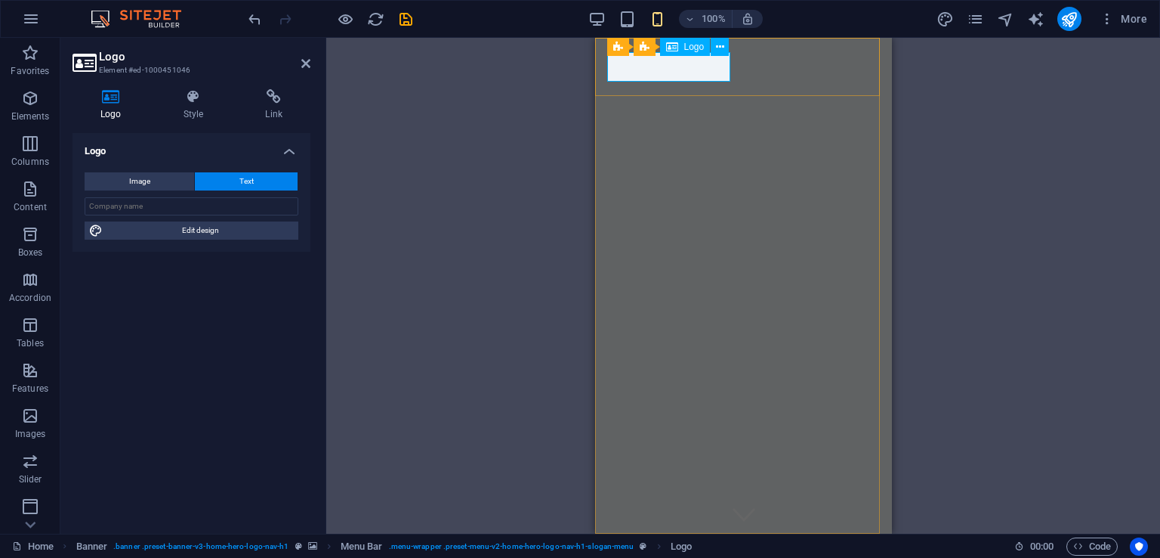
click at [679, 49] on div "Logo" at bounding box center [685, 47] width 51 height 18
click at [673, 48] on icon at bounding box center [672, 47] width 12 height 18
click at [722, 48] on icon at bounding box center [720, 47] width 8 height 16
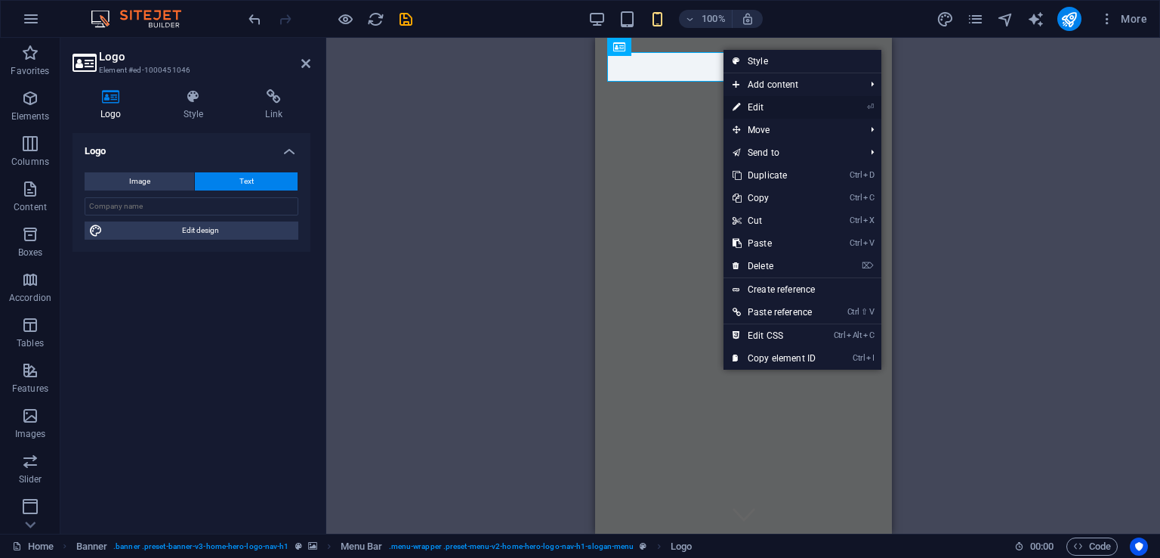
click at [747, 106] on link "⏎ Edit" at bounding box center [774, 107] width 101 height 23
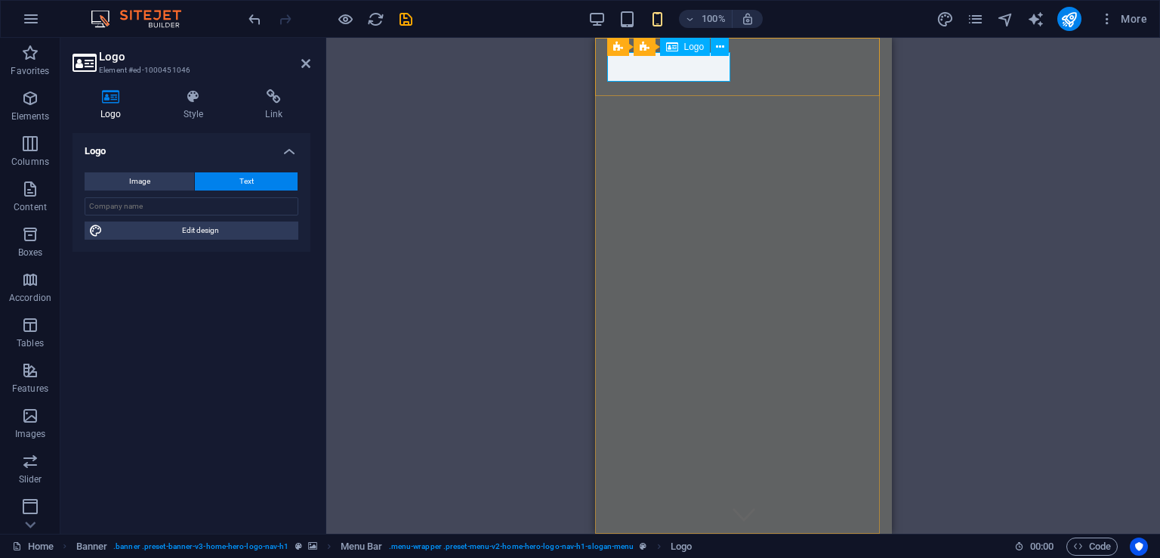
click at [699, 545] on div "SFriedArt" at bounding box center [743, 559] width 273 height 29
click at [271, 101] on icon at bounding box center [273, 96] width 73 height 15
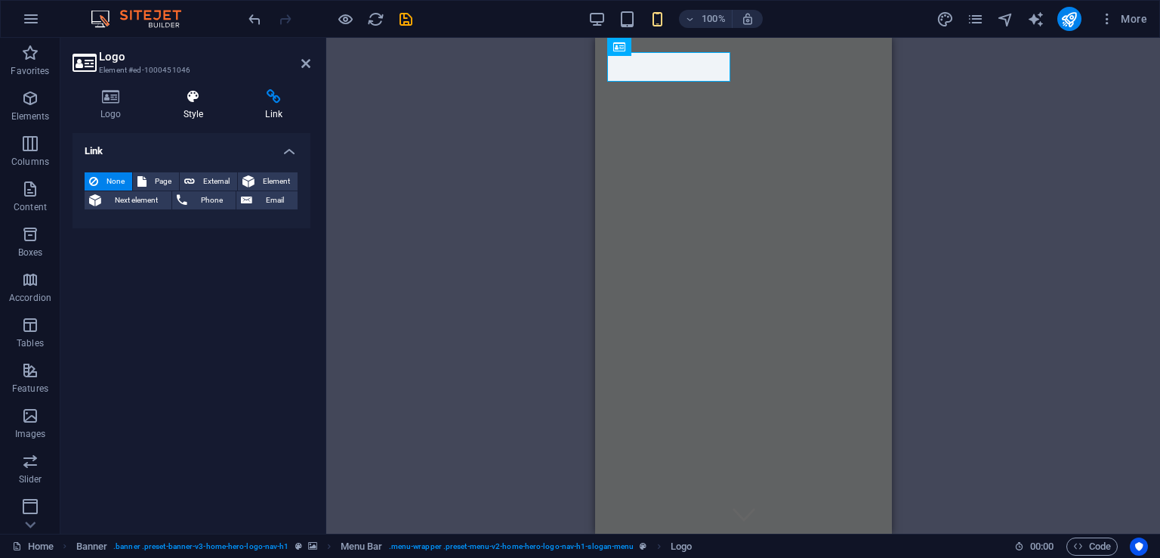
click at [191, 116] on h4 "Style" at bounding box center [197, 105] width 82 height 32
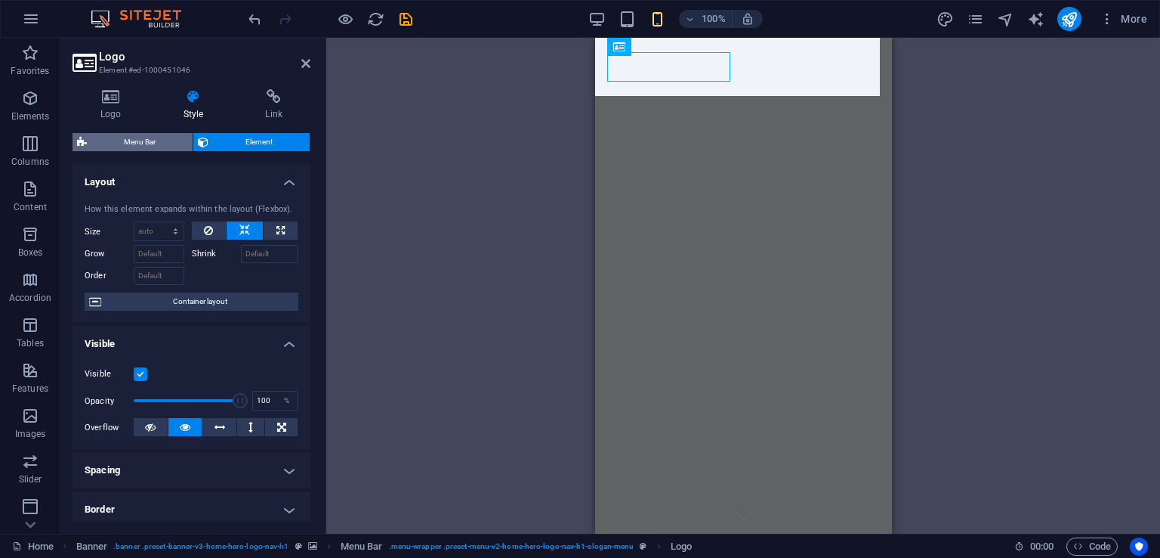
click at [156, 141] on span "Menu Bar" at bounding box center [139, 142] width 97 height 18
select select "rem"
select select "preset-menu-v2-home-hero-logo-nav-h1-slogan-menu"
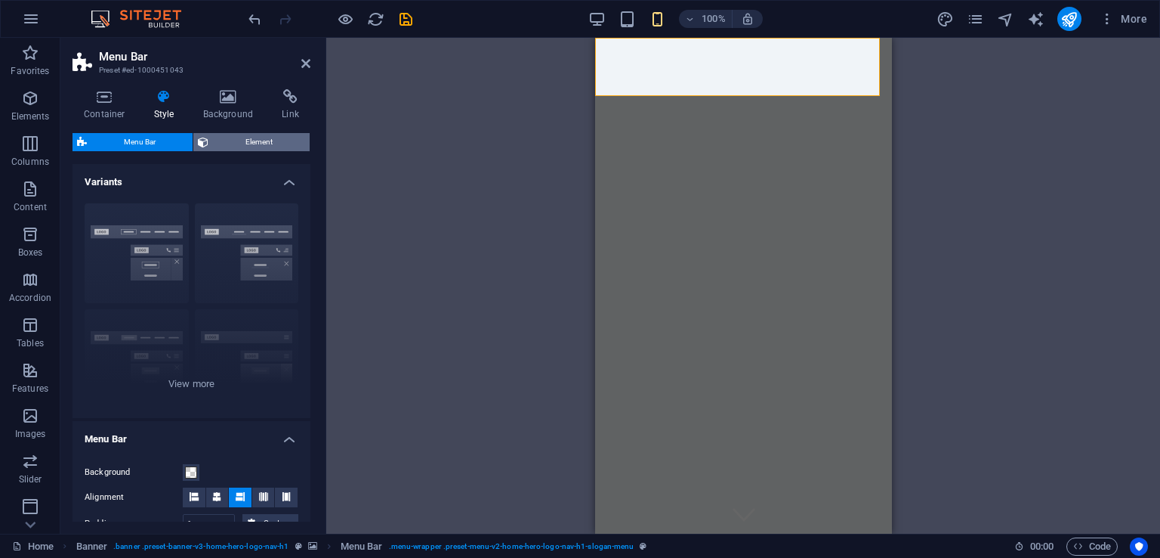
click at [227, 141] on span "Element" at bounding box center [259, 142] width 92 height 18
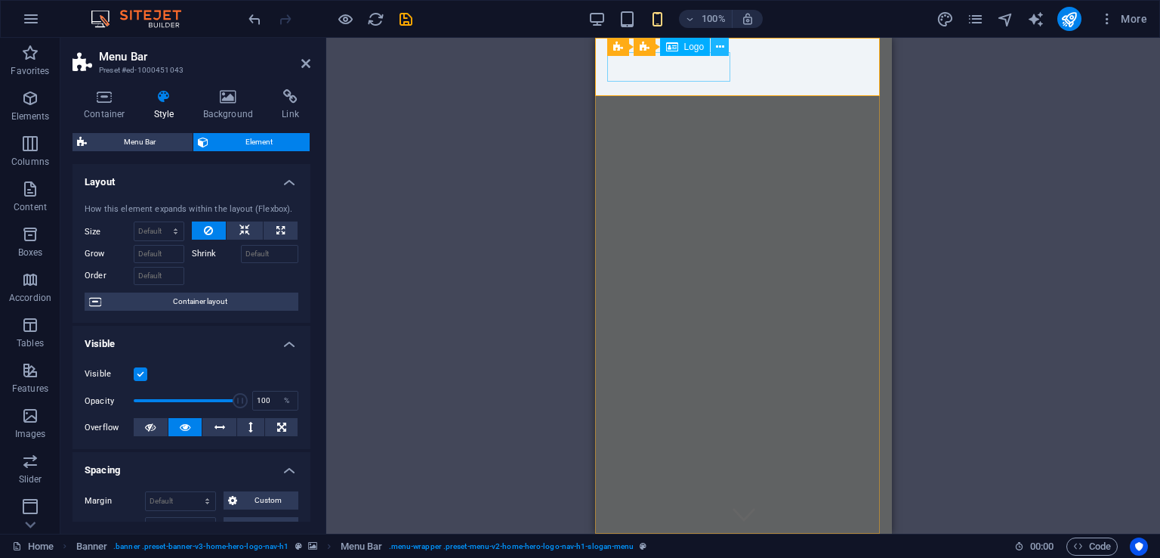
click at [717, 43] on icon at bounding box center [720, 47] width 8 height 16
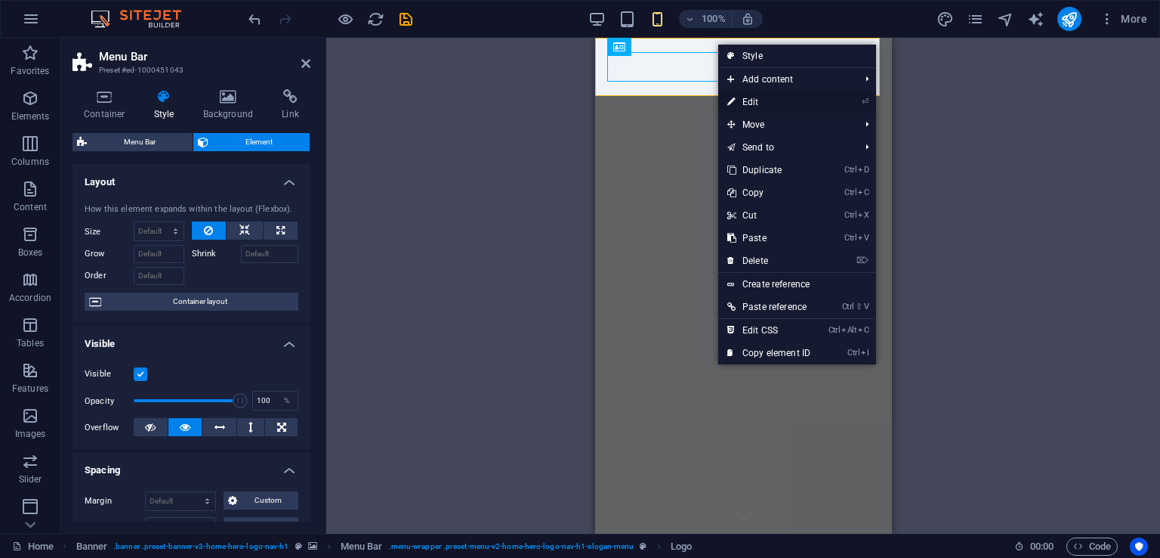
click at [757, 95] on link "⏎ Edit" at bounding box center [768, 102] width 101 height 23
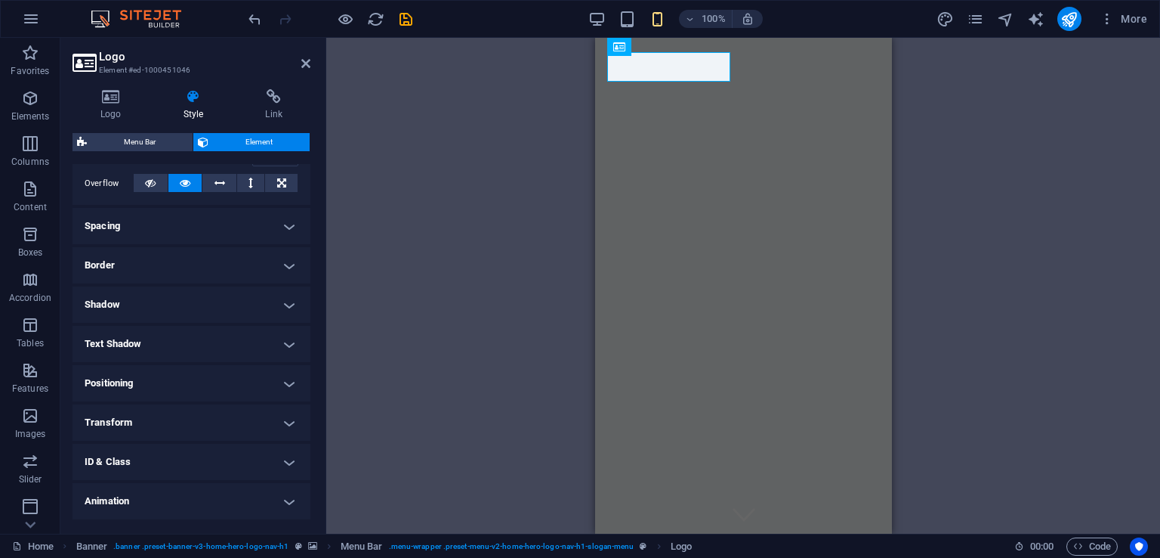
scroll to position [254, 0]
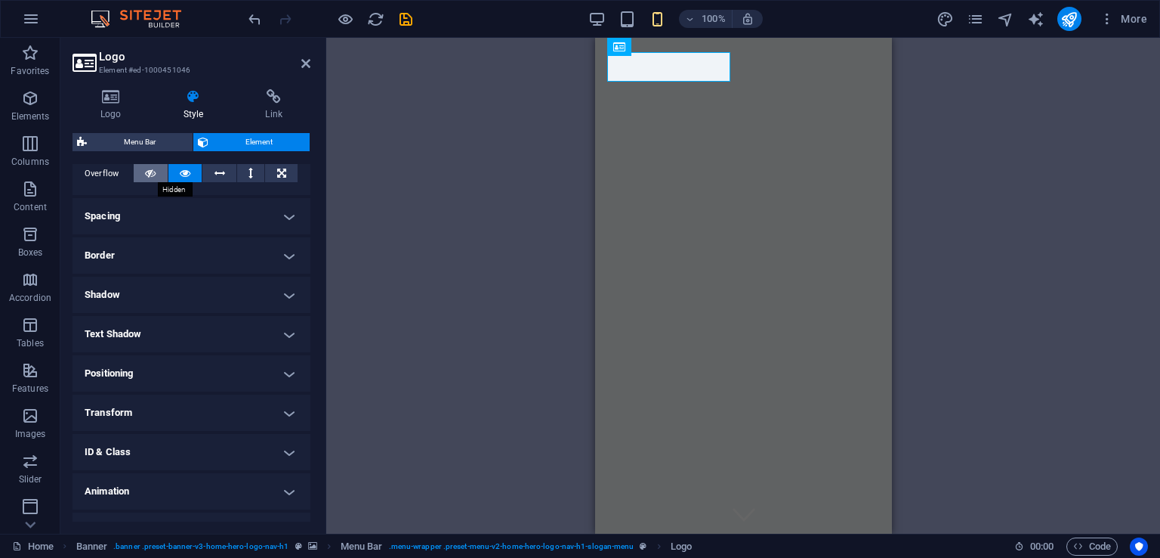
click at [151, 173] on icon at bounding box center [150, 173] width 11 height 18
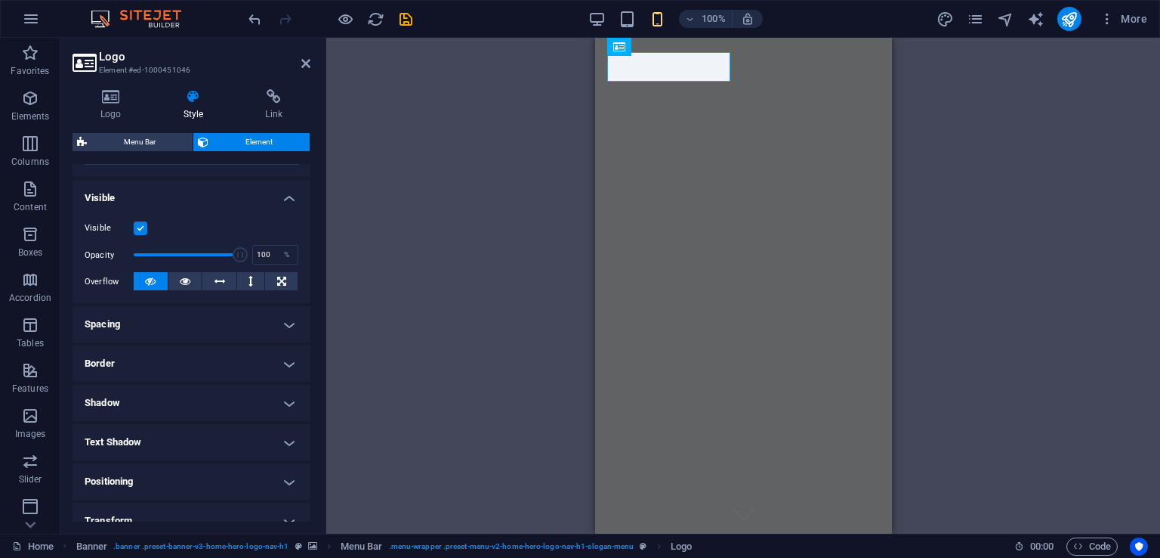
scroll to position [0, 0]
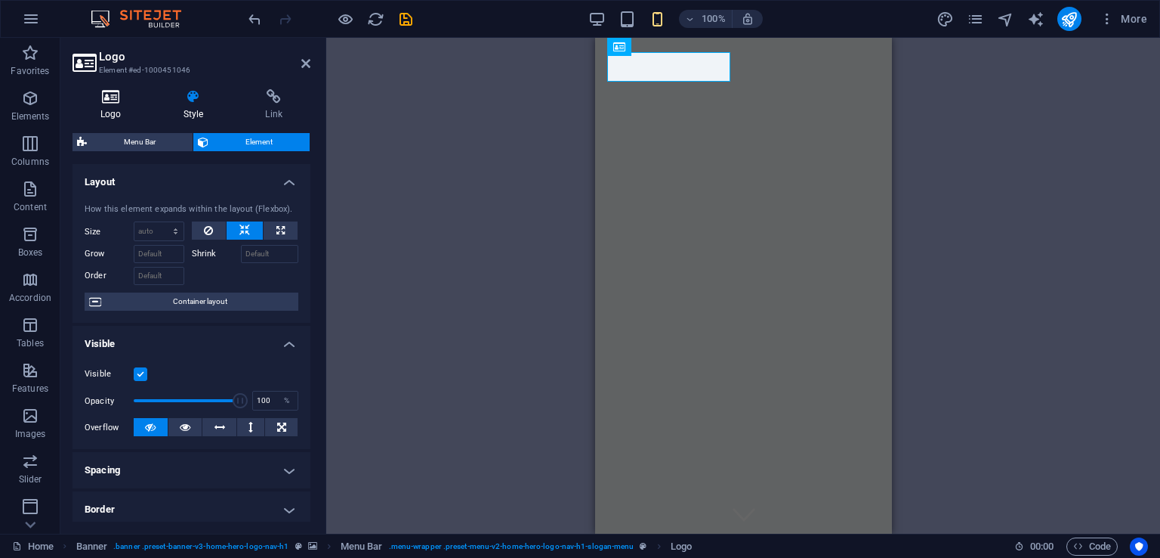
click at [104, 97] on icon at bounding box center [111, 96] width 77 height 15
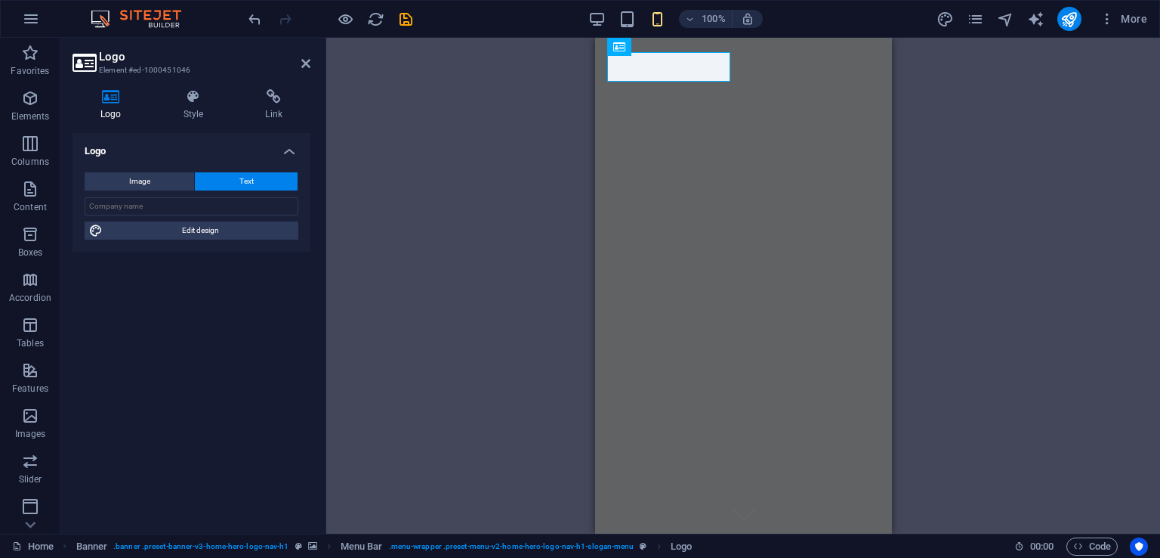
click at [104, 97] on icon at bounding box center [111, 96] width 77 height 15
click at [196, 200] on input "text" at bounding box center [192, 206] width 214 height 18
type input "sfriedart"
click at [198, 100] on icon at bounding box center [194, 96] width 76 height 15
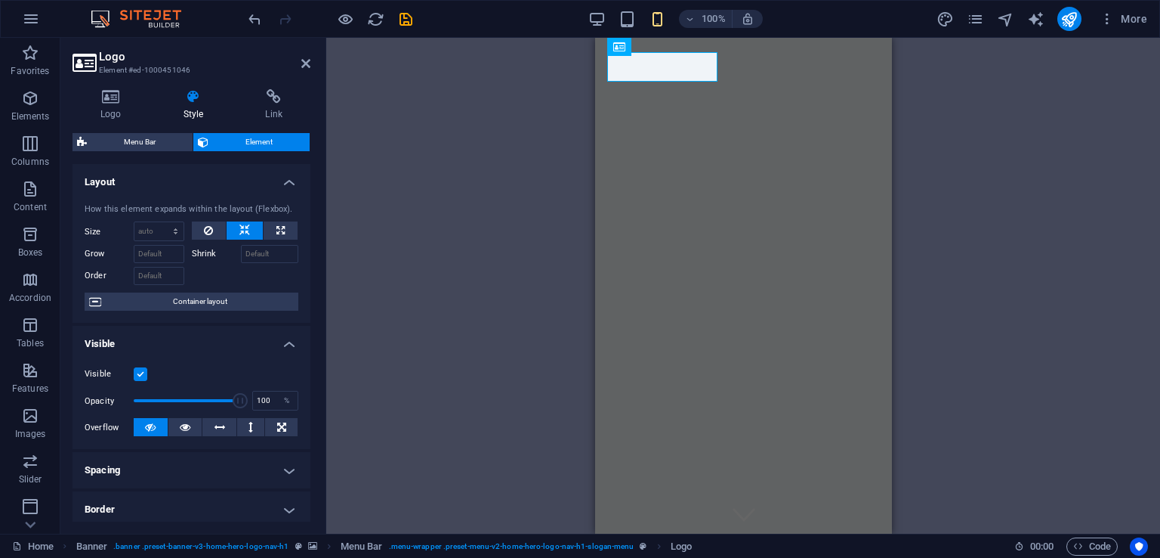
drag, startPoint x: 307, startPoint y: 194, endPoint x: 307, endPoint y: 226, distance: 31.7
click at [307, 226] on div "Layout How this element expands within the layout (Flexbox). Size Default auto …" at bounding box center [192, 342] width 238 height 357
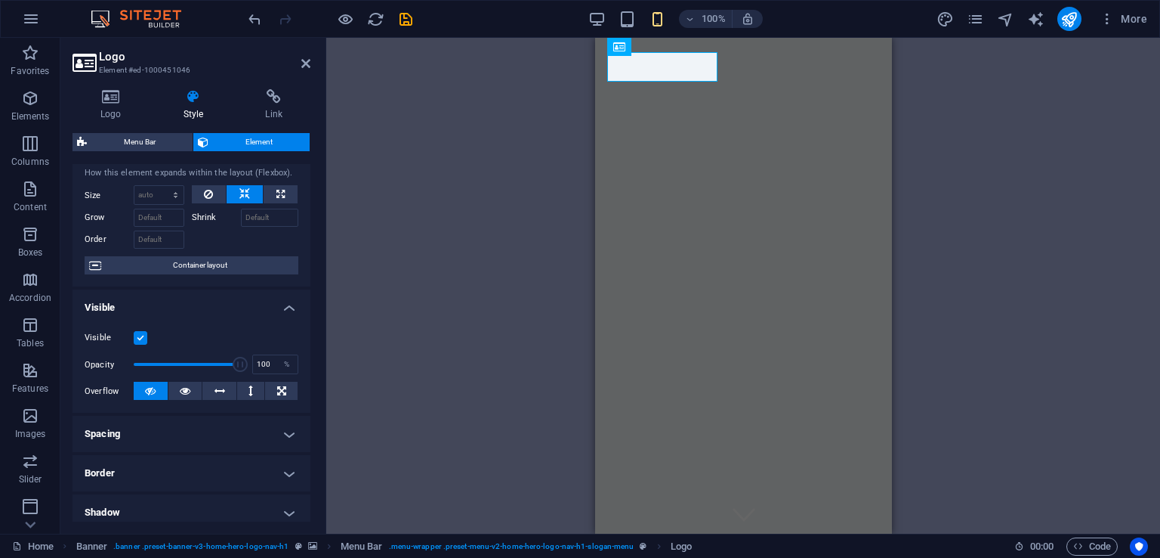
scroll to position [32, 0]
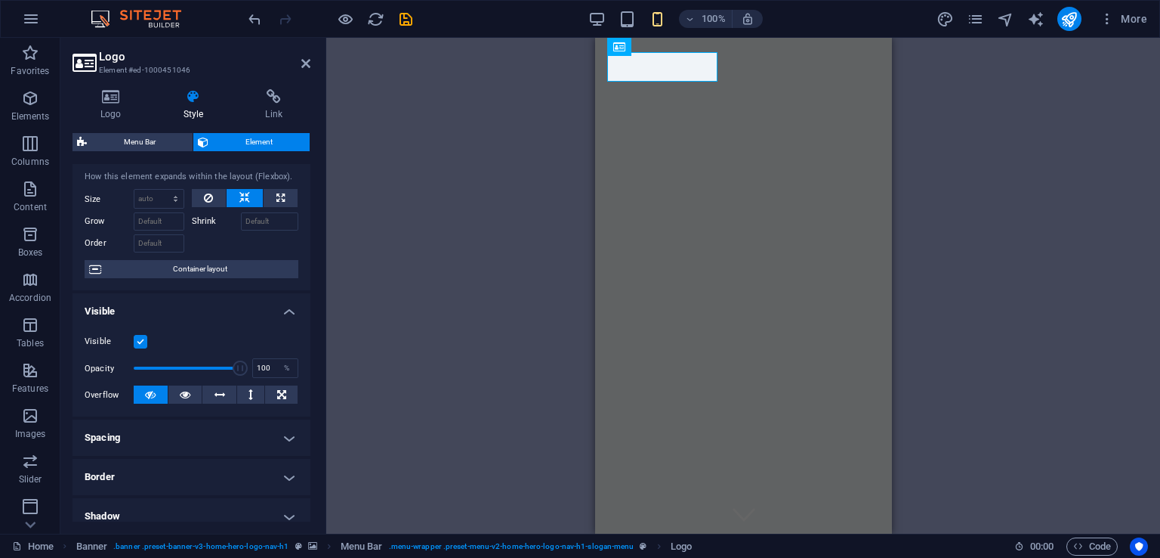
drag, startPoint x: 306, startPoint y: 280, endPoint x: 306, endPoint y: 314, distance: 34.0
click at [306, 314] on ul "Layout How this element expands within the layout (Flexbox). Size Default auto …" at bounding box center [192, 450] width 238 height 639
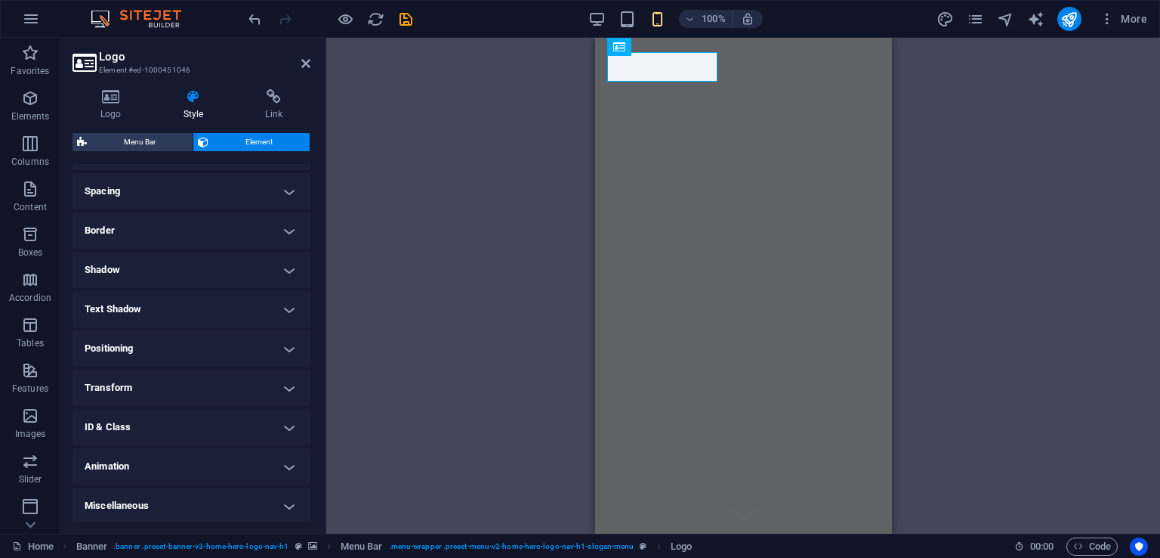
scroll to position [281, 0]
click at [291, 505] on h4 "Miscellaneous" at bounding box center [192, 503] width 238 height 36
drag, startPoint x: 311, startPoint y: 471, endPoint x: 310, endPoint y: 494, distance: 22.7
click at [310, 494] on div "Logo Style Link Logo Image Text Drag files here, click to choose files or selec…" at bounding box center [191, 305] width 262 height 456
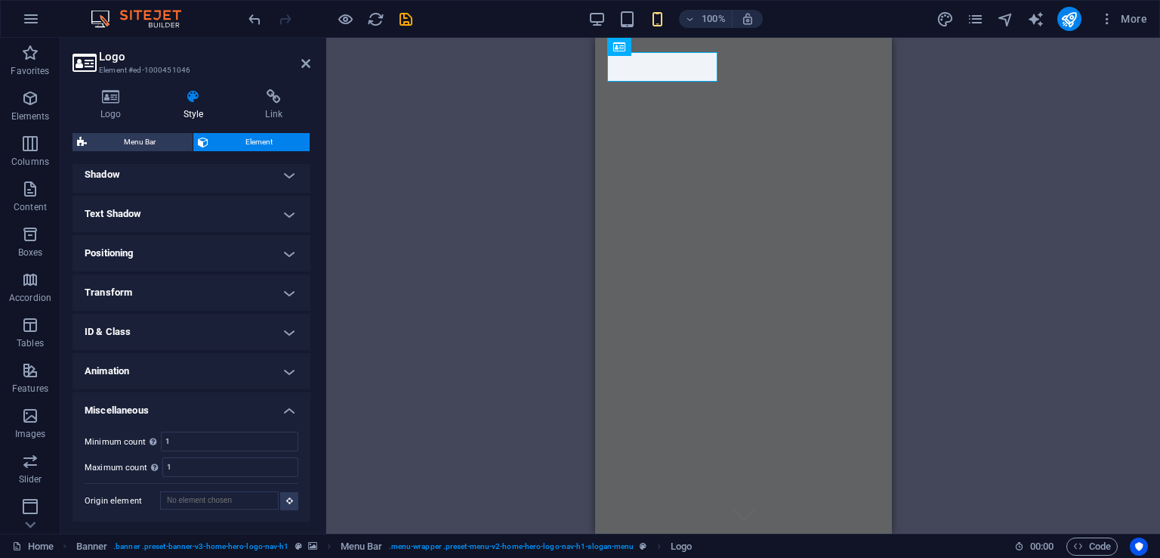
click at [286, 328] on h4 "ID & Class" at bounding box center [192, 332] width 238 height 36
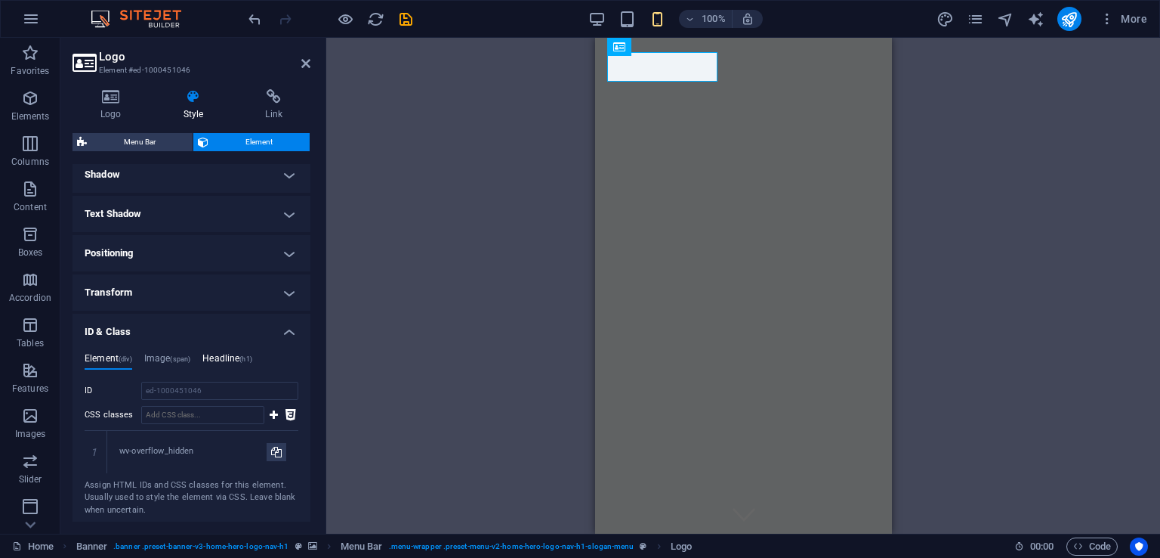
drag, startPoint x: 286, startPoint y: 328, endPoint x: 245, endPoint y: 353, distance: 48.5
click at [245, 353] on li "ID & Class Element (div) Image (span) Headline (h1) ID ed-1000451046 CSS classe…" at bounding box center [192, 421] width 238 height 215
click at [90, 354] on h4 "Element (div)" at bounding box center [109, 361] width 48 height 17
click at [287, 295] on h4 "Transform" at bounding box center [192, 292] width 238 height 36
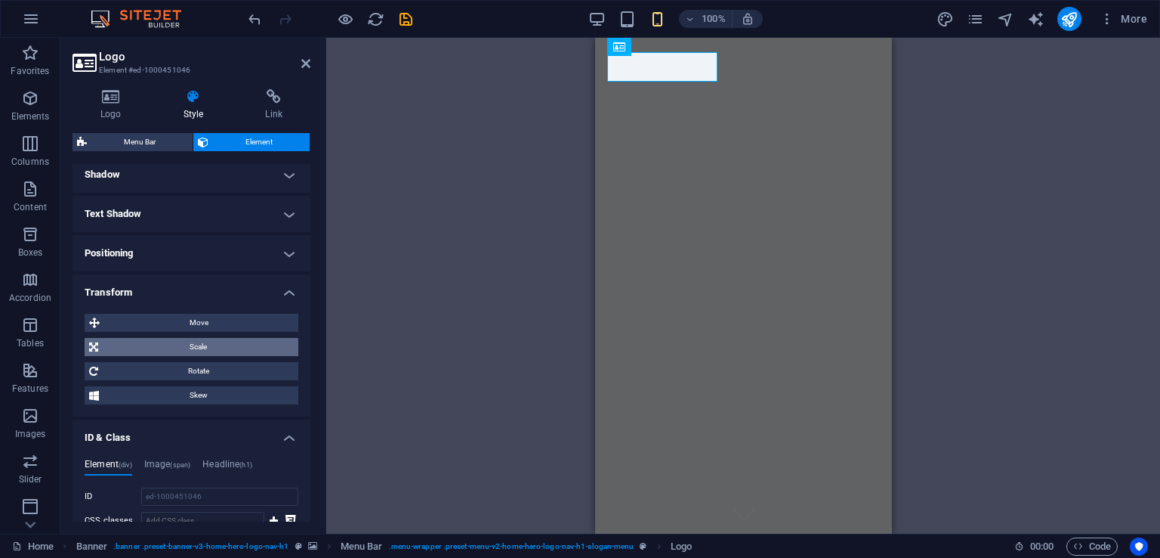
click at [202, 342] on span "Scale" at bounding box center [198, 347] width 191 height 18
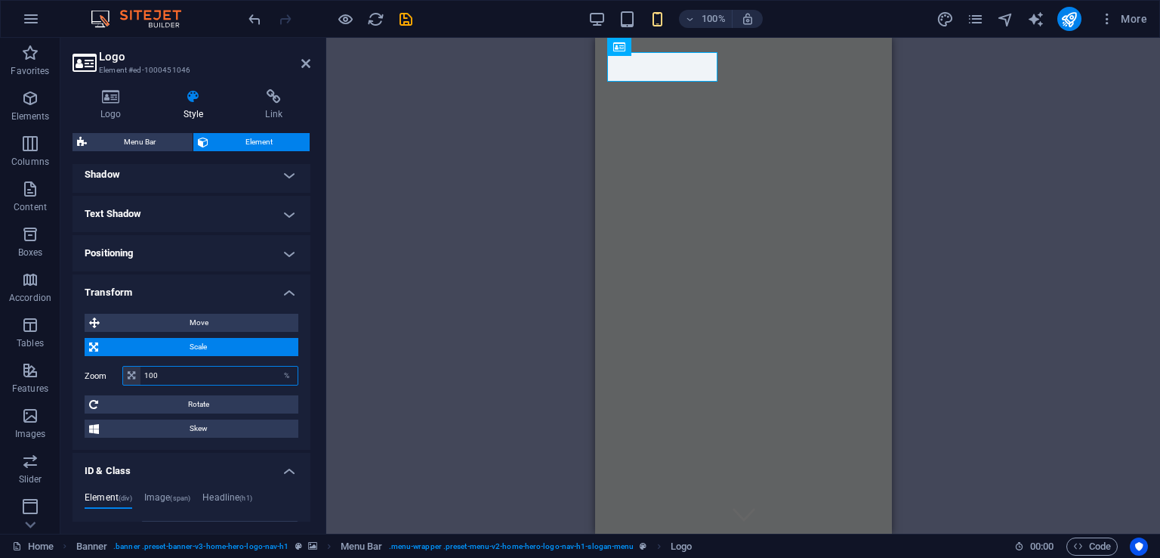
click at [169, 376] on input "100" at bounding box center [219, 375] width 157 height 18
type input "1"
type input "85"
click at [298, 387] on div "Move X offset 0 px rem % em vh vw Y offset 0 px rem % em vh vw Scale Zoom 85 % …" at bounding box center [192, 375] width 238 height 148
click at [310, 317] on div "Logo Style Link Logo Image Text Drag files here, click to choose files or selec…" at bounding box center [191, 305] width 262 height 456
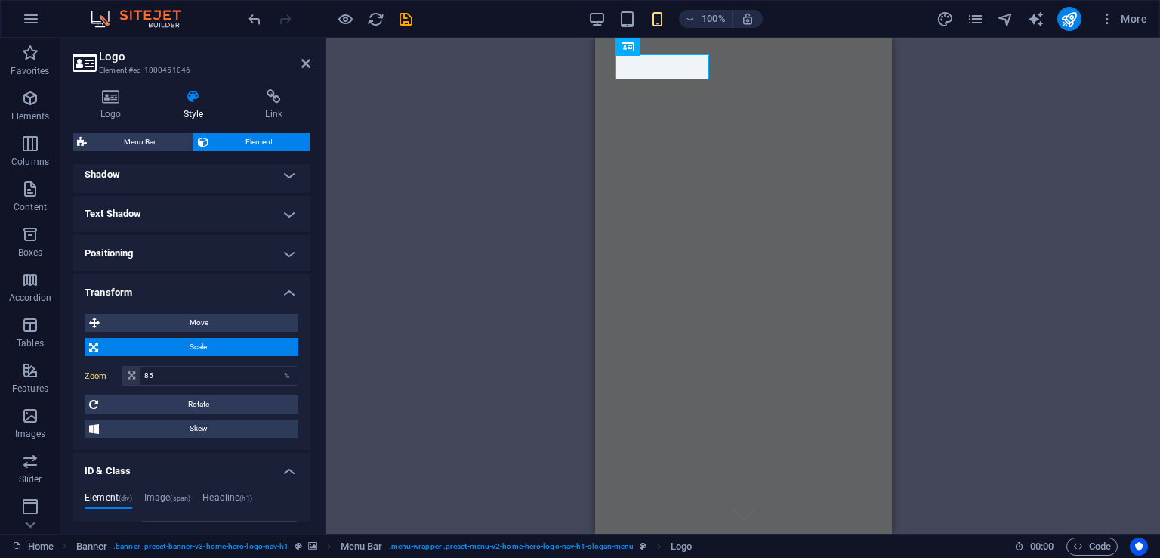
click at [287, 252] on h4 "Positioning" at bounding box center [192, 253] width 238 height 36
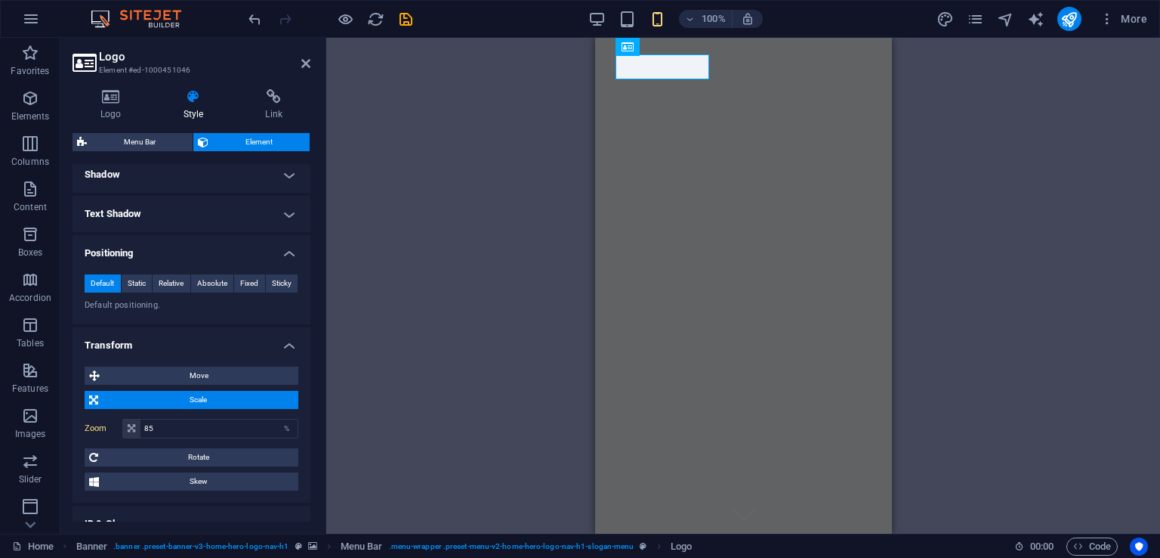
click at [287, 171] on h4 "Shadow" at bounding box center [192, 174] width 238 height 36
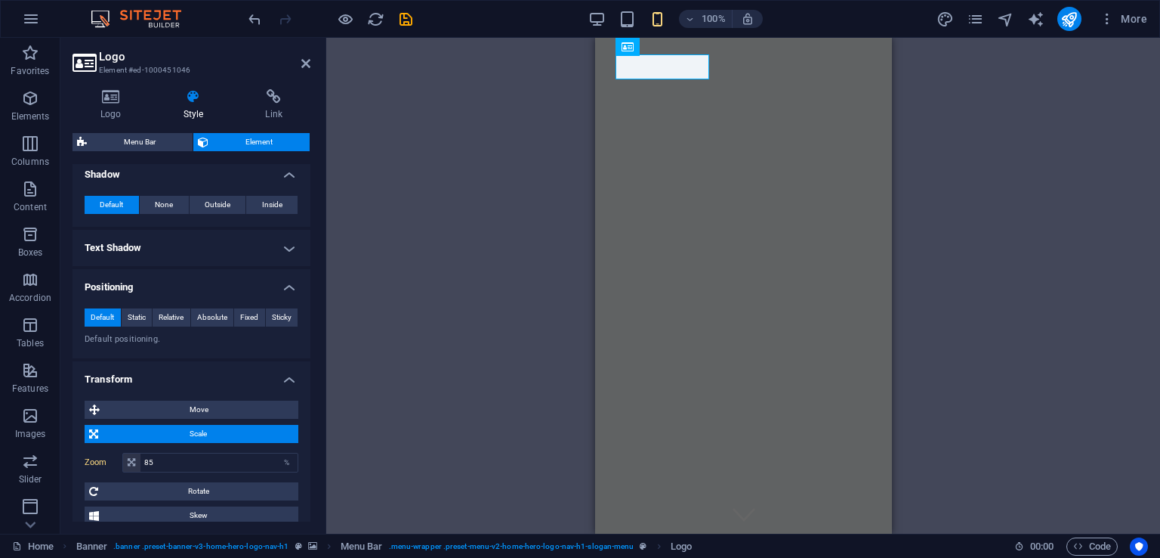
click at [280, 249] on h4 "Text Shadow" at bounding box center [192, 248] width 238 height 36
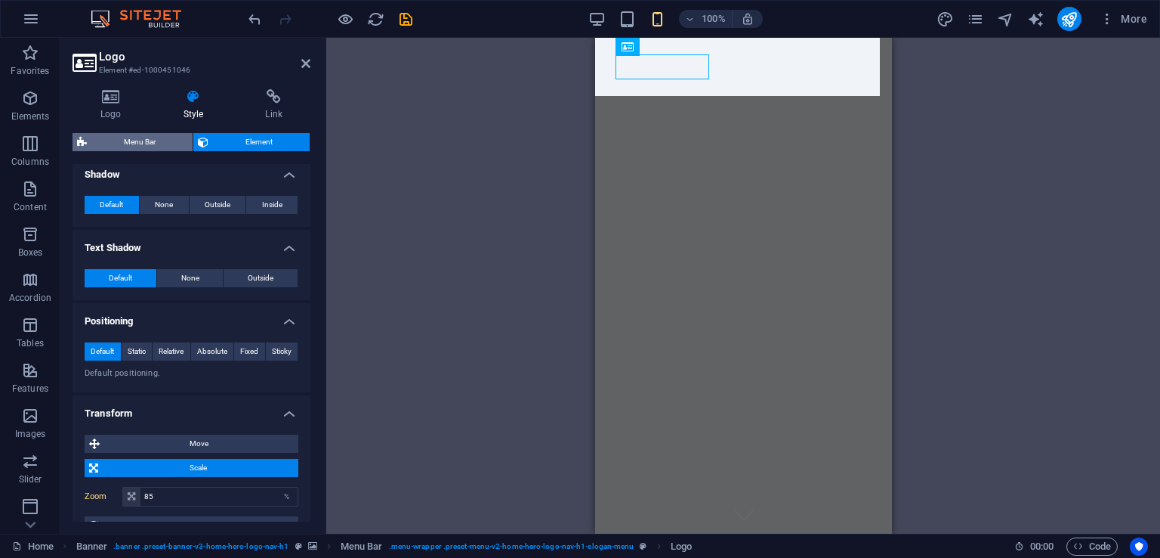
click at [136, 143] on span "Menu Bar" at bounding box center [139, 142] width 97 height 18
select select "rem"
select select "preset-menu-v2-home-hero-logo-nav-h1-slogan-menu"
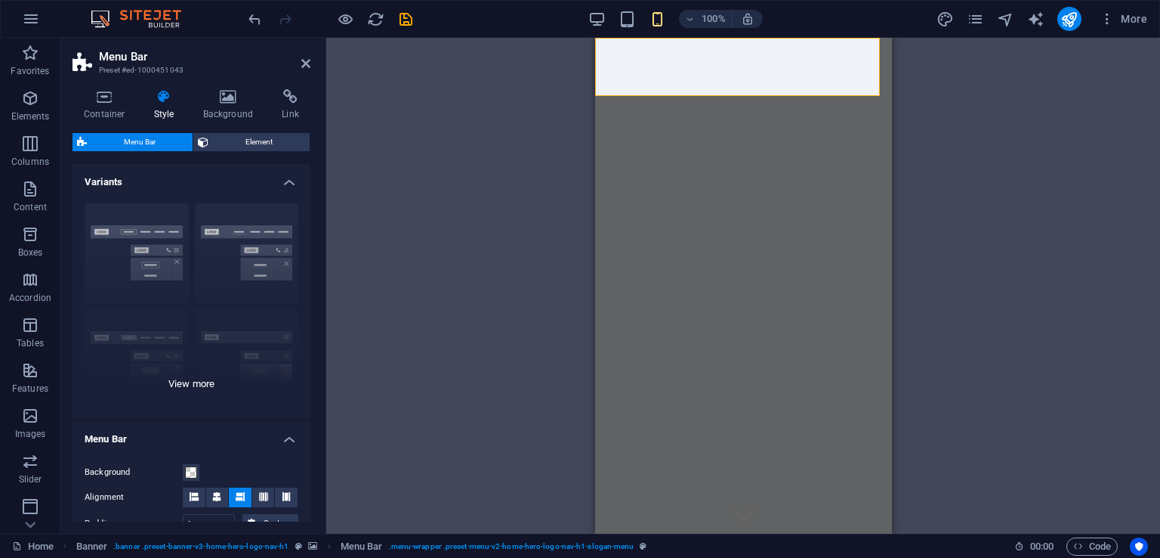
click at [230, 282] on div "Border Centered Default Fixed Loki Trigger Wide XXL" at bounding box center [192, 304] width 238 height 227
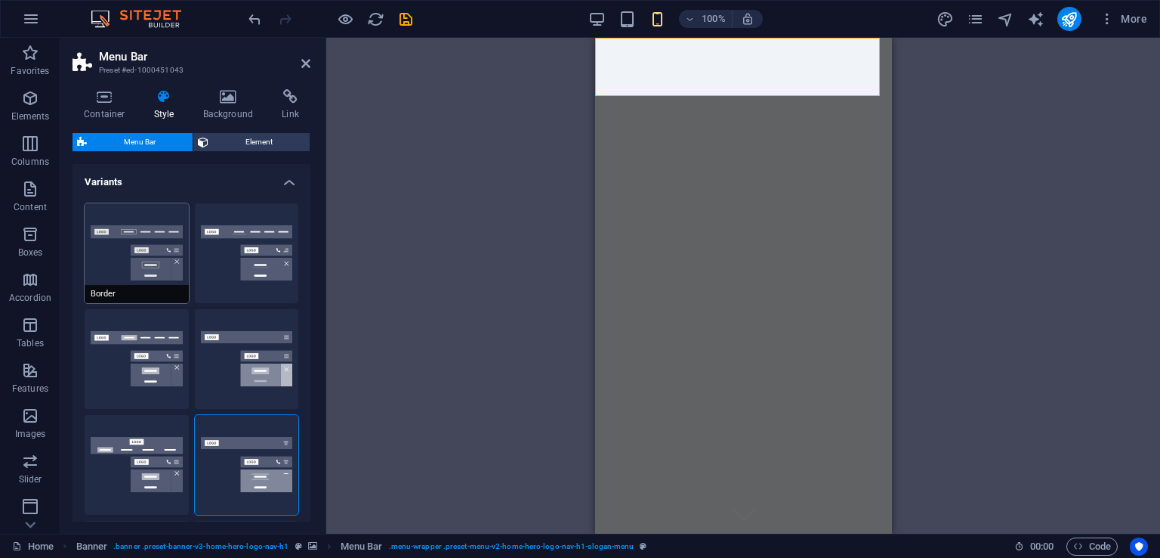
click at [118, 246] on button "Border" at bounding box center [137, 253] width 104 height 100
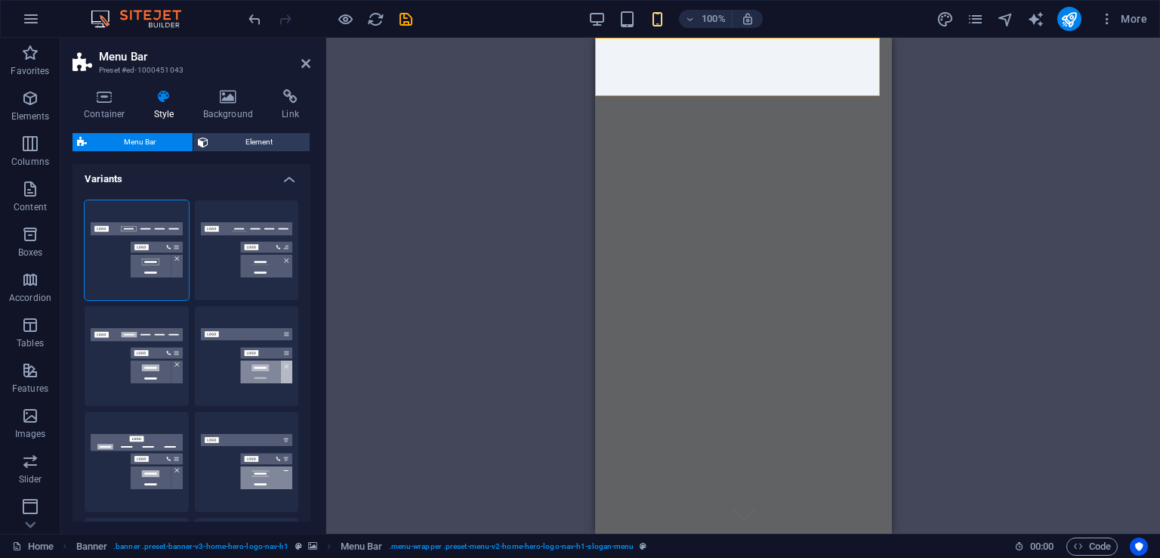
scroll to position [0, 0]
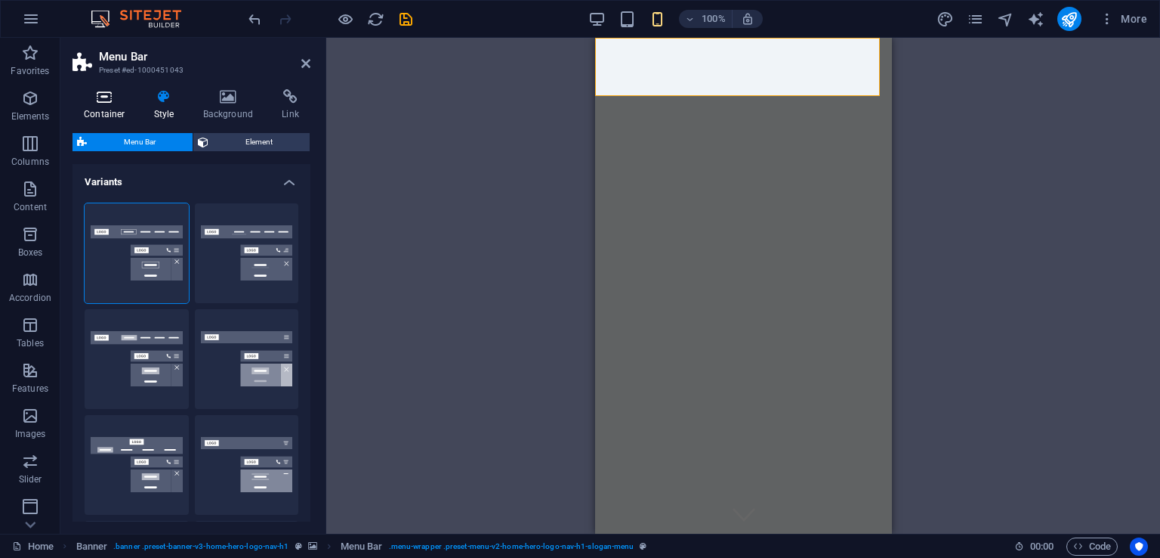
click at [112, 107] on h4 "Container" at bounding box center [108, 105] width 70 height 32
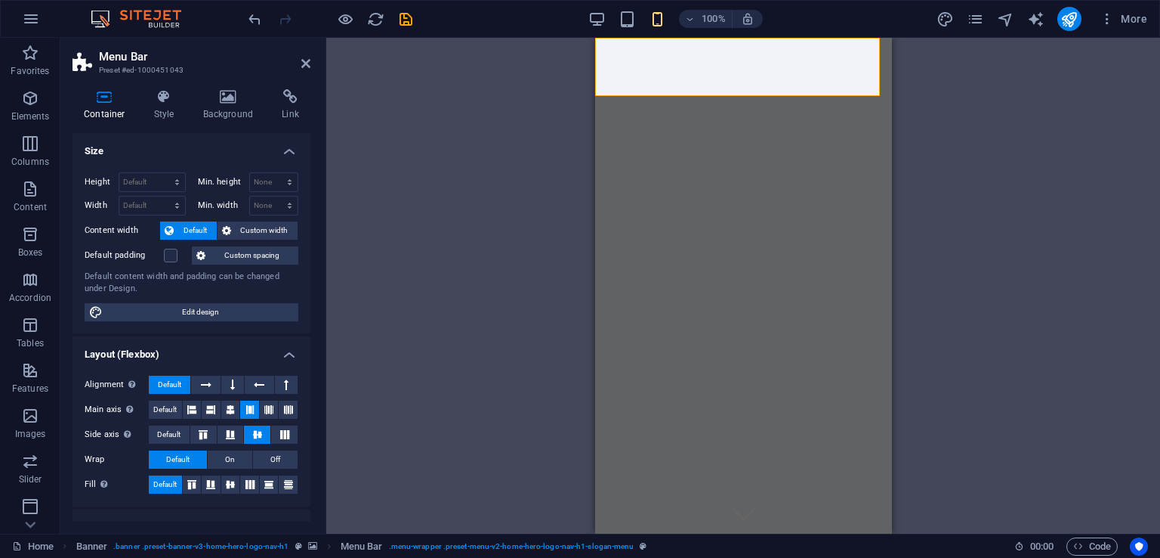
click at [112, 107] on h4 "Container" at bounding box center [108, 105] width 70 height 32
click at [303, 65] on icon at bounding box center [305, 63] width 9 height 12
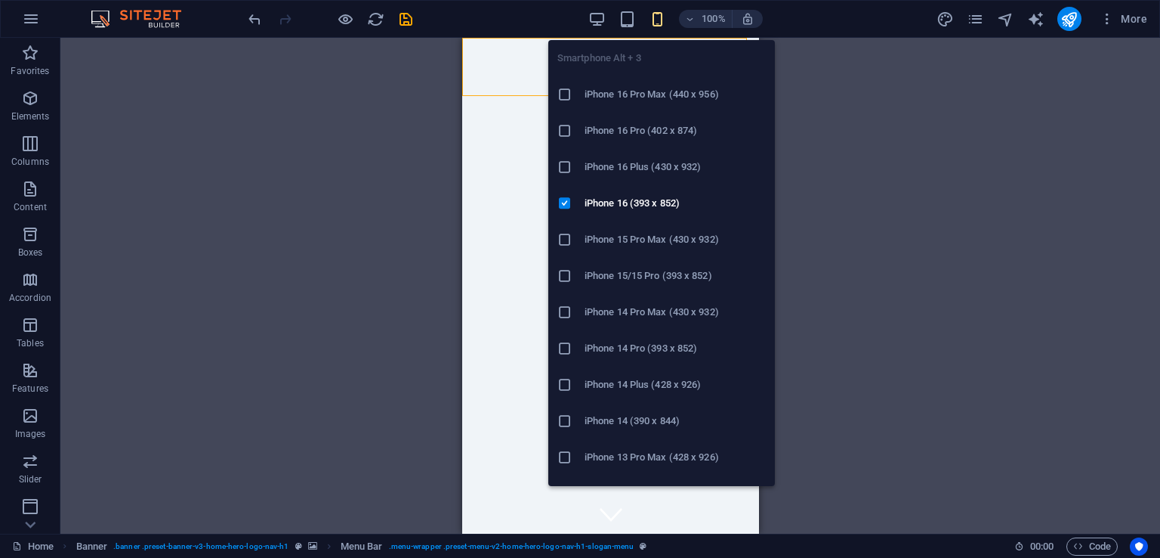
click at [654, 376] on h6 "iPhone 14 Plus (428 x 926)" at bounding box center [675, 384] width 181 height 18
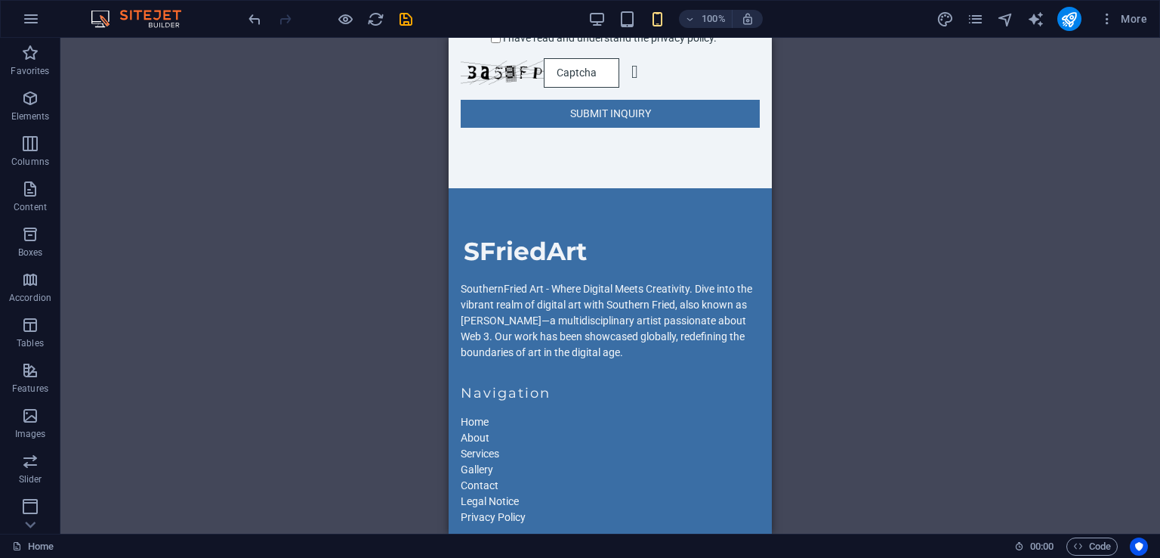
scroll to position [3135, 0]
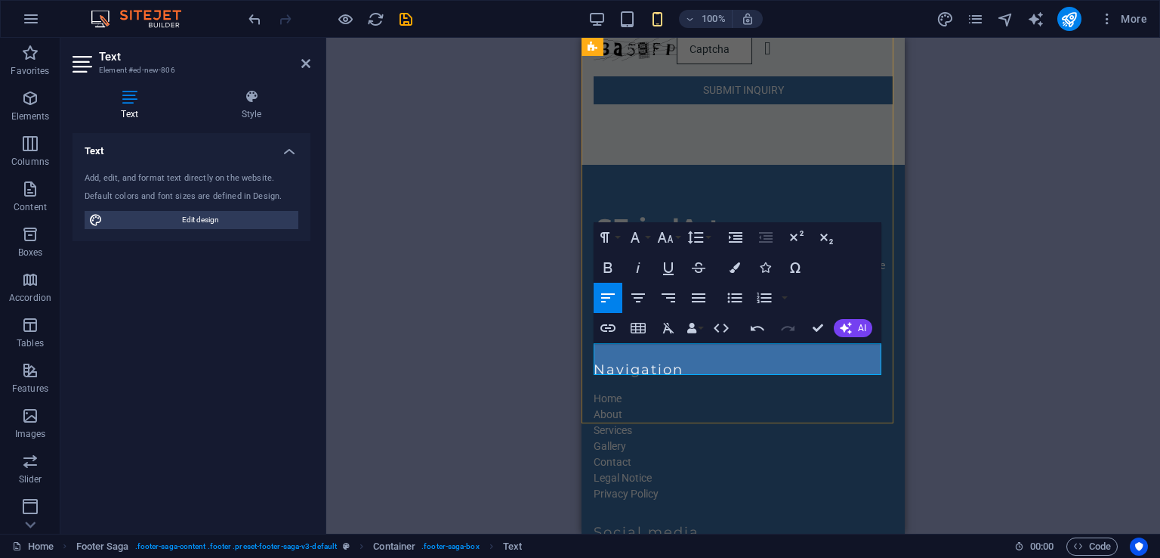
click at [703, 330] on button "Data Bindings" at bounding box center [694, 328] width 21 height 30
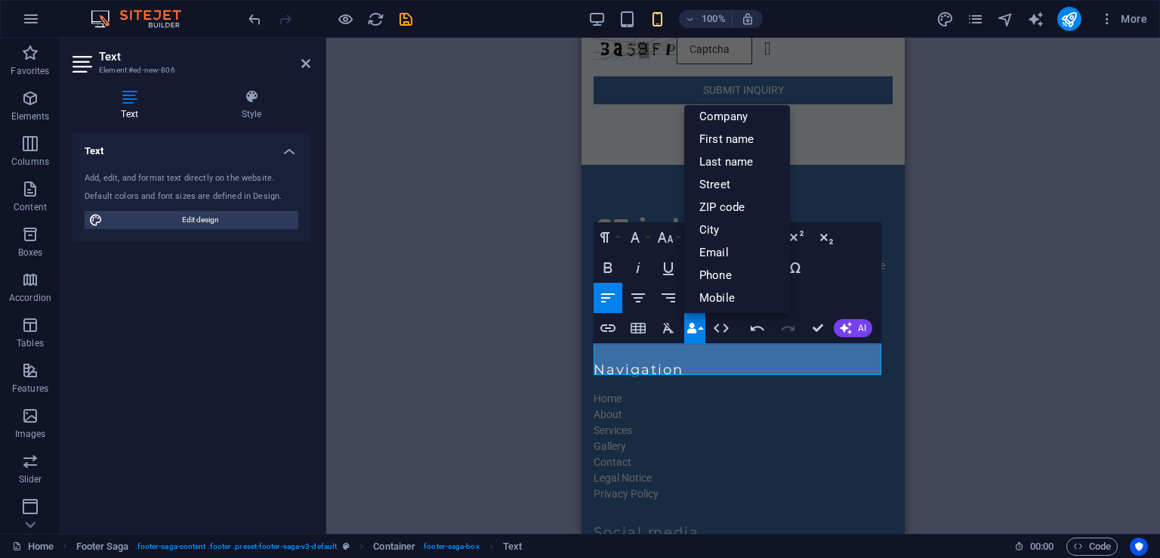
scroll to position [0, 0]
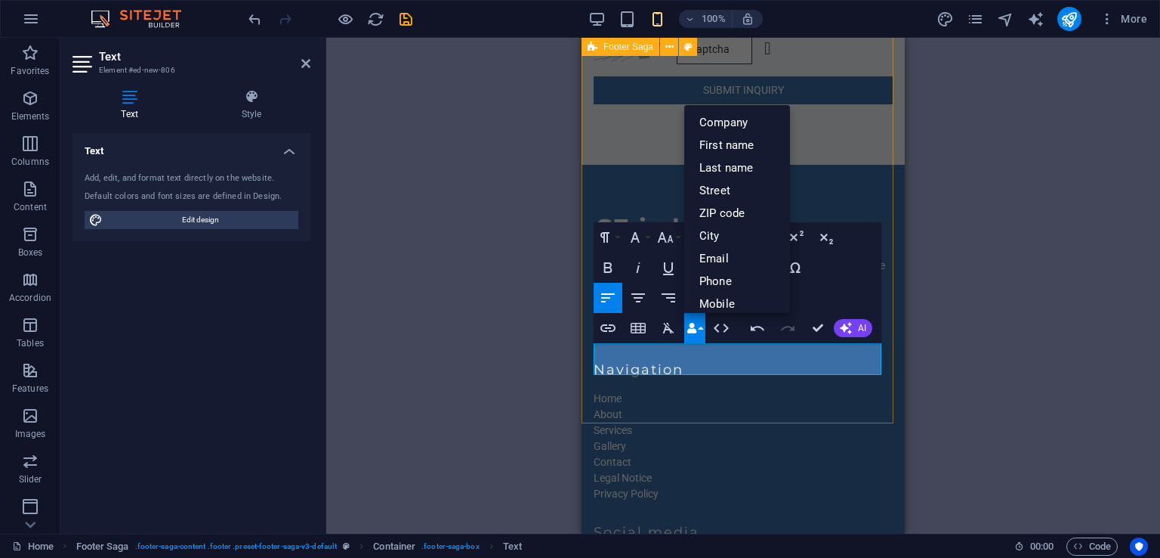
click at [792, 412] on div "SFriedArt SouthernFried Art - Where Digital Meets Creativity. Dive into the vib…" at bounding box center [743, 433] width 323 height 537
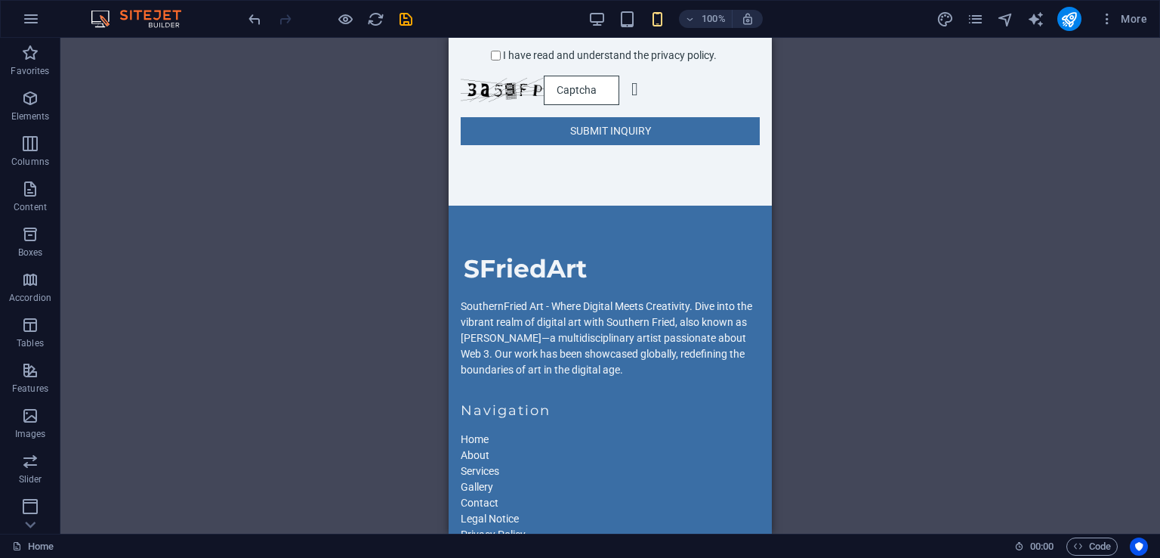
scroll to position [3110, 0]
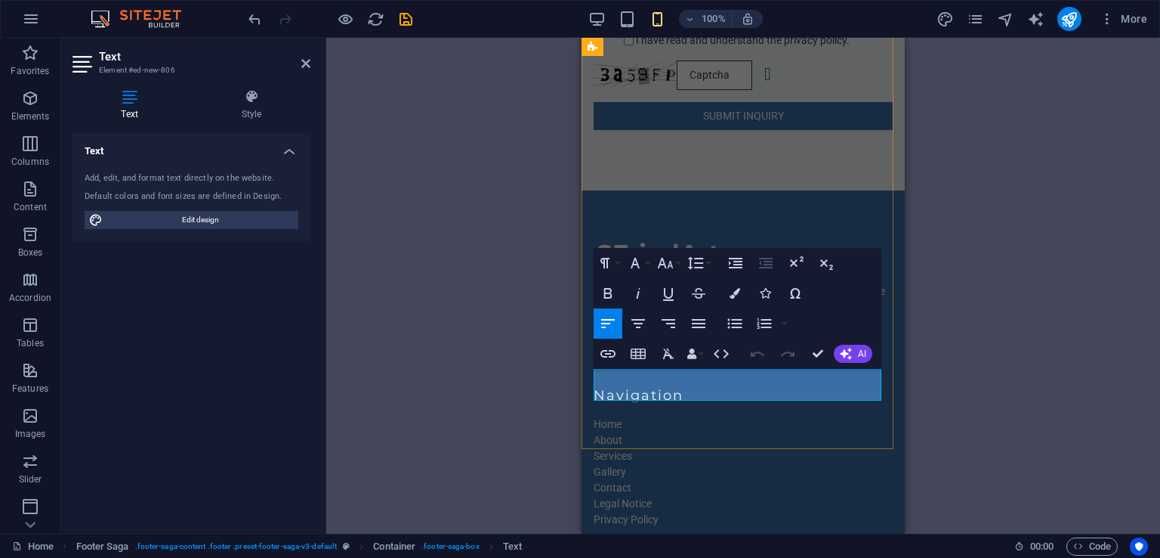
click at [746, 401] on div "SFriedArt SouthernFried Art - Where Digital Meets Creativity. Dive into the vib…" at bounding box center [743, 458] width 323 height 537
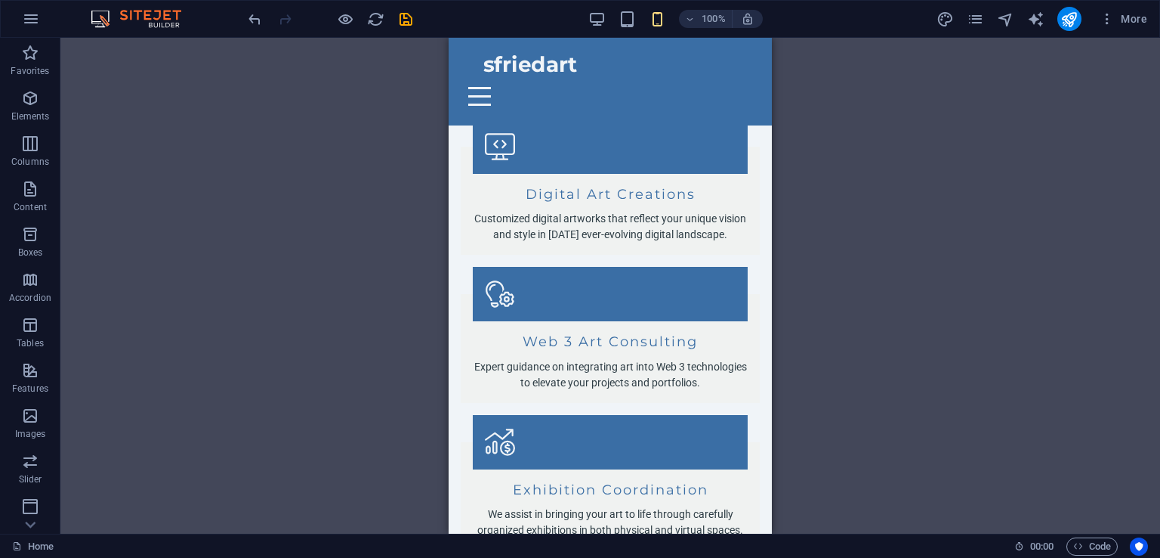
scroll to position [1129, 0]
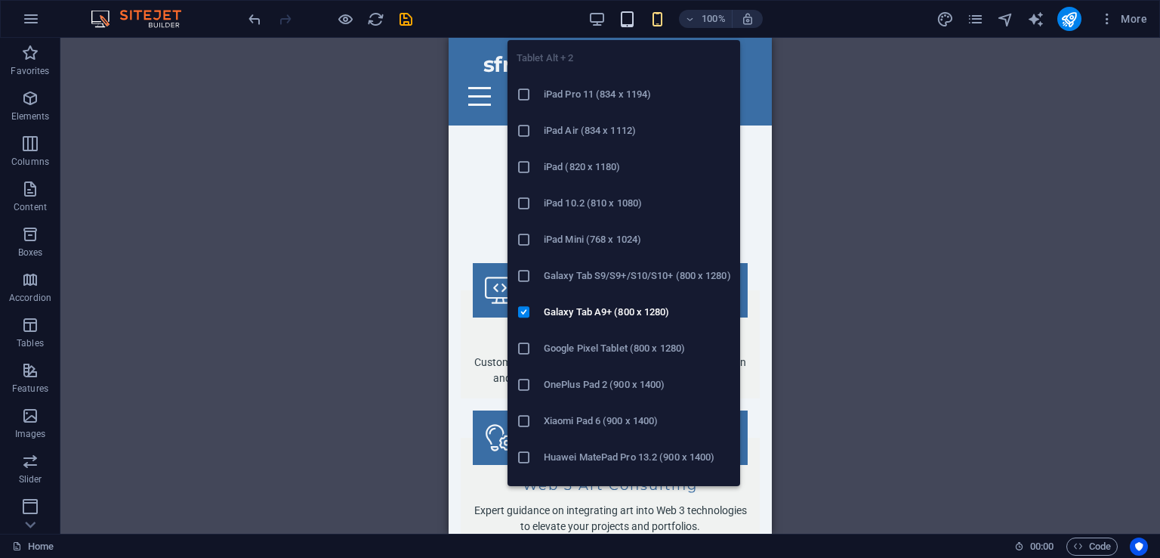
click at [623, 17] on icon "button" at bounding box center [627, 19] width 17 height 17
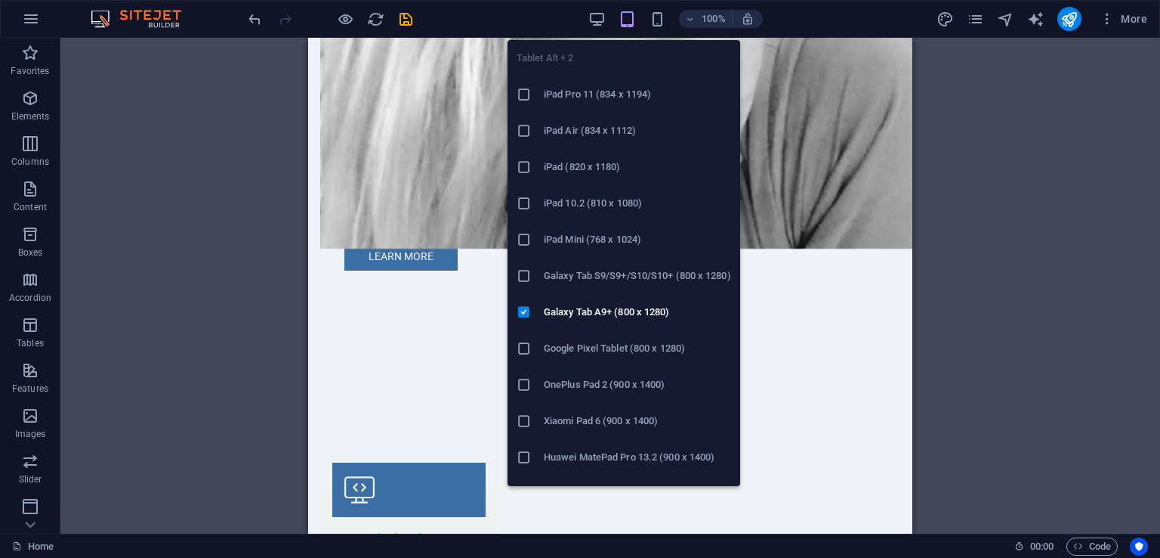
click at [597, 280] on h6 "Galaxy Tab S9/S9+/S10/S10+ (800 x 1280)" at bounding box center [637, 276] width 187 height 18
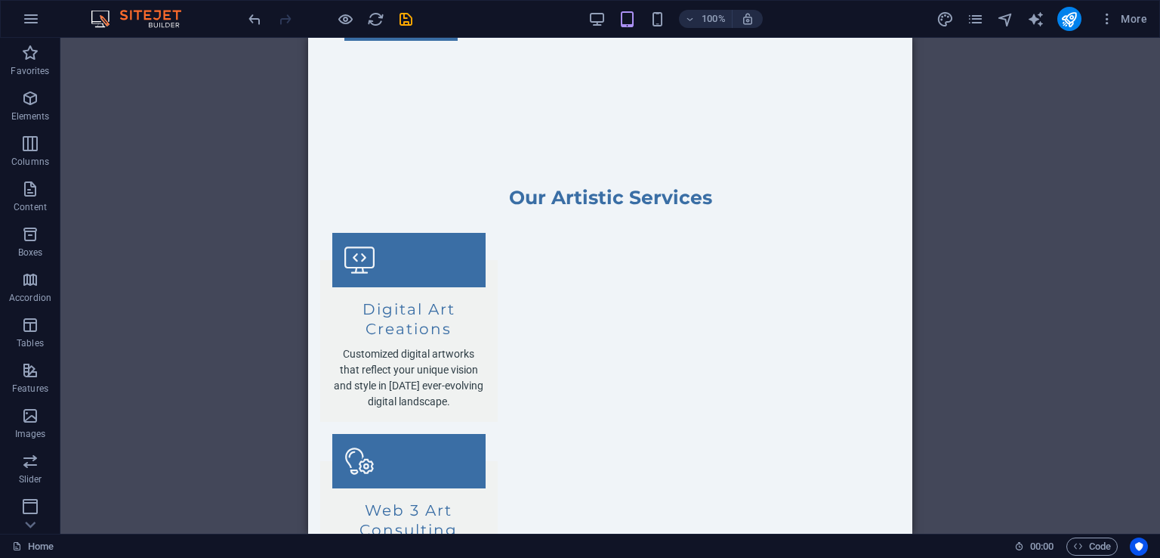
scroll to position [1369, 0]
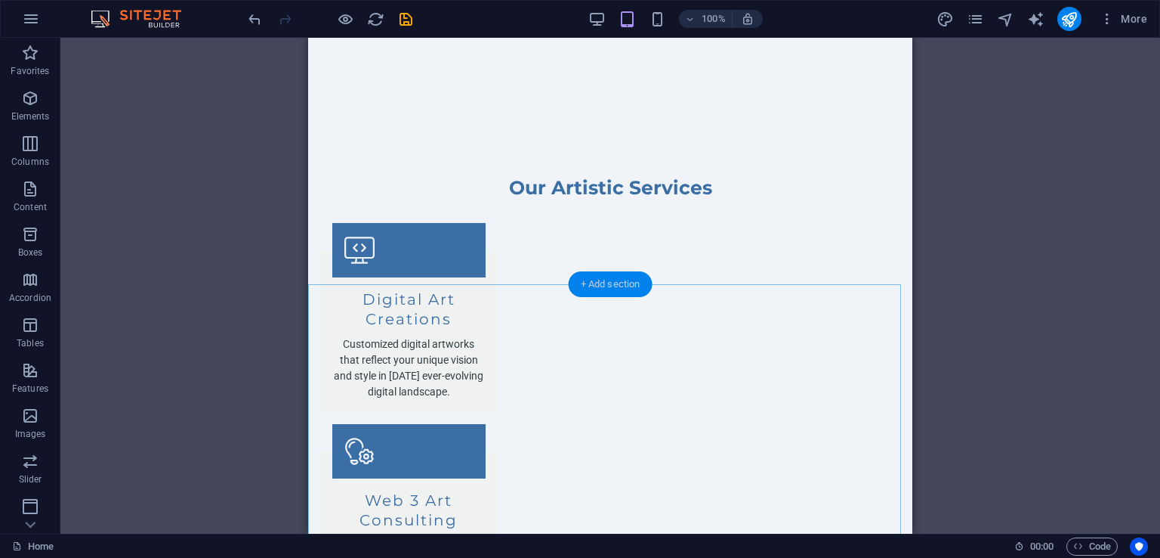
click at [604, 274] on div "+ Add section" at bounding box center [611, 284] width 84 height 26
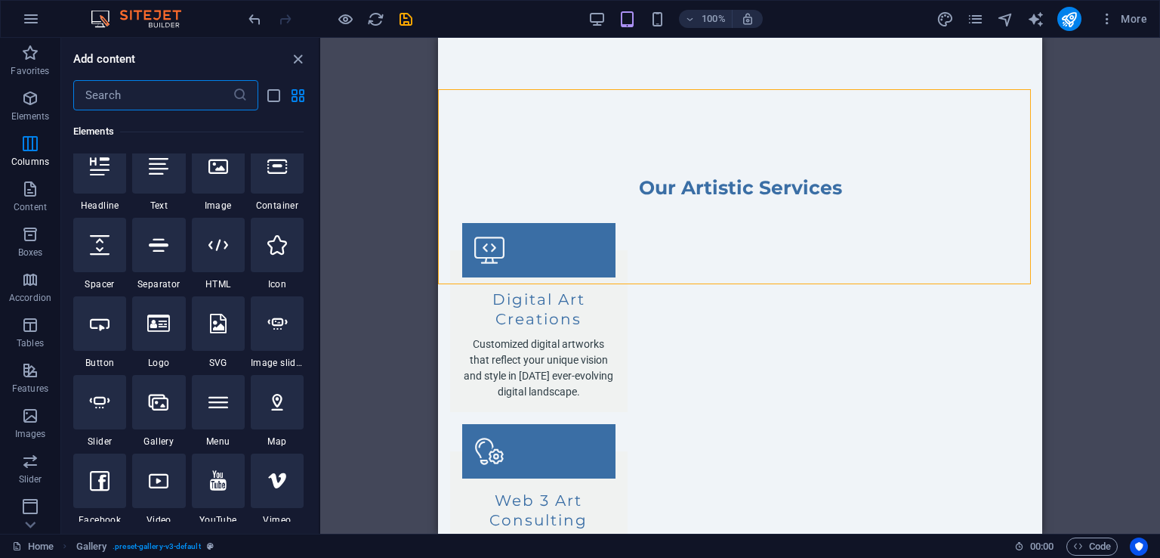
scroll to position [0, 0]
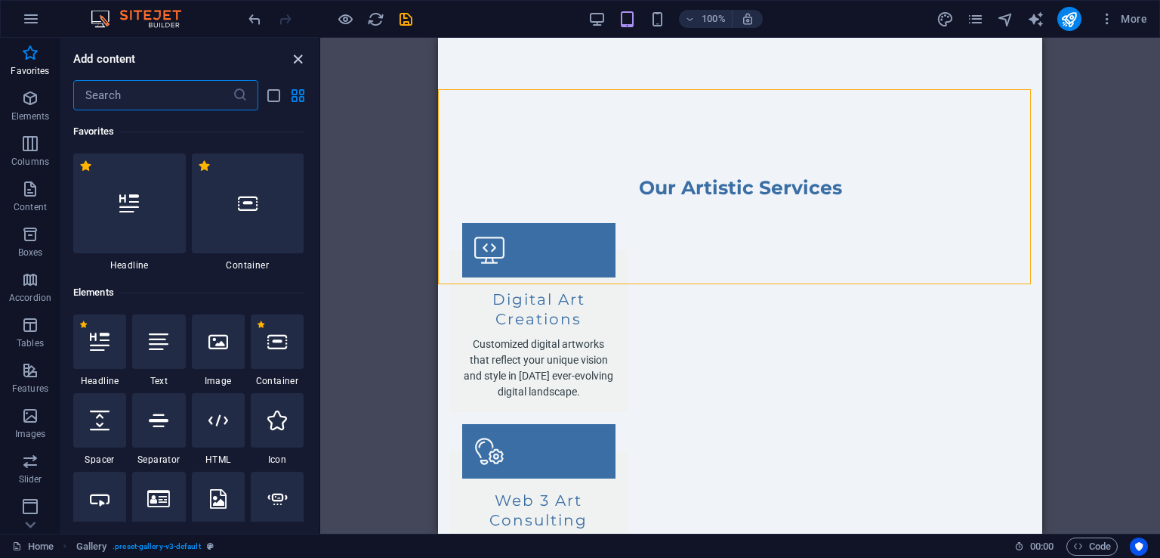
click at [293, 55] on icon "close panel" at bounding box center [297, 59] width 17 height 17
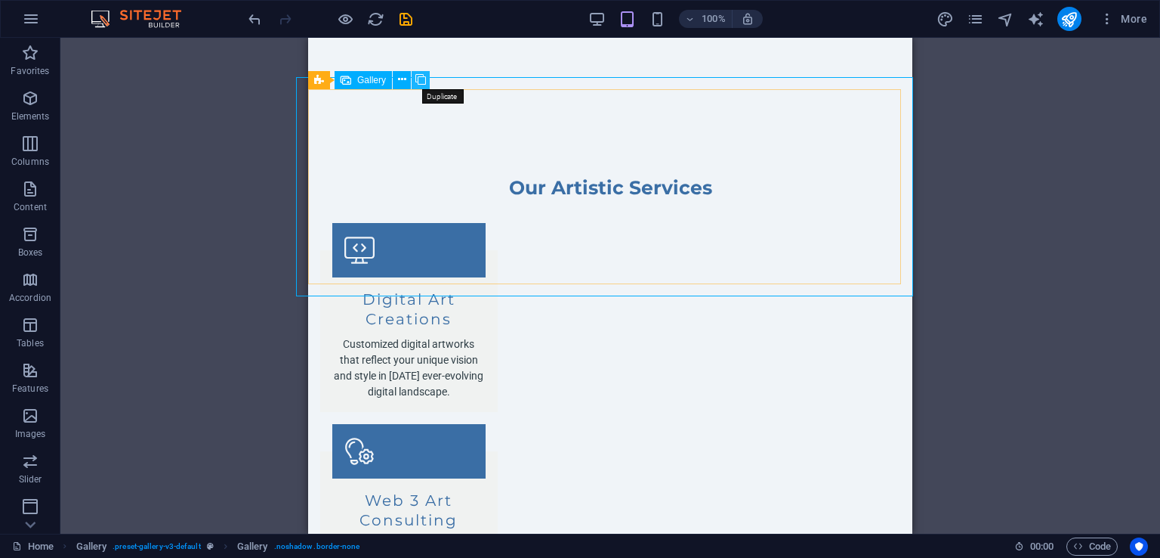
click at [417, 73] on icon at bounding box center [421, 80] width 11 height 16
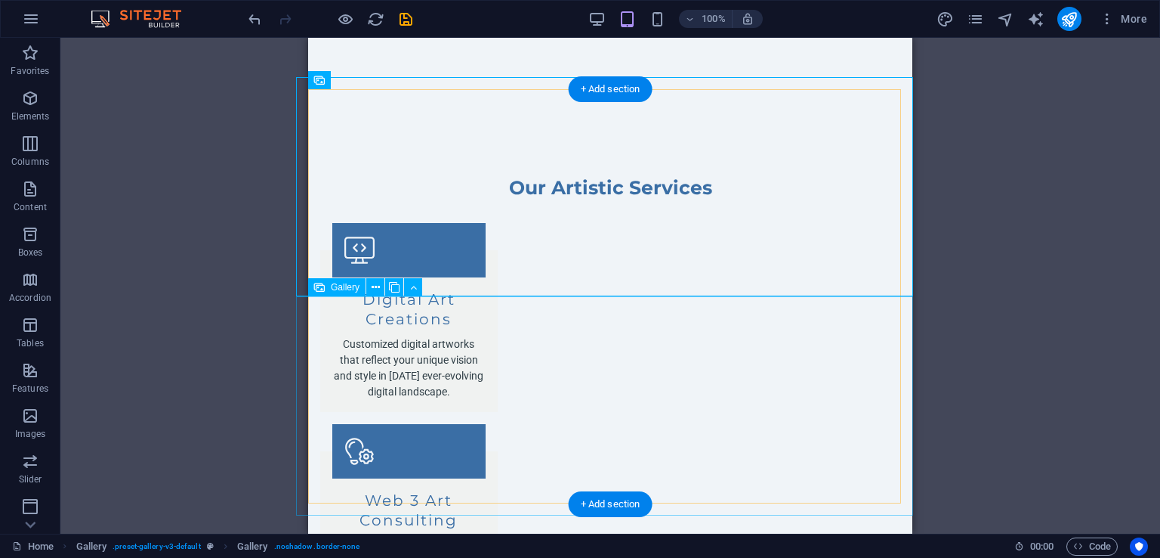
select select "px"
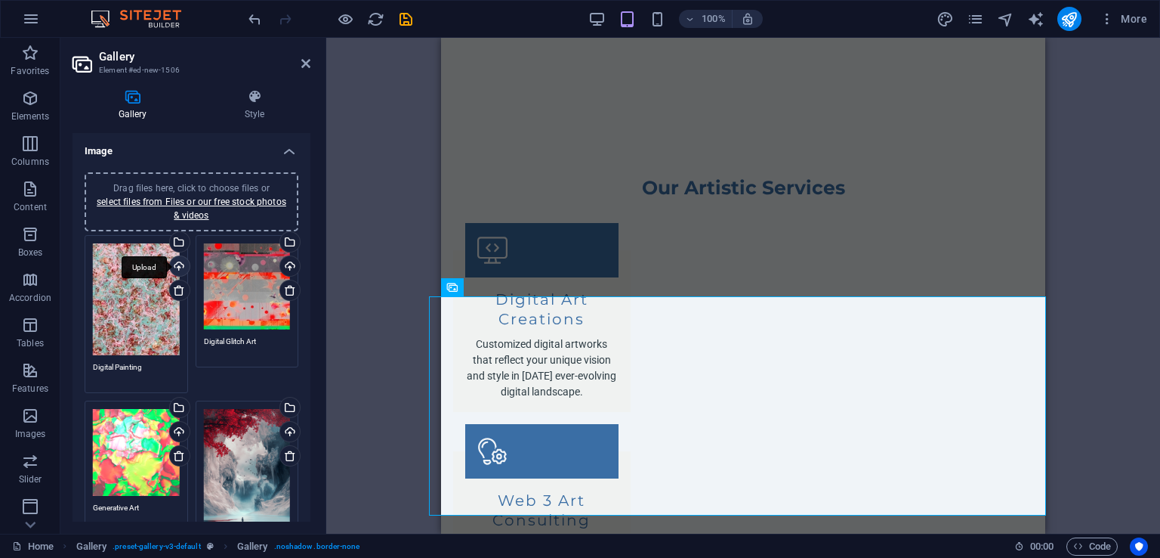
click at [180, 264] on div "Upload" at bounding box center [178, 267] width 23 height 23
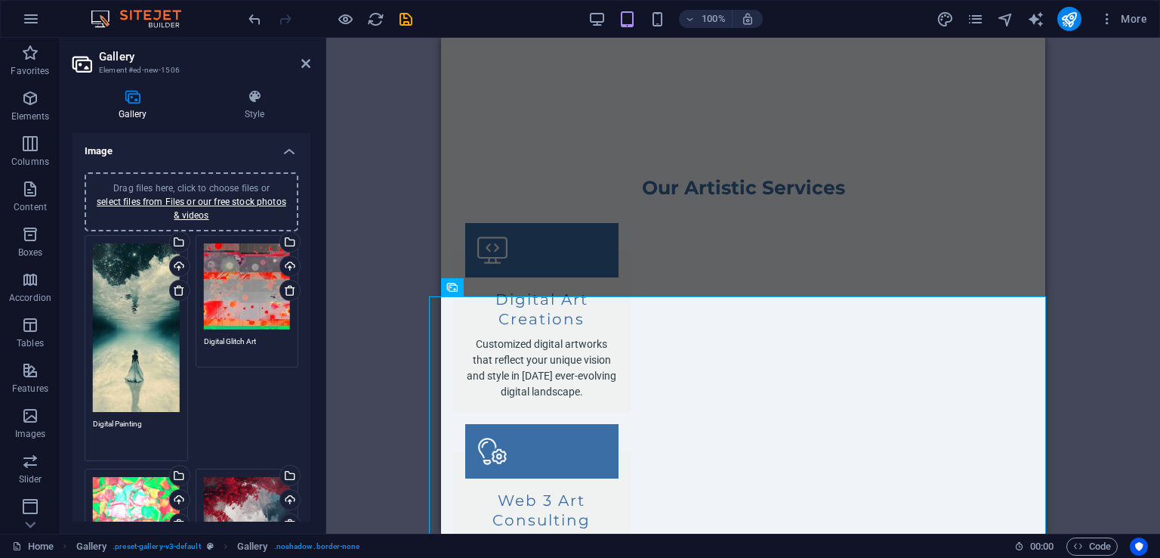
click at [145, 418] on textarea "Digital Painting" at bounding box center [136, 435] width 87 height 34
type textarea "D"
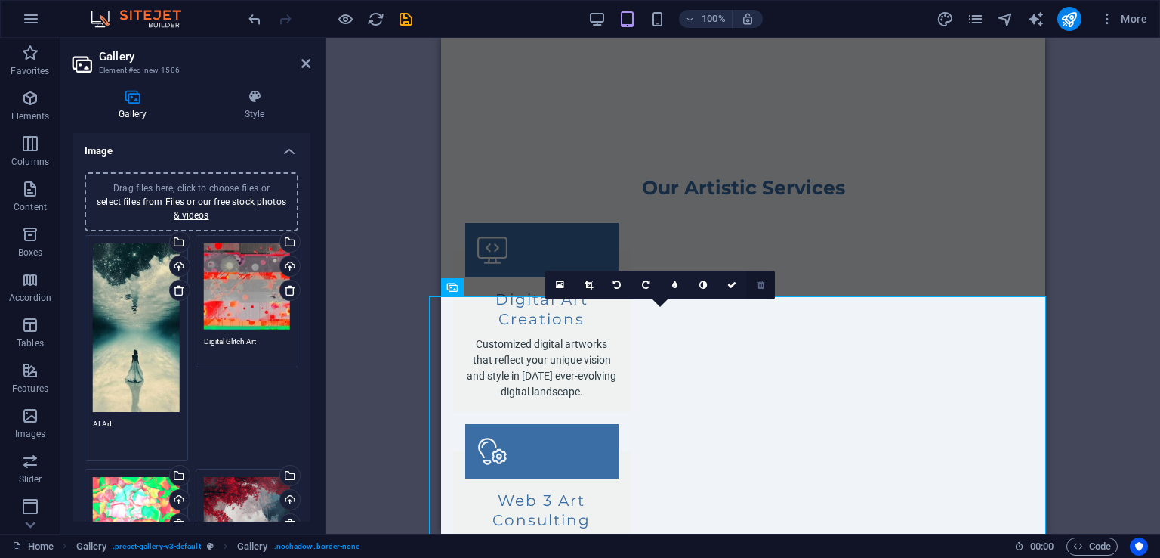
type textarea "AI Art"
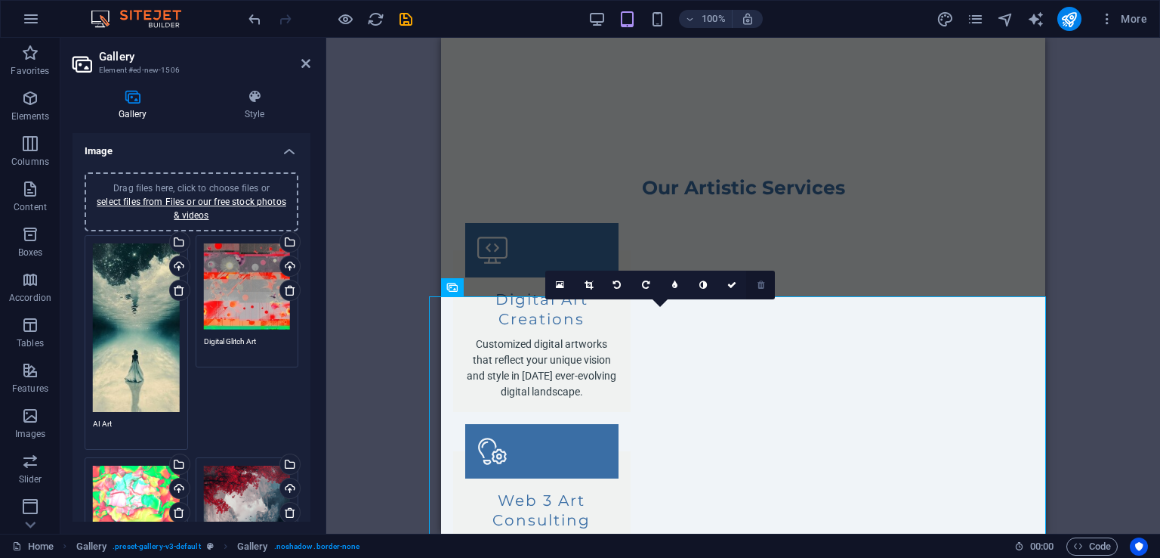
click at [749, 282] on link at bounding box center [760, 284] width 29 height 29
type textarea "Generative Art"
type textarea "AI Art"
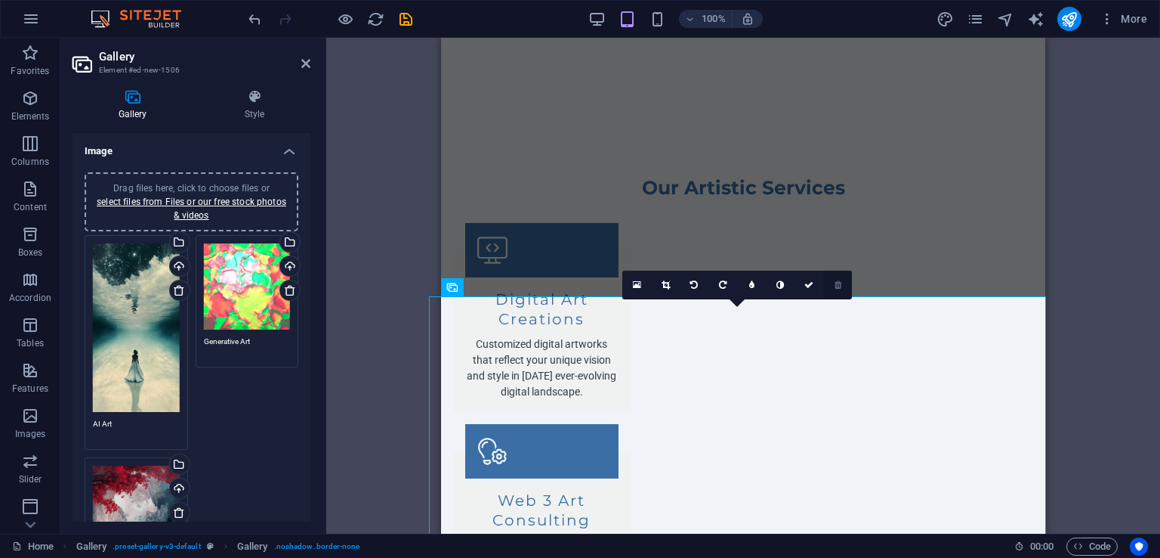
click at [841, 284] on icon at bounding box center [838, 284] width 7 height 9
type textarea "AI Art"
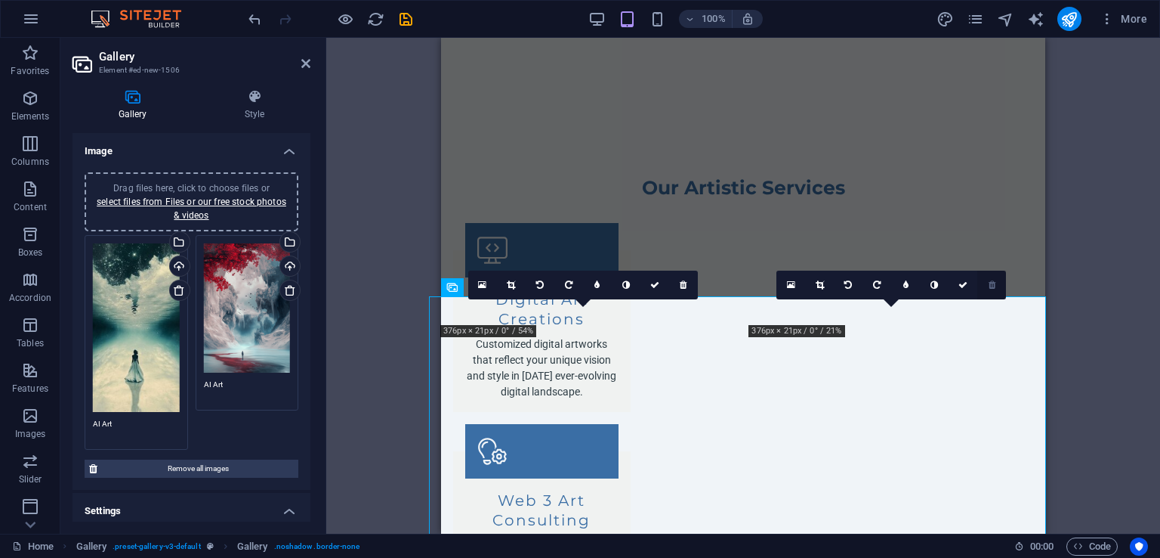
click at [992, 291] on link at bounding box center [992, 284] width 29 height 29
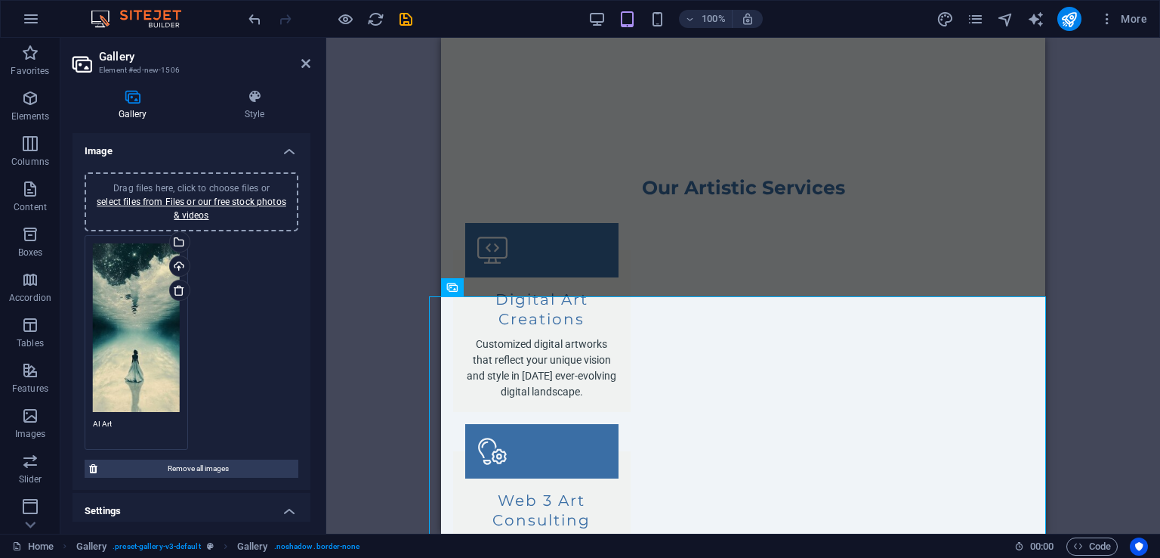
drag, startPoint x: 1487, startPoint y: 289, endPoint x: 1037, endPoint y: 323, distance: 451.6
click at [1091, 317] on div "Drag and drop a file to add it H2 Banner Container Text Footer Saga Text Contai…" at bounding box center [743, 286] width 834 height 496
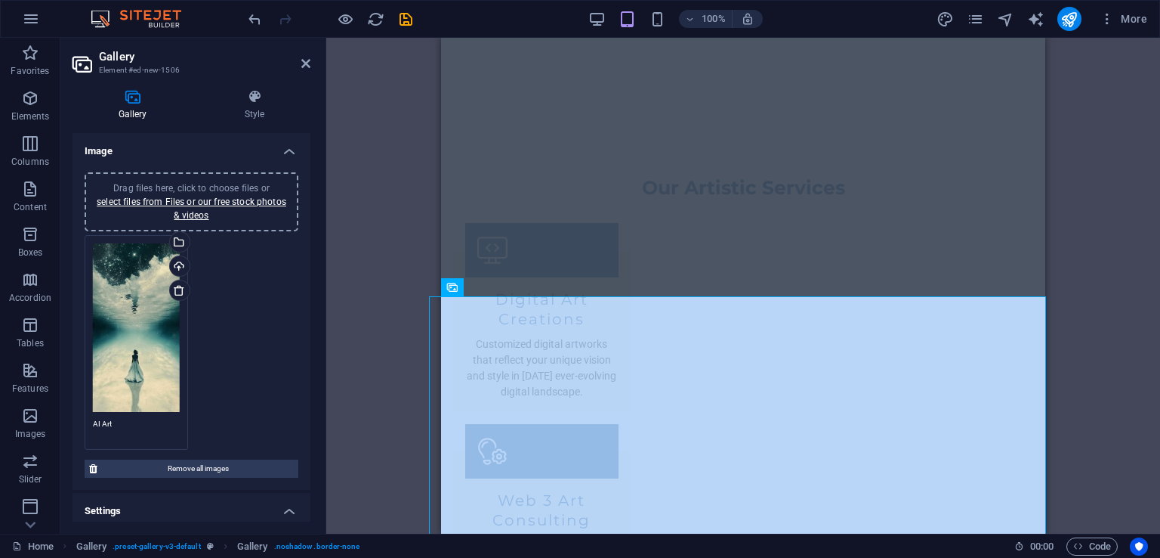
click at [1091, 317] on div "Drag and drop a file to add it H2 Banner Container Text Footer Saga Text Contai…" at bounding box center [743, 286] width 834 height 496
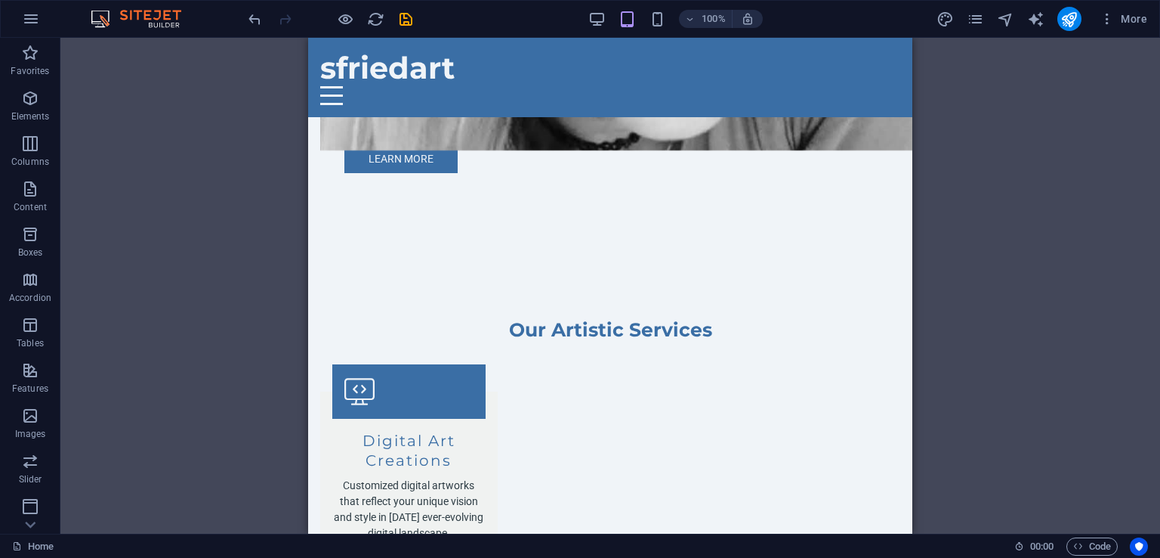
scroll to position [1185, 0]
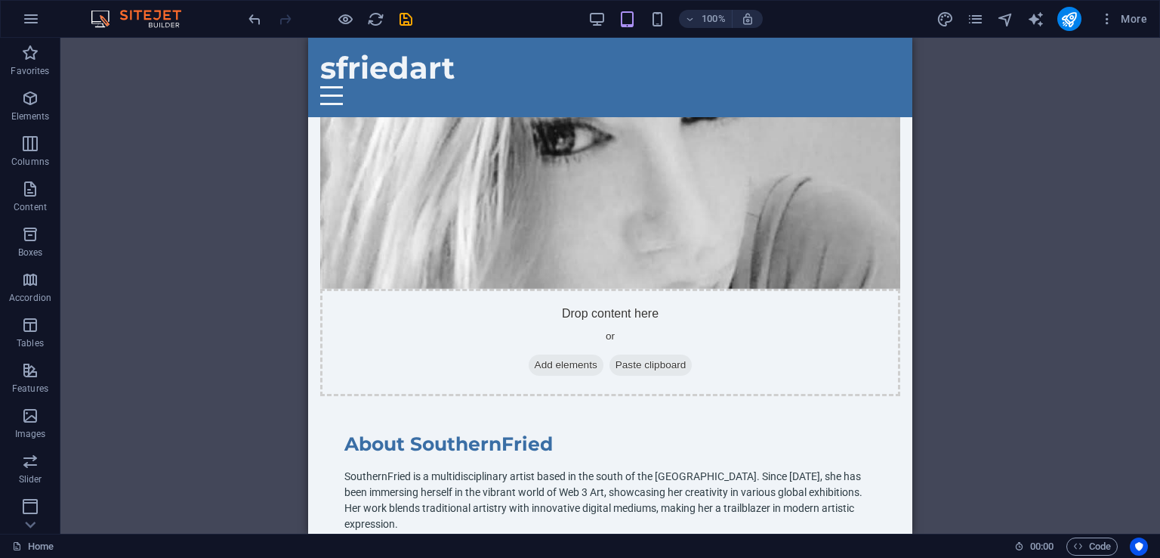
scroll to position [722, 0]
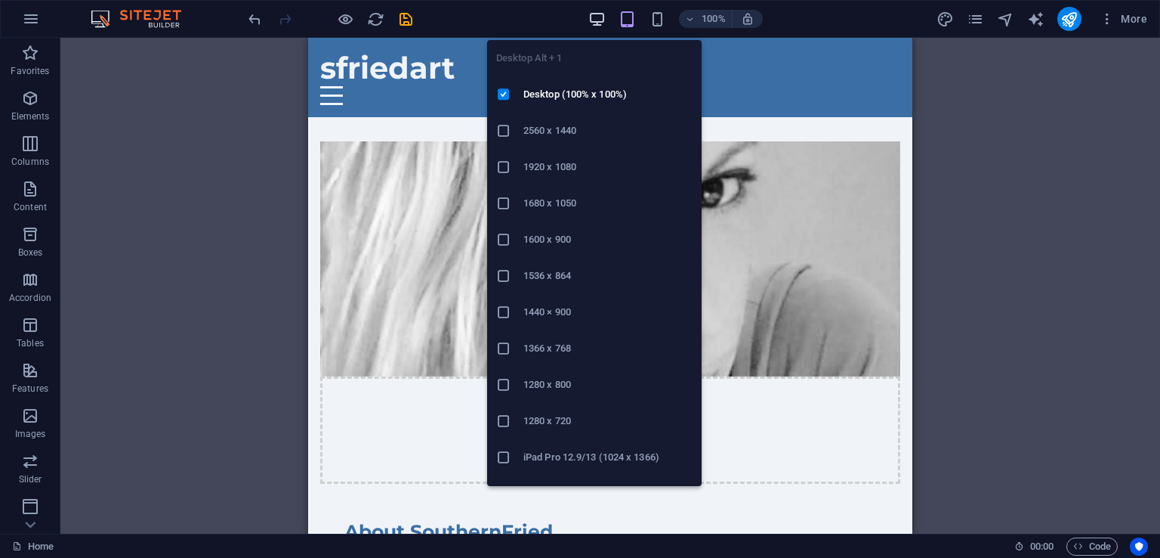
click at [592, 14] on icon "button" at bounding box center [597, 19] width 17 height 17
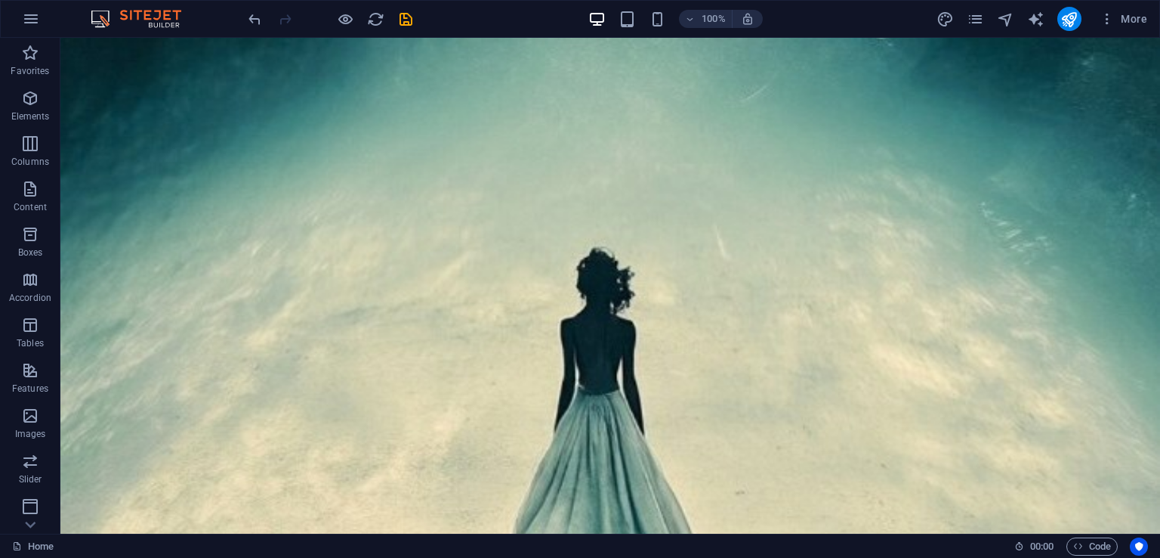
scroll to position [5452, 0]
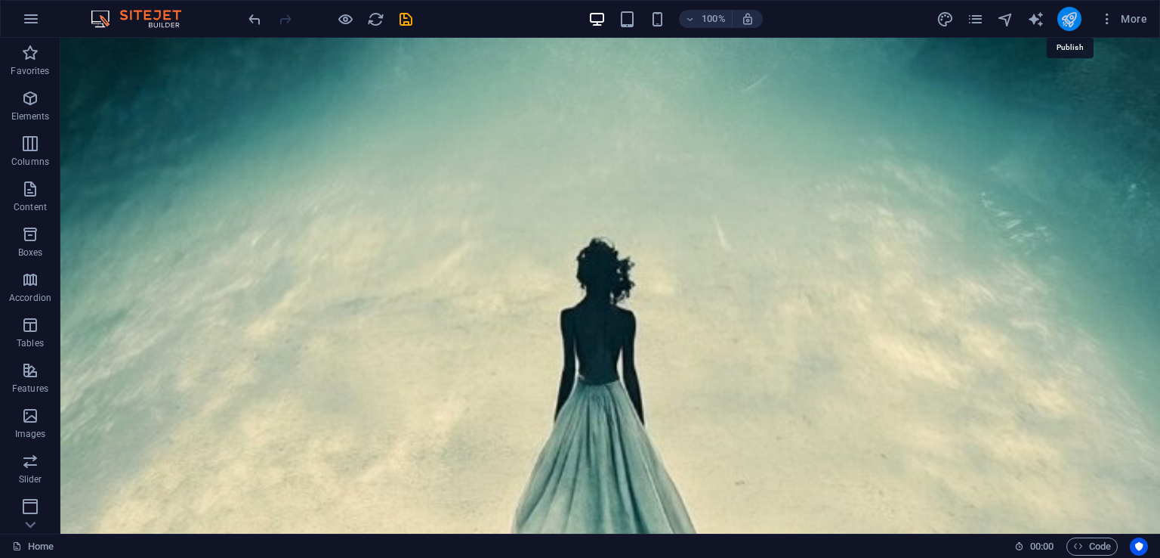
click at [1076, 21] on icon "publish" at bounding box center [1069, 19] width 17 height 17
checkbox input "false"
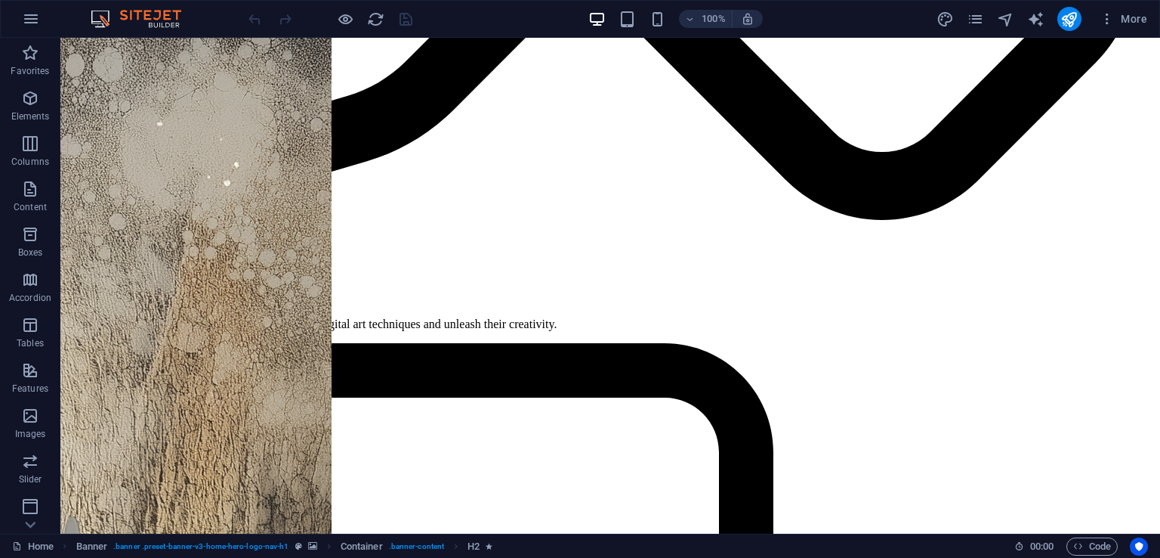
scroll to position [5452, 0]
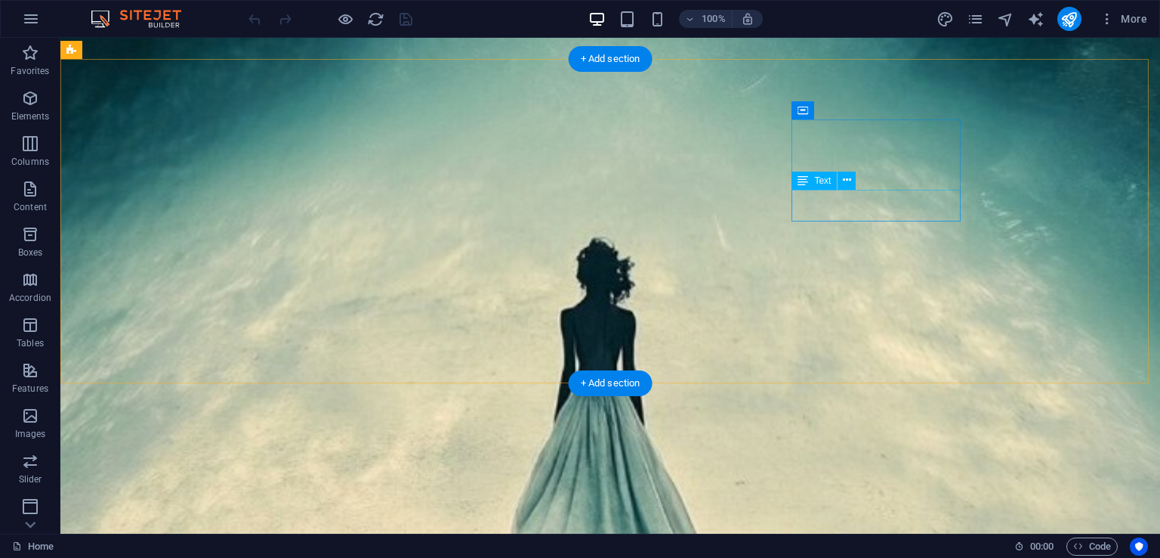
drag, startPoint x: 845, startPoint y: 195, endPoint x: 805, endPoint y: 195, distance: 39.3
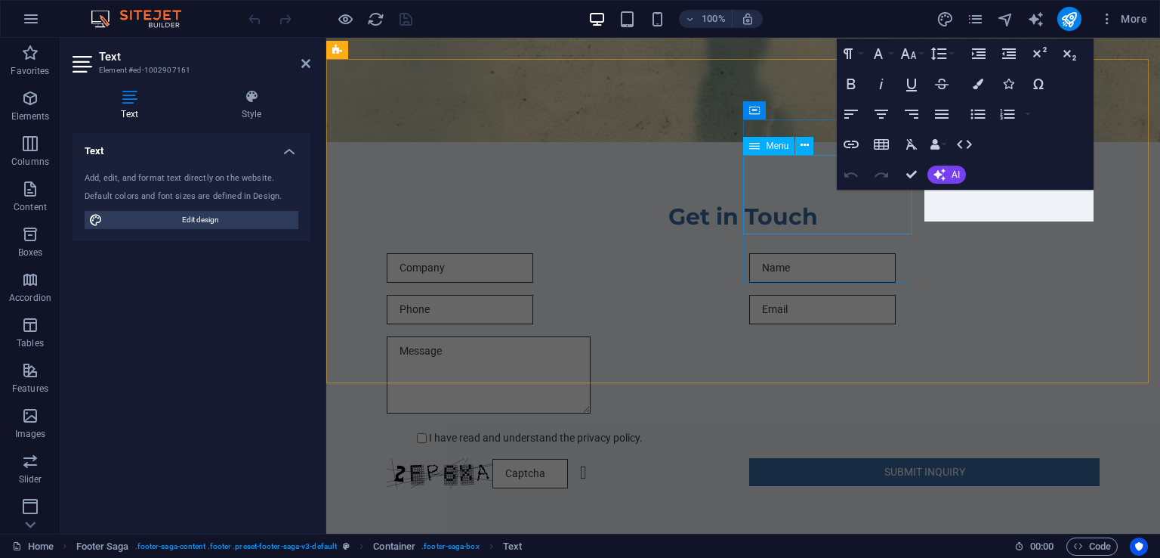
scroll to position [4561, 0]
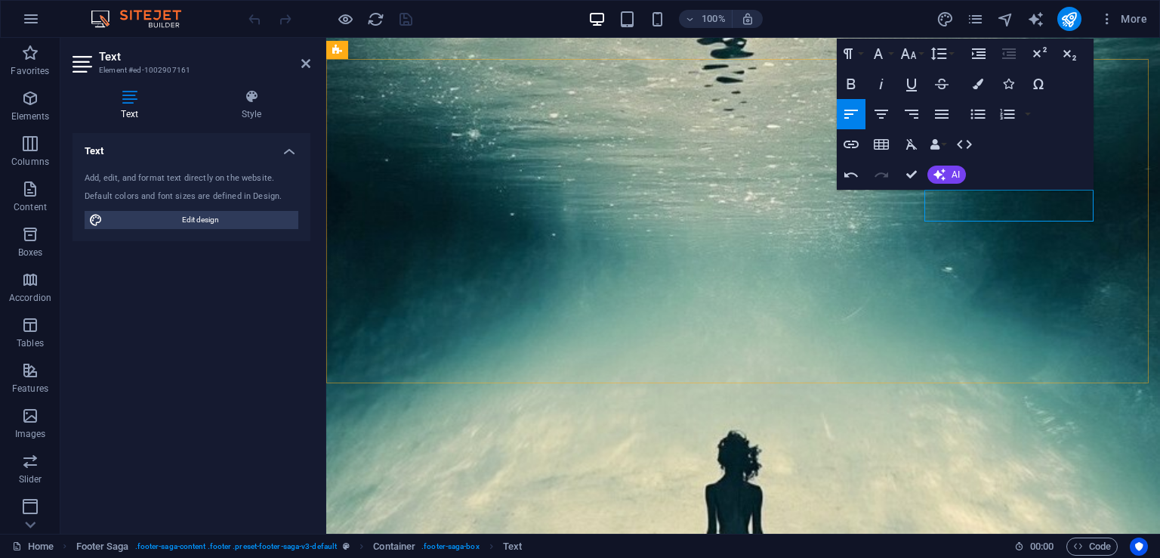
drag, startPoint x: 975, startPoint y: 195, endPoint x: 928, endPoint y: 193, distance: 46.9
click at [852, 141] on icon "button" at bounding box center [851, 144] width 18 height 18
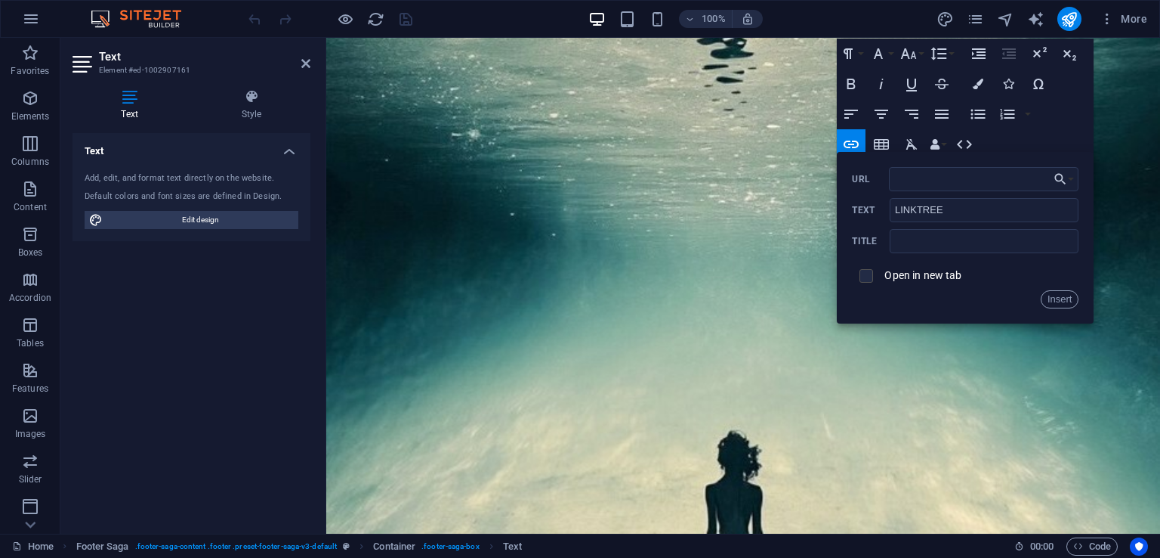
click at [867, 273] on input "checkbox" at bounding box center [864, 274] width 14 height 14
checkbox input "true"
click at [916, 180] on input "URL" at bounding box center [984, 179] width 190 height 24
paste input "https://southernfried.cent.co/"
type input "https://southernfried.cent.co/"
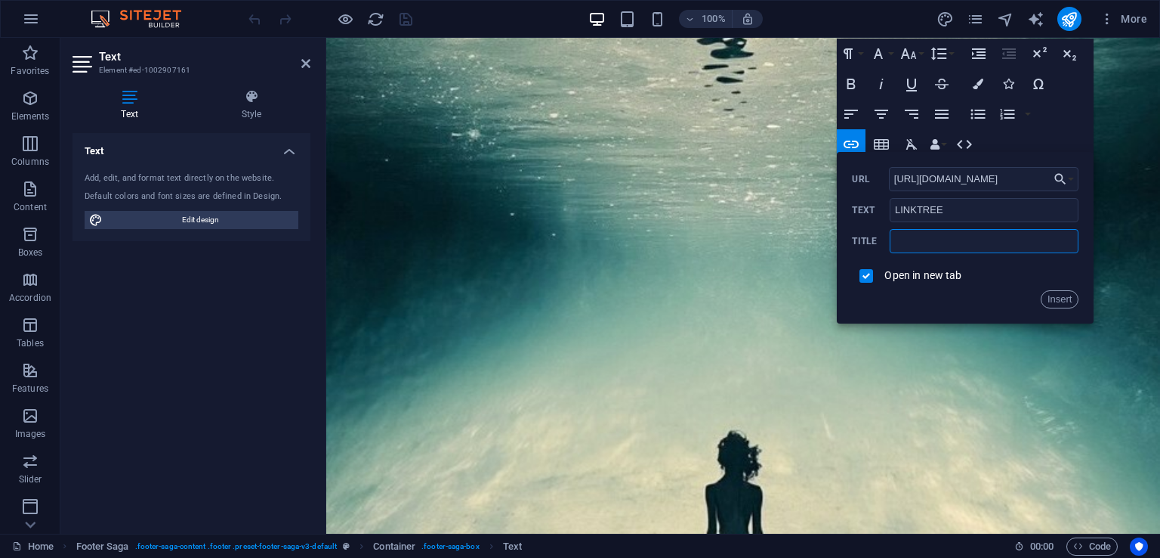
click at [966, 243] on input "text" at bounding box center [984, 241] width 189 height 24
type input "links"
click at [1061, 297] on button "Insert" at bounding box center [1060, 299] width 39 height 18
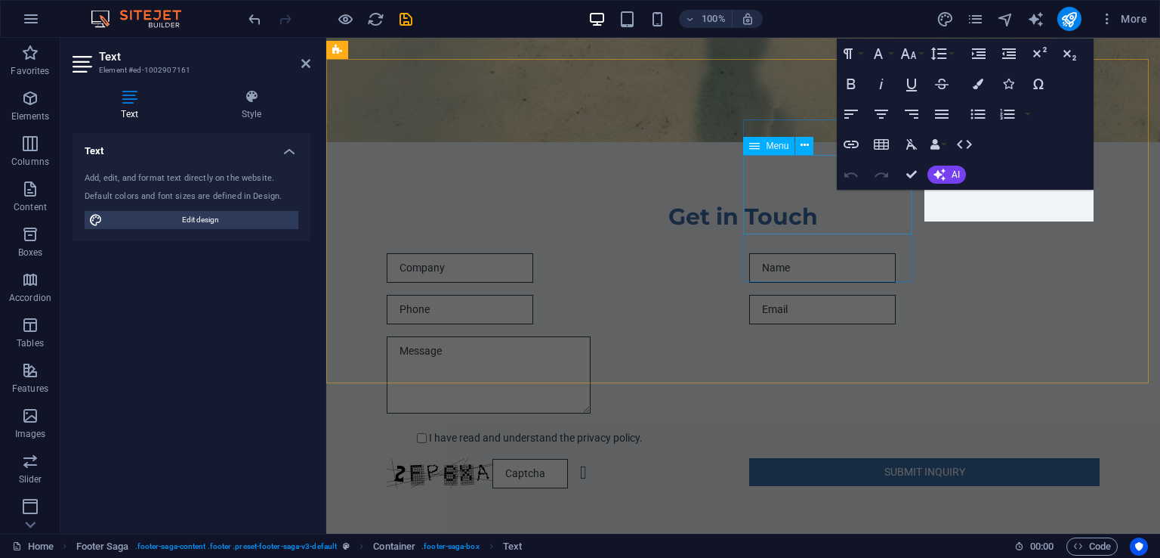
scroll to position [4561, 0]
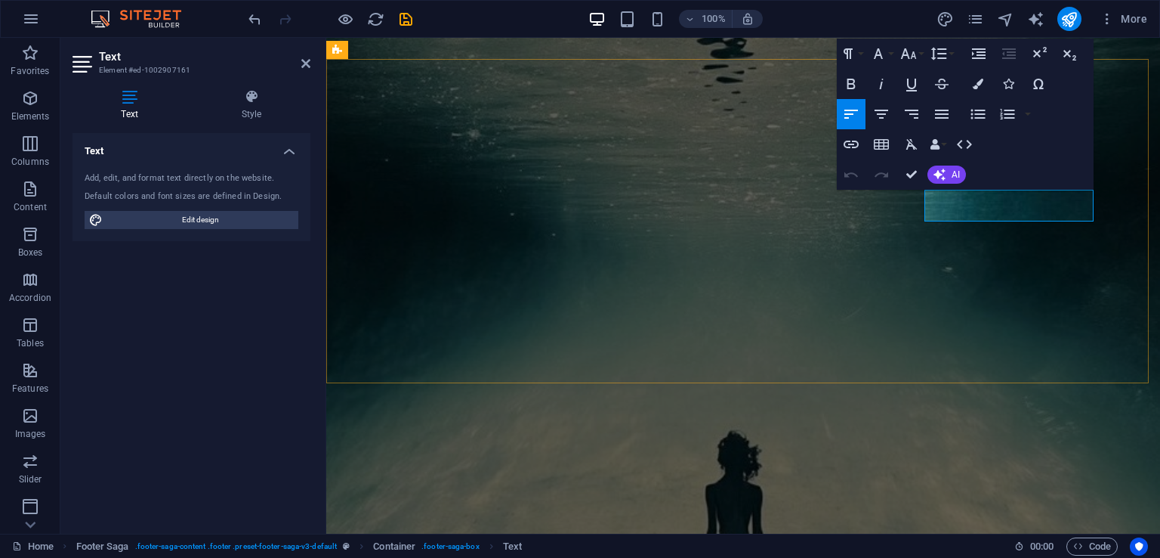
click at [243, 212] on span "Edit design" at bounding box center [200, 220] width 187 height 18
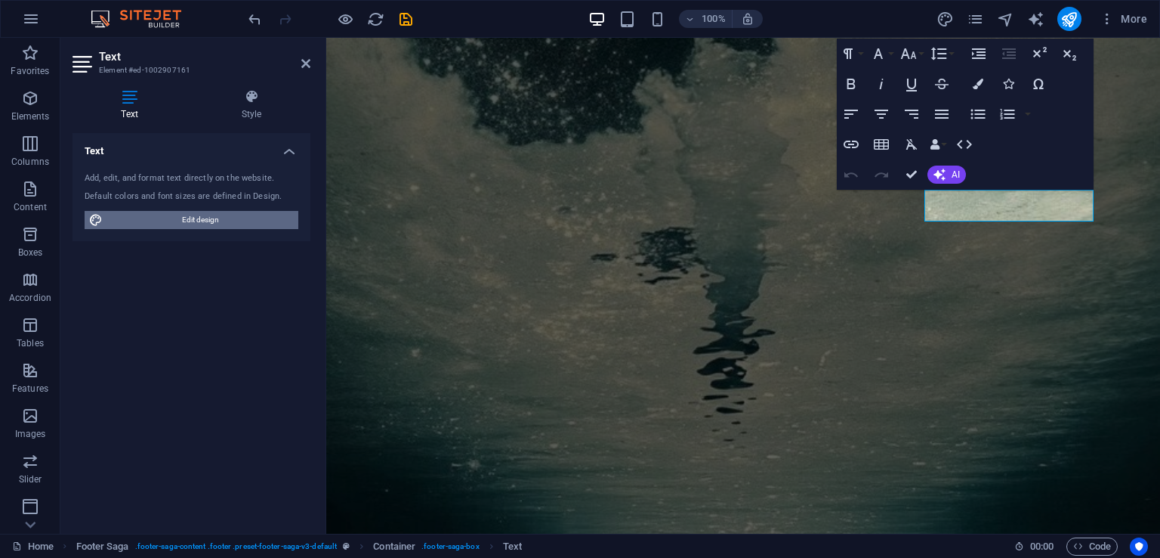
select select "px"
select select "200"
select select "px"
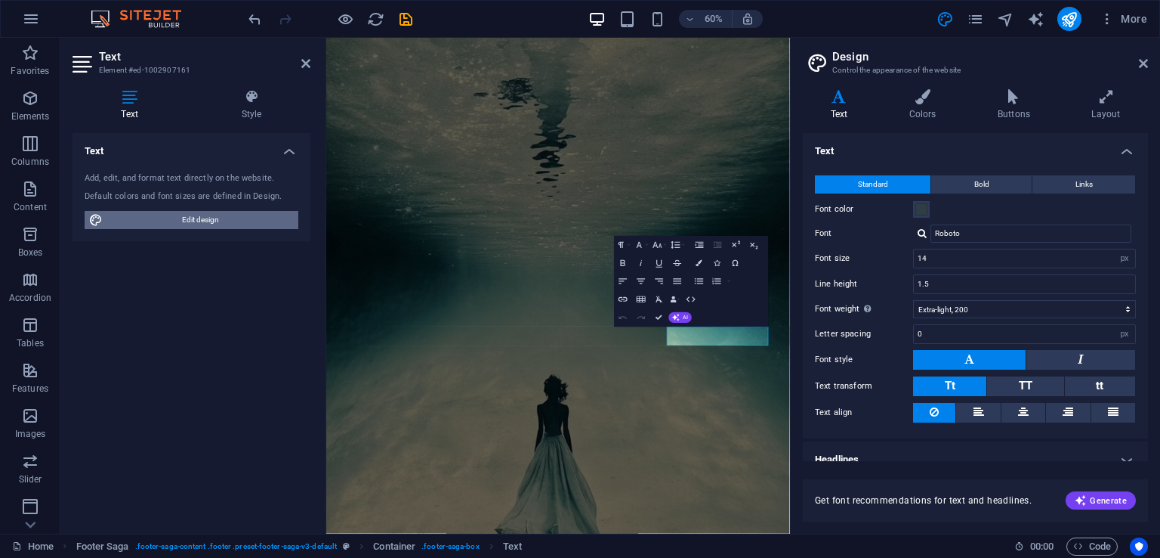
scroll to position [4357, 0]
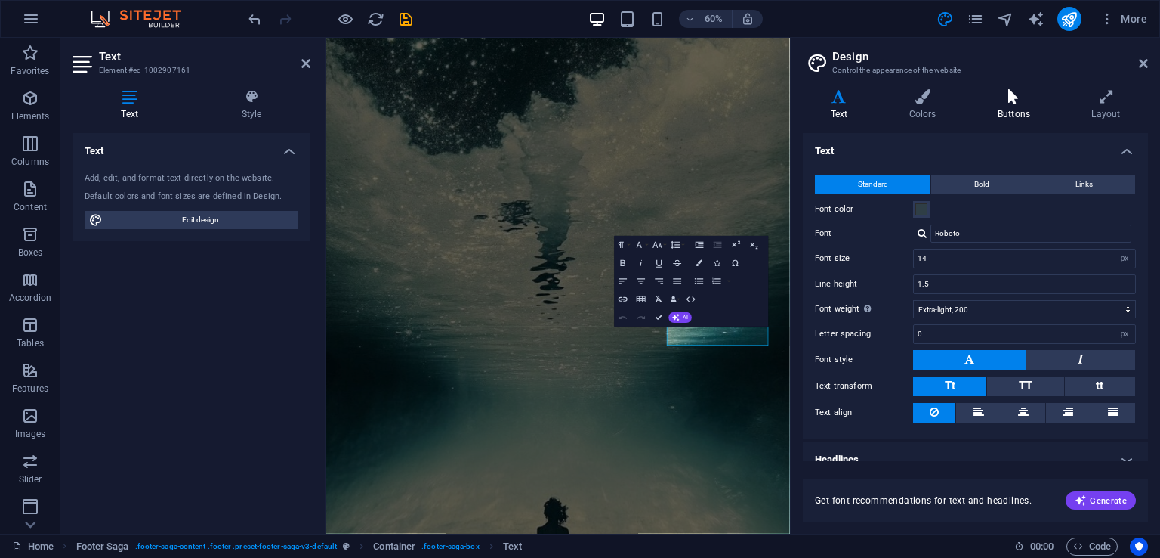
click at [1027, 98] on icon at bounding box center [1014, 96] width 88 height 15
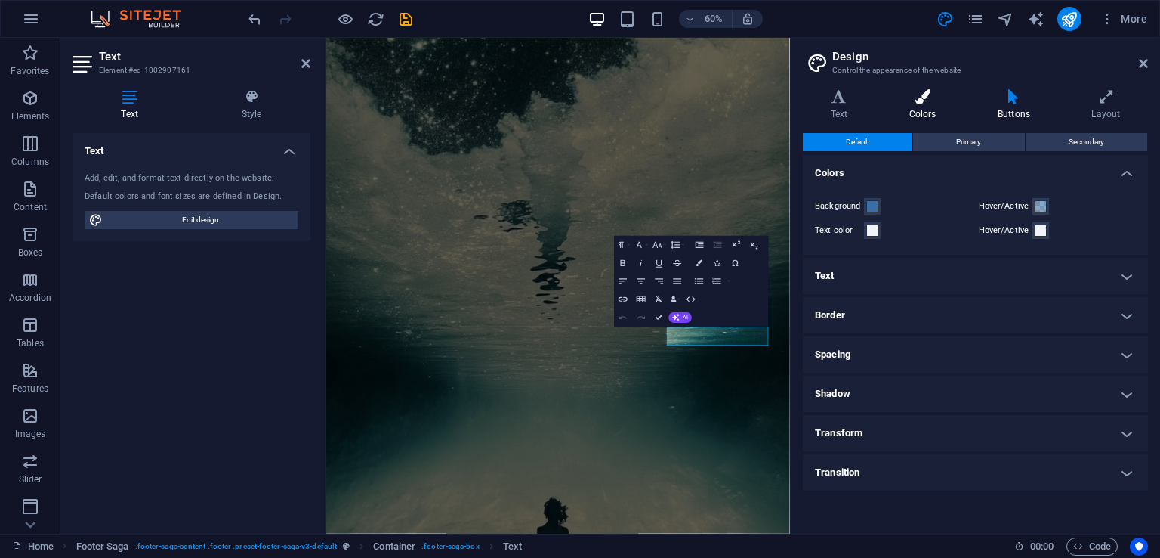
click at [940, 107] on h4 "Colors" at bounding box center [926, 105] width 88 height 32
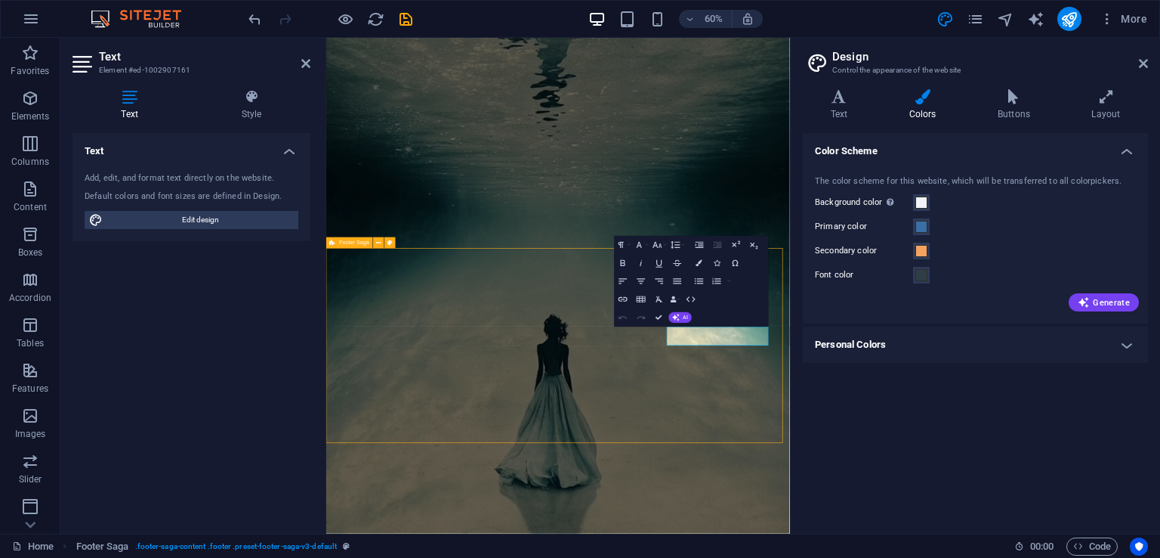
scroll to position [4340, 0]
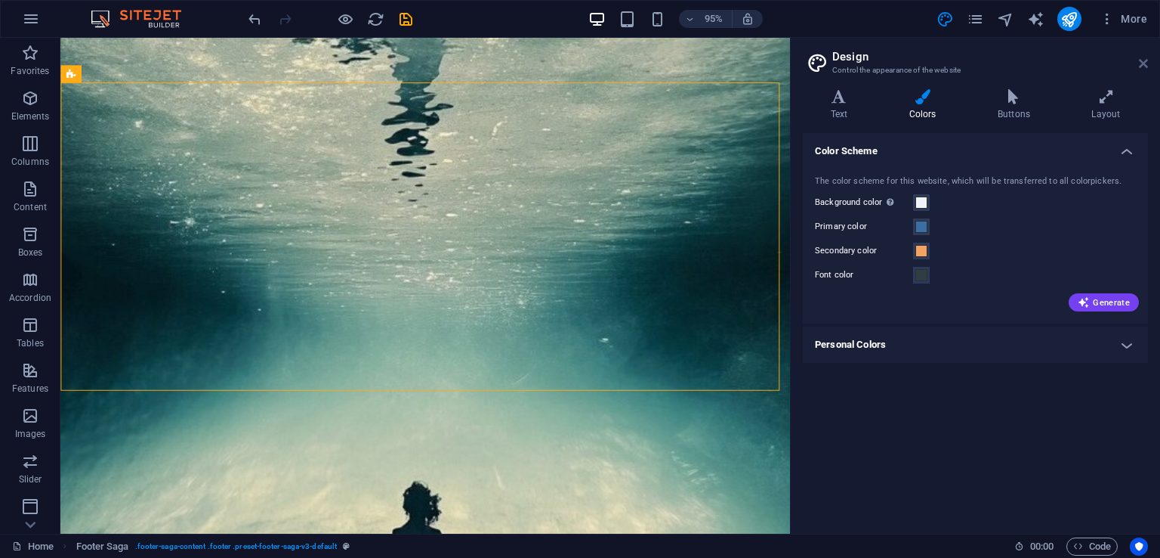
click at [1139, 63] on icon at bounding box center [1143, 63] width 9 height 12
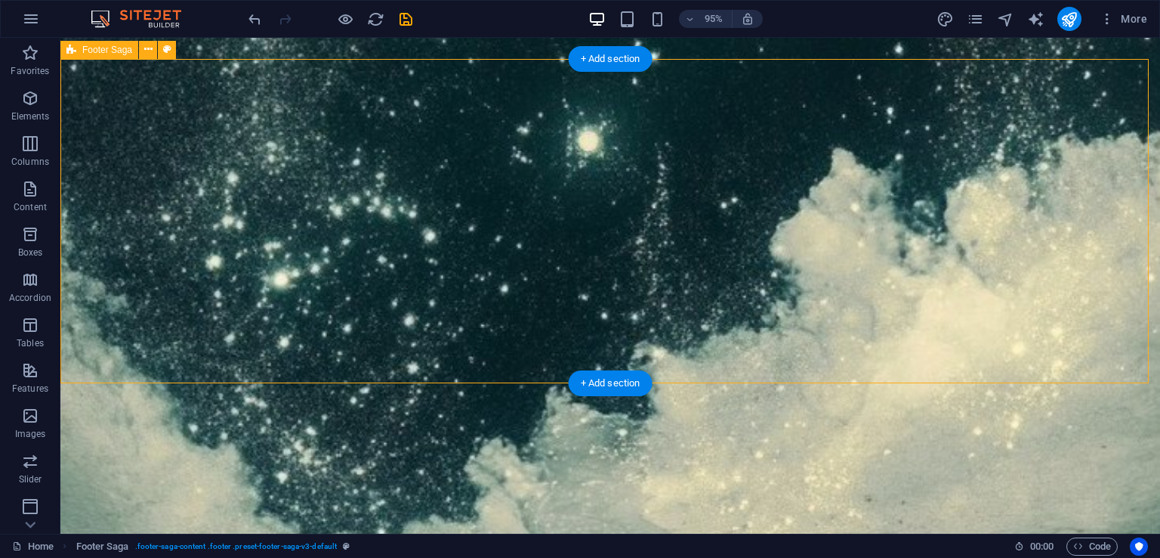
scroll to position [5452, 0]
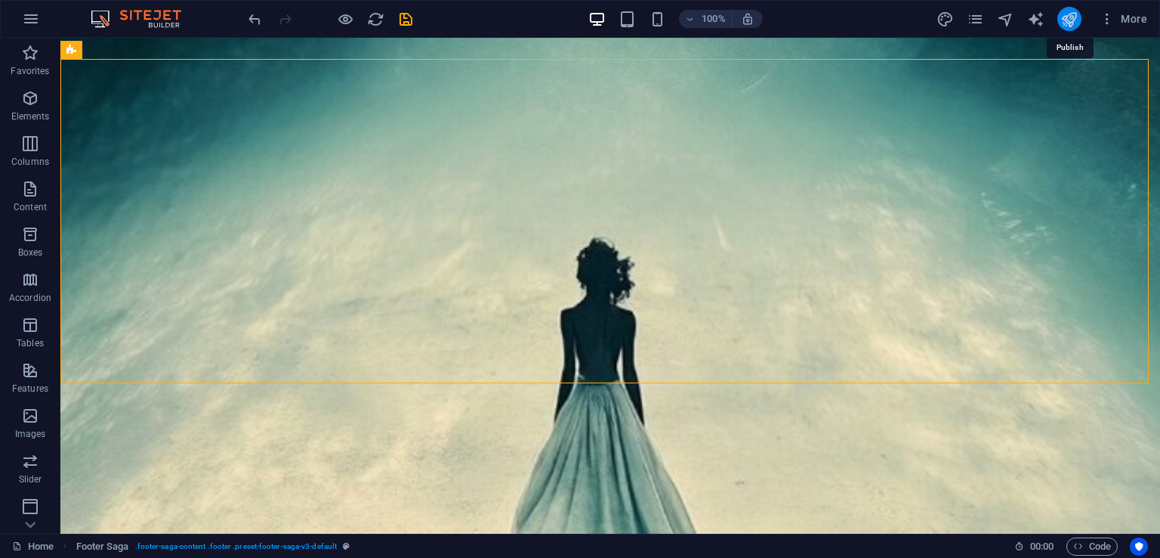
click at [1067, 21] on icon "publish" at bounding box center [1069, 19] width 17 height 17
checkbox input "false"
